Goal: Task Accomplishment & Management: Manage account settings

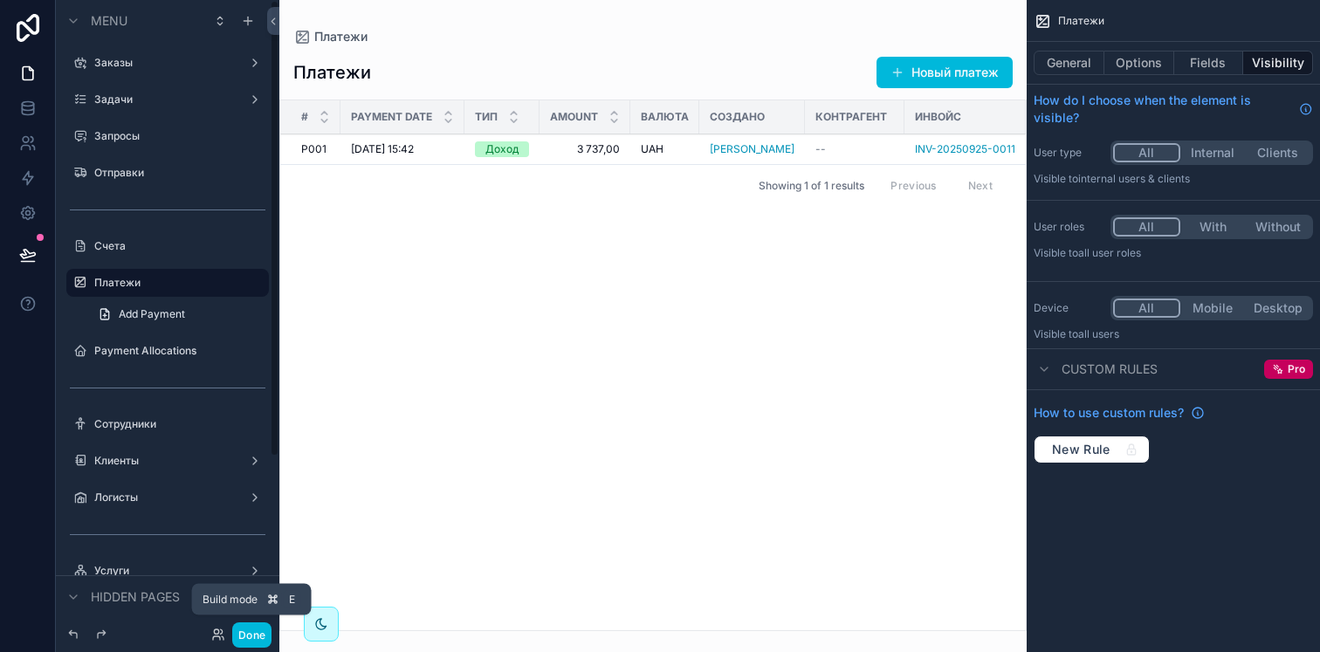
click at [257, 632] on button "Done" at bounding box center [251, 634] width 39 height 25
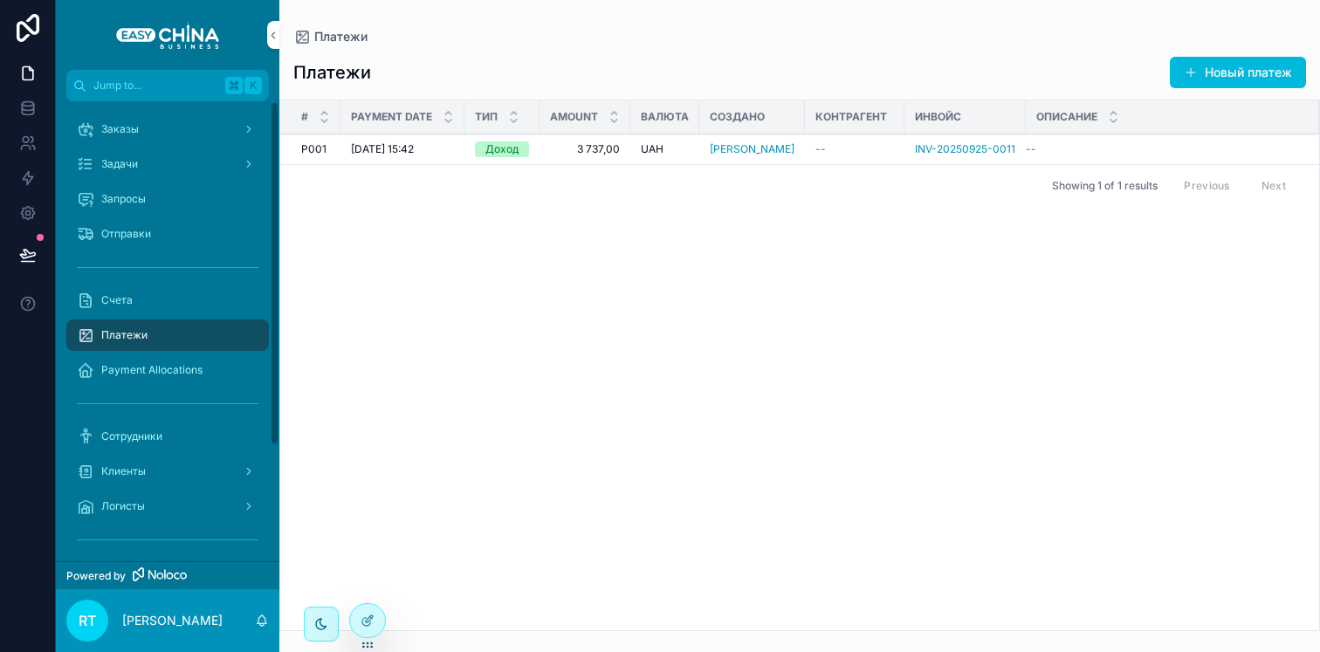
click at [161, 356] on div "Payment Allocations" at bounding box center [168, 370] width 182 height 28
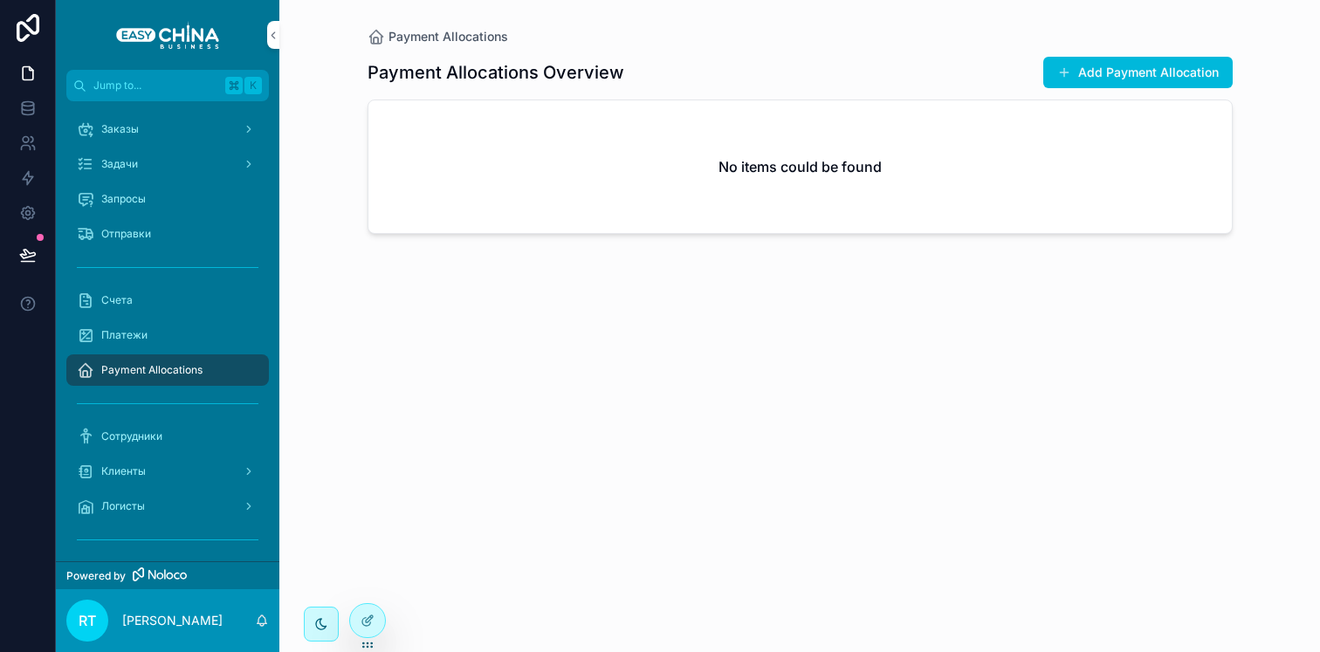
click at [129, 315] on link "Счета" at bounding box center [167, 300] width 202 height 31
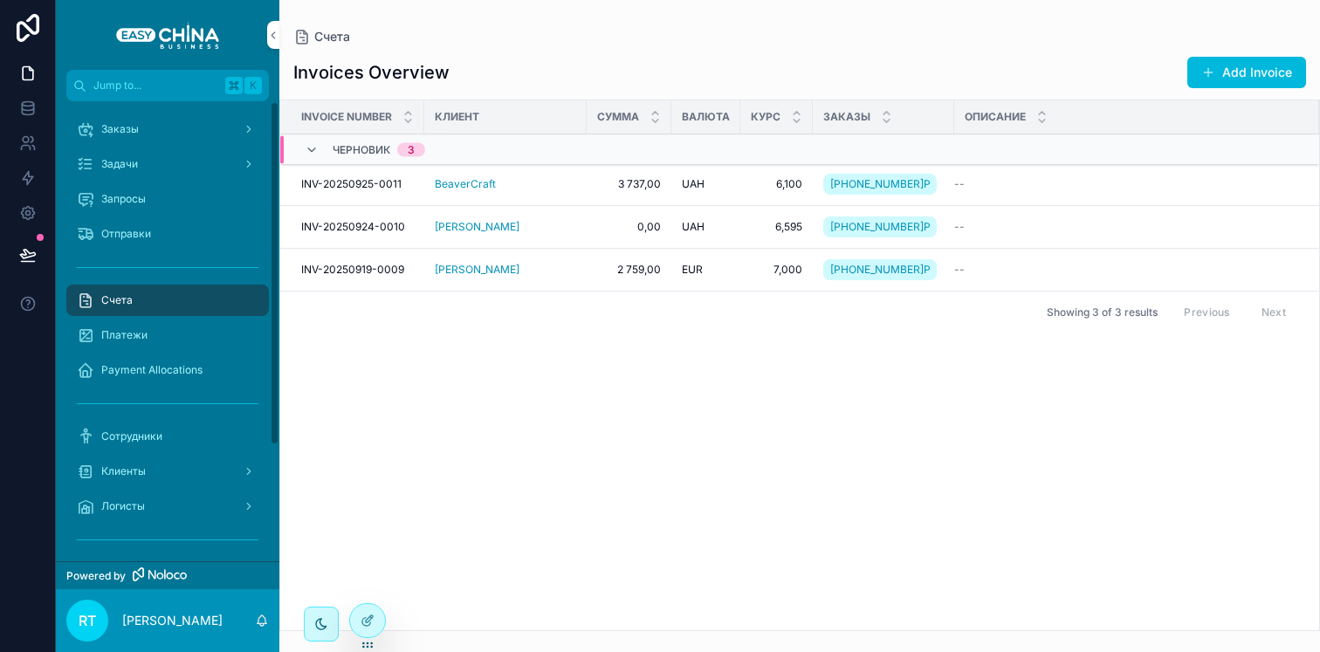
click at [148, 141] on div "Заказы" at bounding box center [168, 129] width 182 height 28
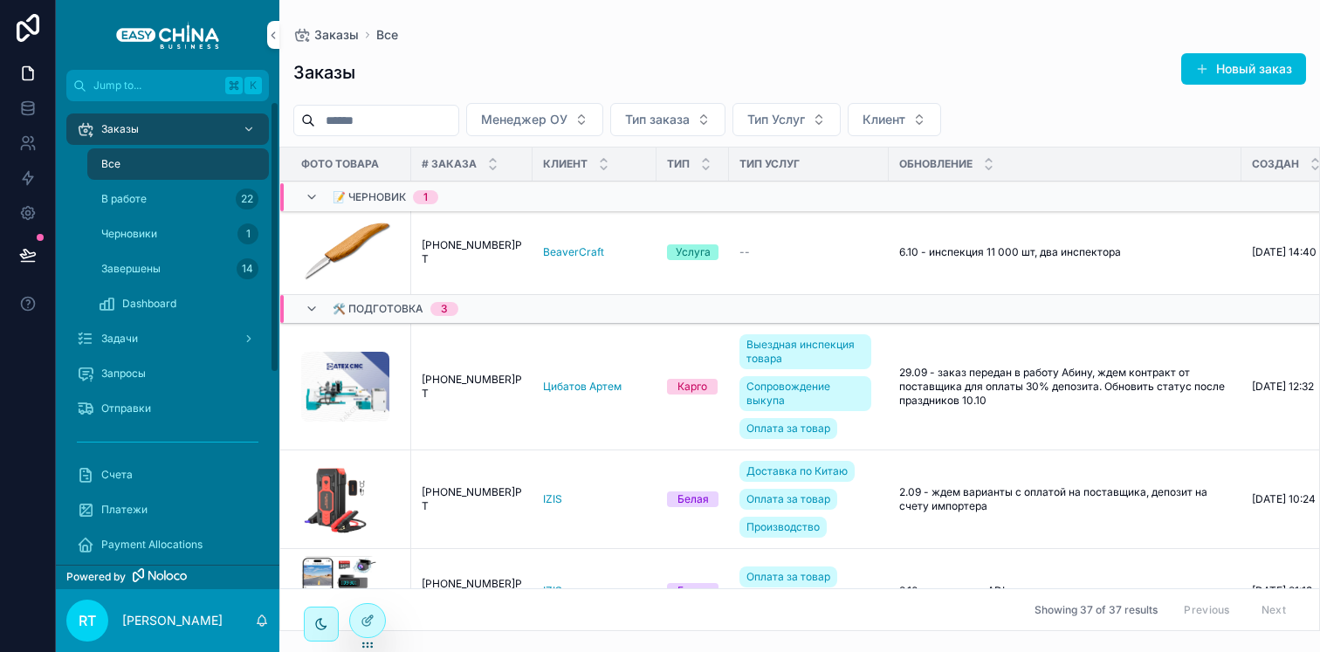
click at [182, 296] on div "Dashboard" at bounding box center [178, 304] width 161 height 28
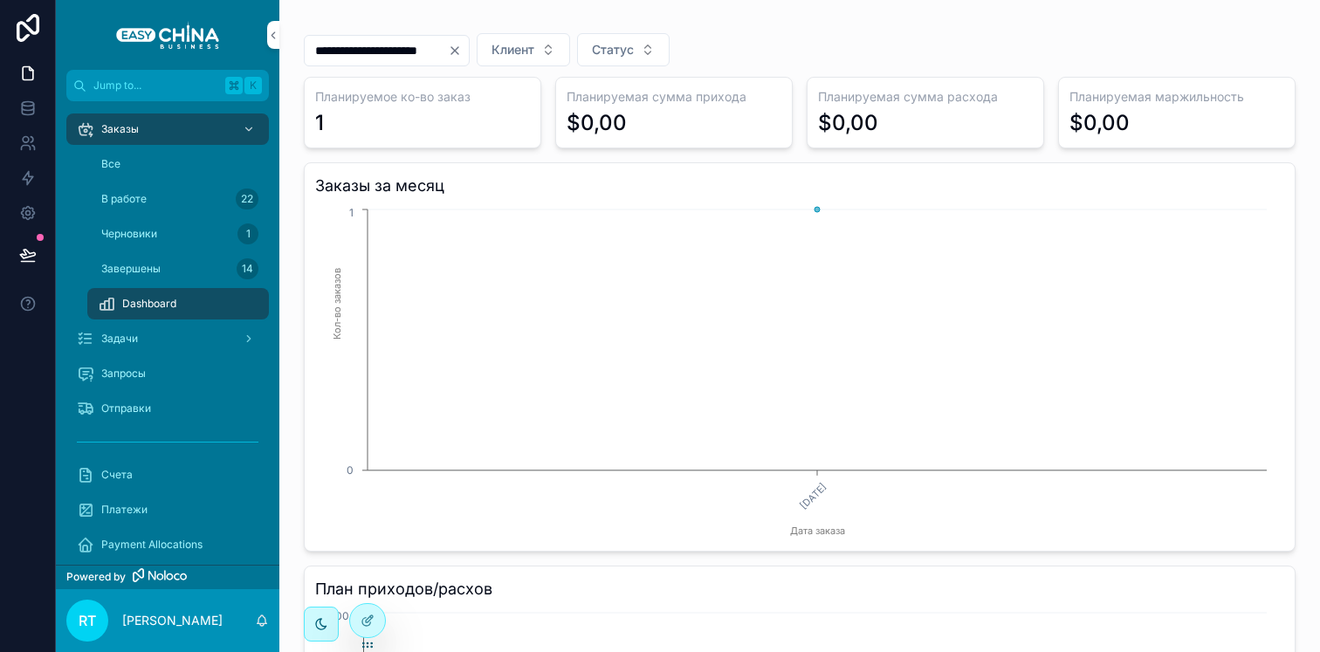
click at [462, 48] on icon "Clear" at bounding box center [455, 51] width 14 height 14
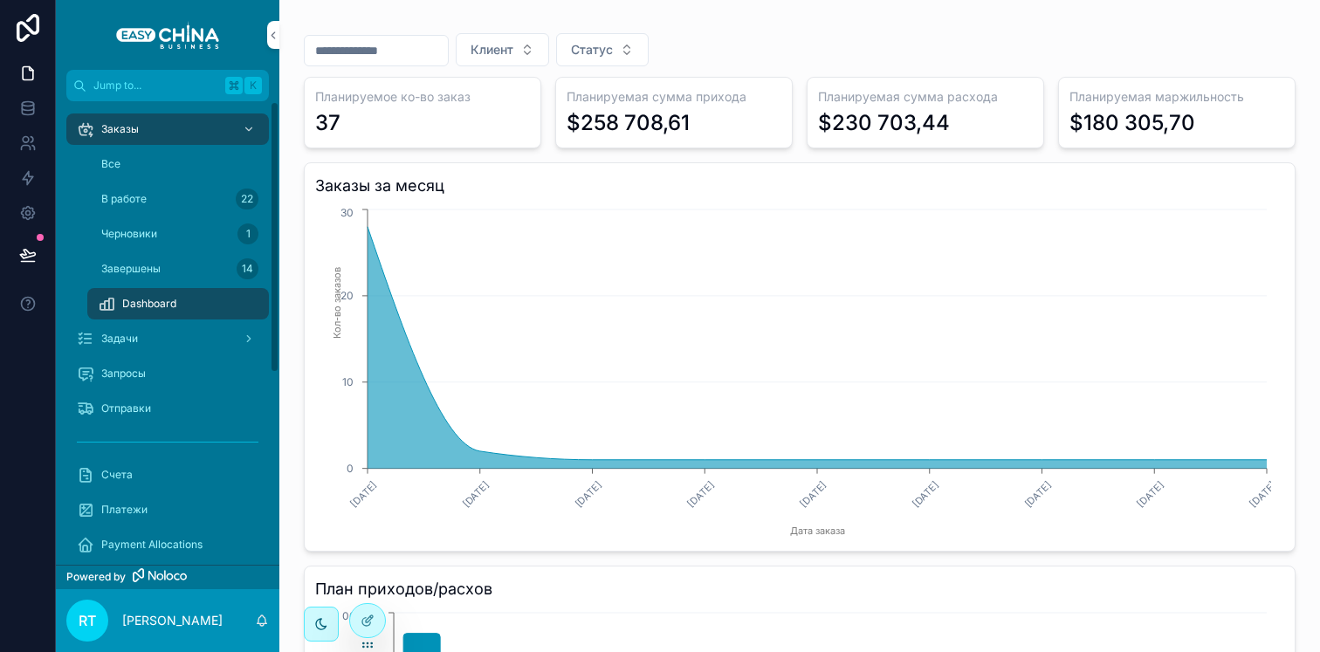
click at [212, 334] on div "Задачи" at bounding box center [168, 339] width 182 height 28
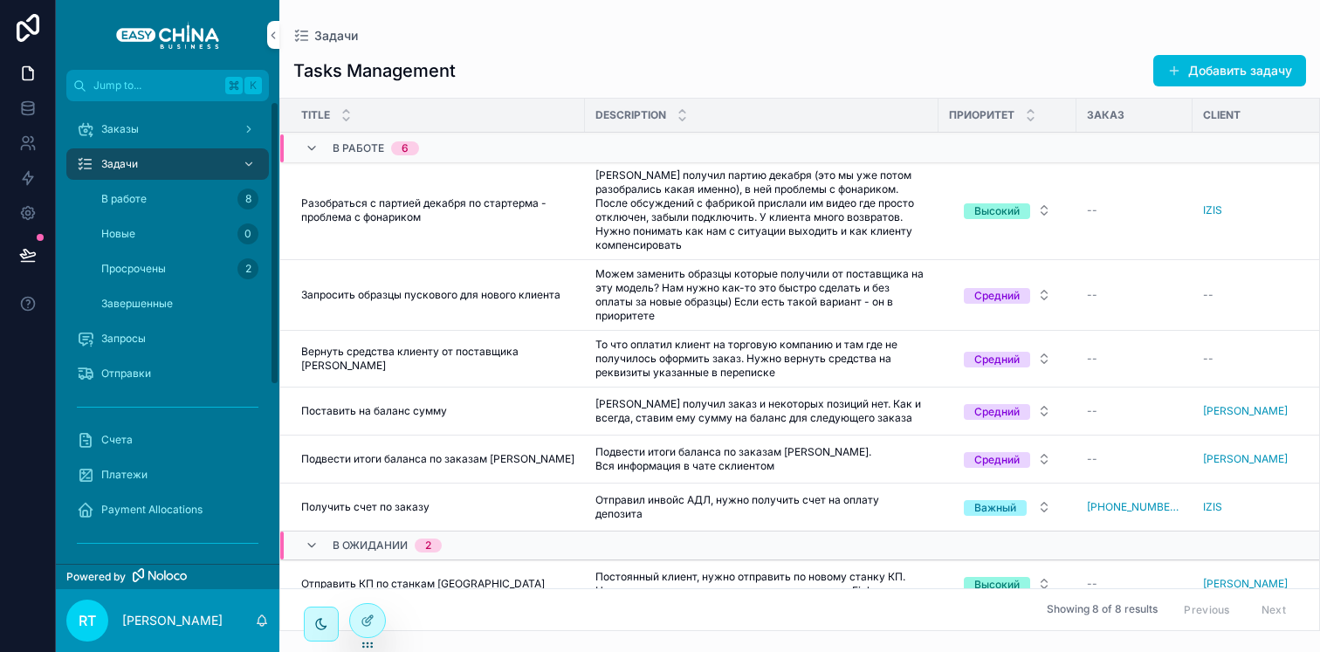
click at [159, 332] on div "Запросы" at bounding box center [168, 339] width 182 height 28
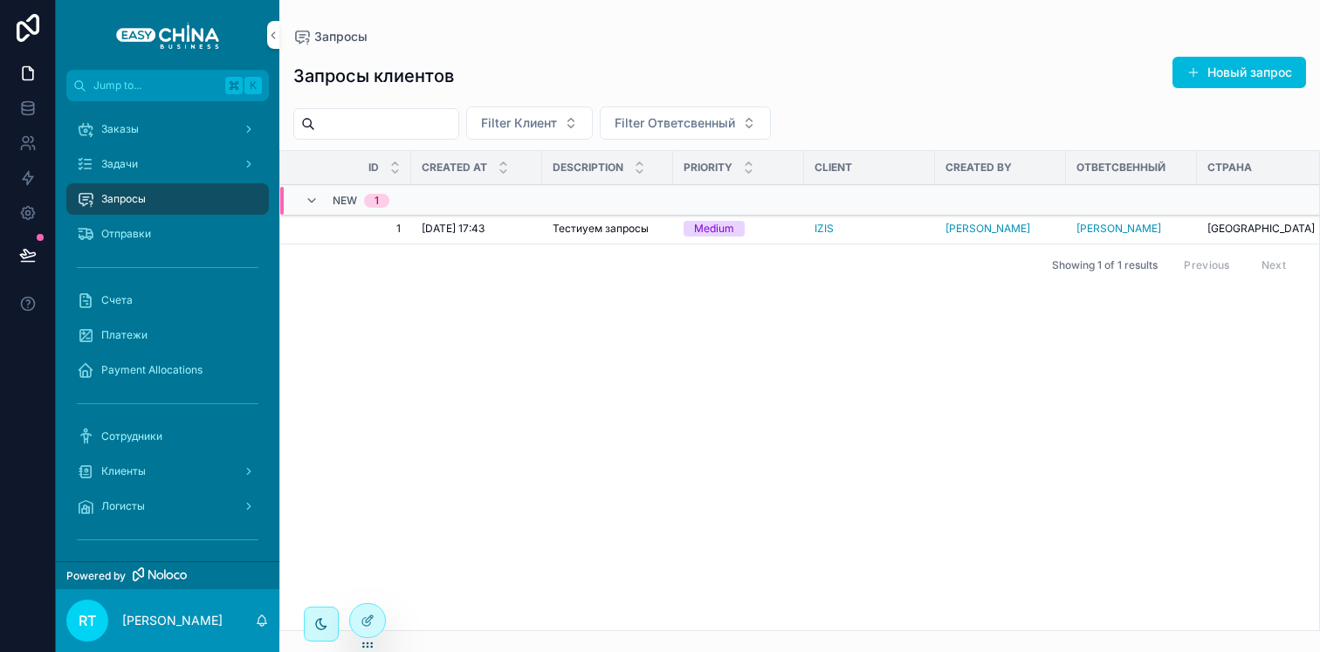
click at [538, 234] on td "05.10.2025 17:43 05.10.2025 17:43" at bounding box center [476, 229] width 131 height 31
click at [508, 235] on div "05.10.2025 17:43 05.10.2025 17:43" at bounding box center [477, 229] width 110 height 14
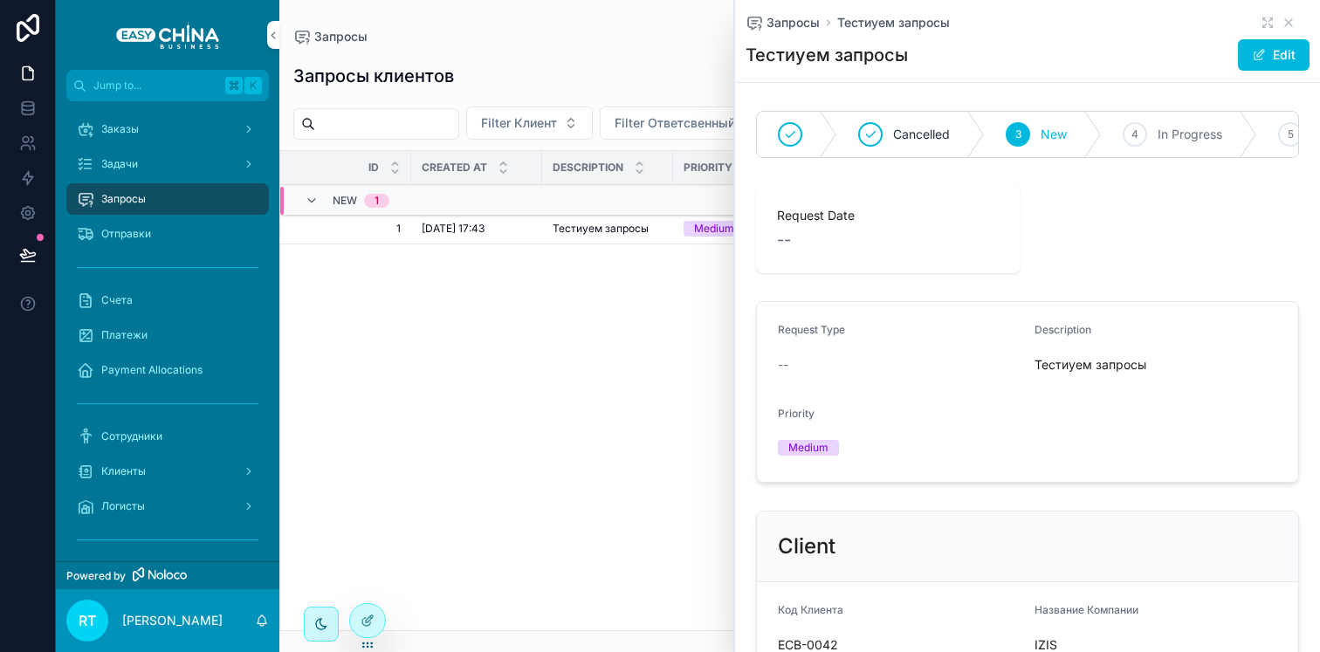
click at [681, 59] on div "Запросы клиентов Новый запрос" at bounding box center [799, 76] width 1012 height 40
click at [1285, 21] on icon "scrollable content" at bounding box center [1288, 22] width 7 height 7
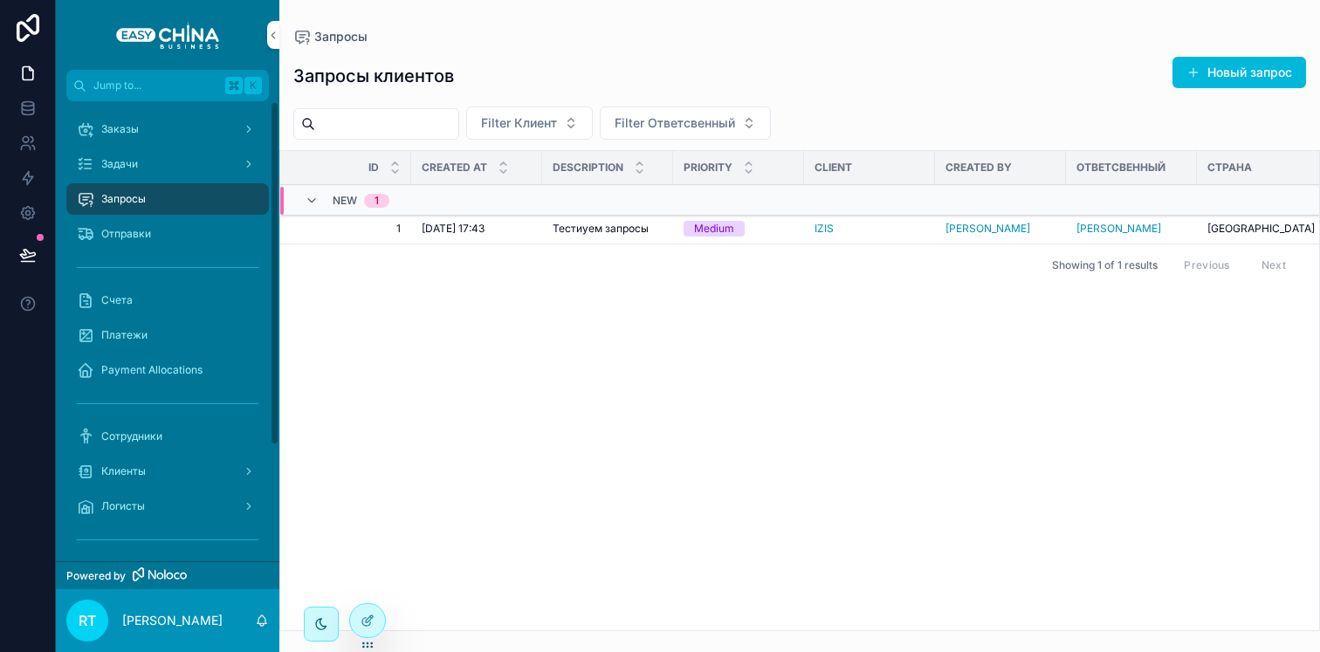
click at [180, 291] on div "Счета" at bounding box center [168, 300] width 182 height 28
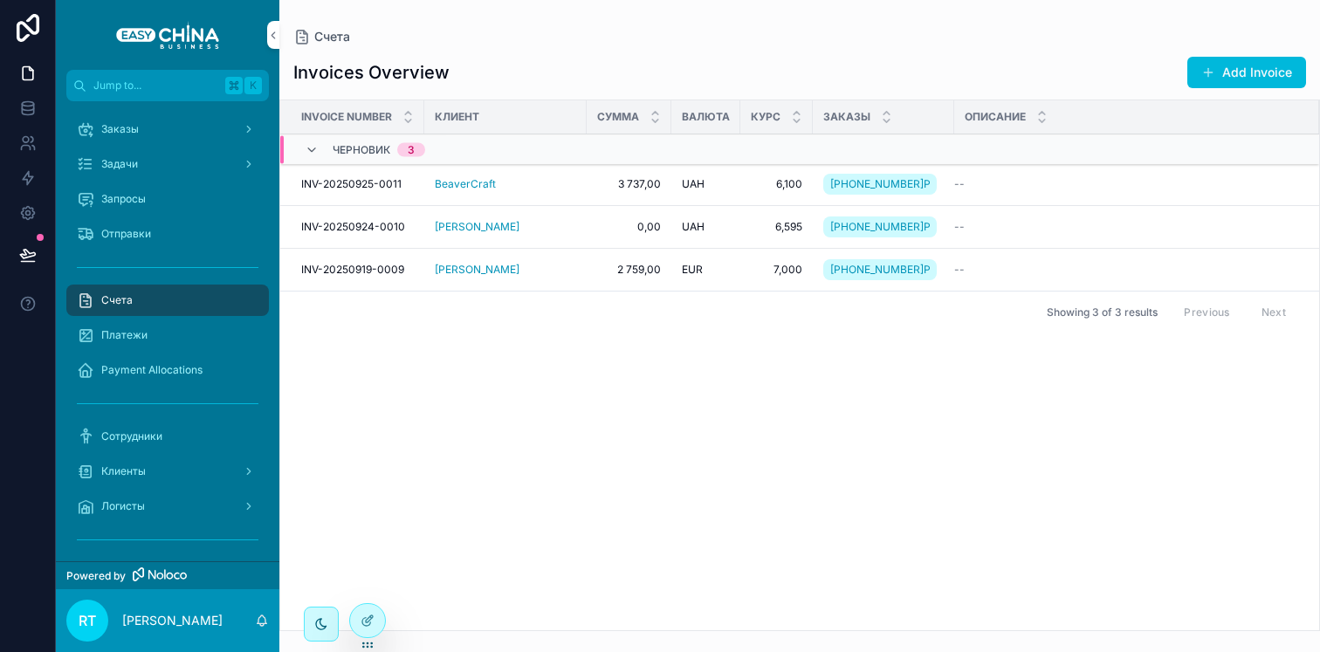
click at [203, 228] on div "Отправки" at bounding box center [168, 234] width 182 height 28
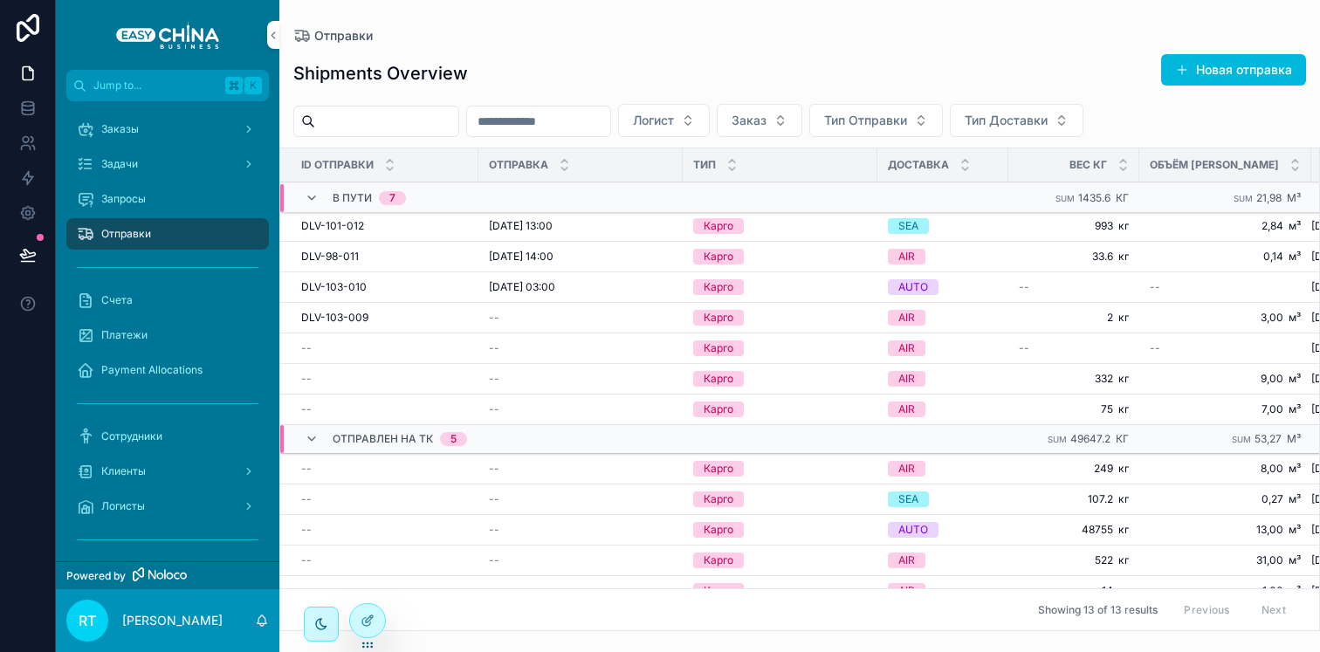
click at [422, 223] on div "DLV-101-012 DLV-101-012" at bounding box center [384, 226] width 167 height 14
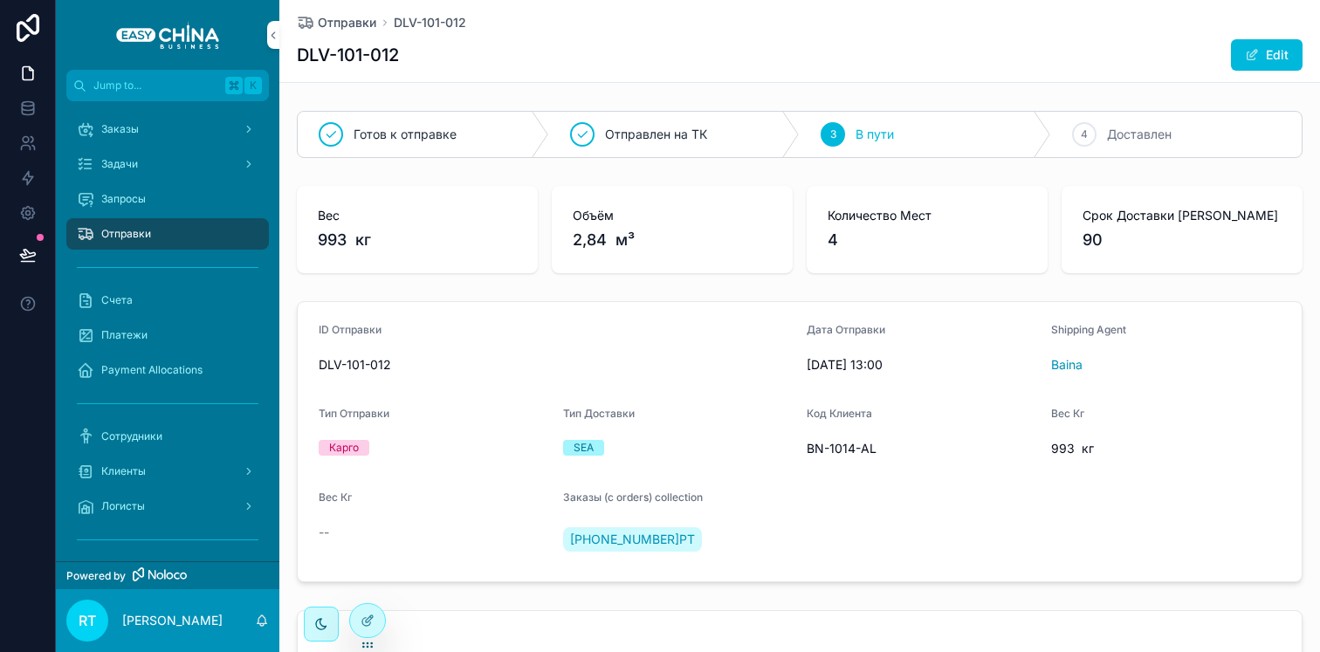
click at [175, 418] on div "scrollable content" at bounding box center [167, 402] width 223 height 31
click at [173, 432] on div "Сотрудники" at bounding box center [168, 436] width 182 height 28
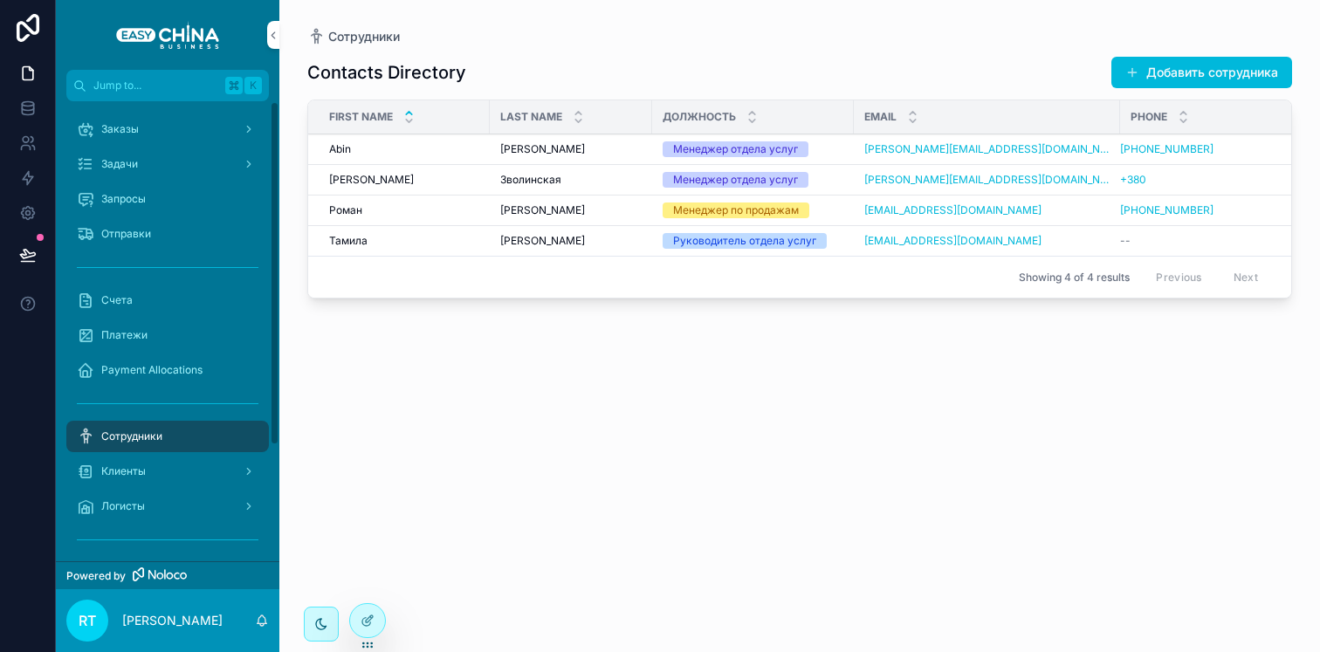
click at [191, 481] on div "Клиенты" at bounding box center [168, 471] width 182 height 28
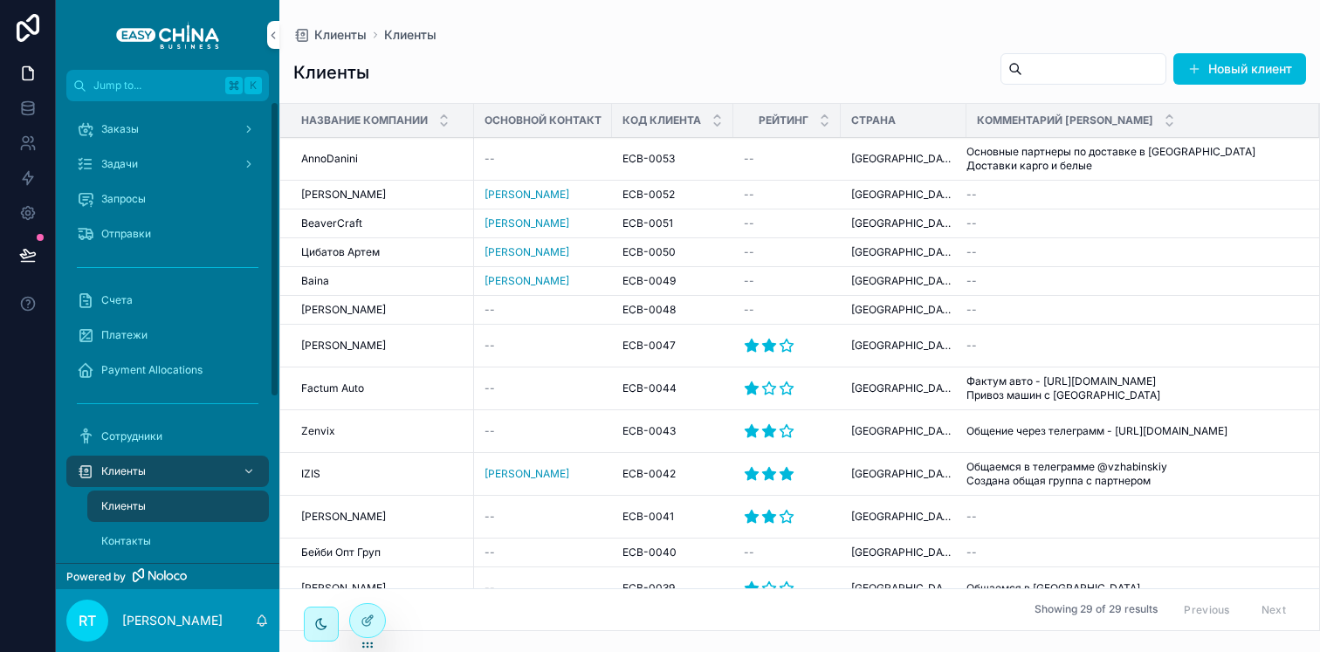
click at [170, 541] on div "Контакты" at bounding box center [178, 541] width 161 height 28
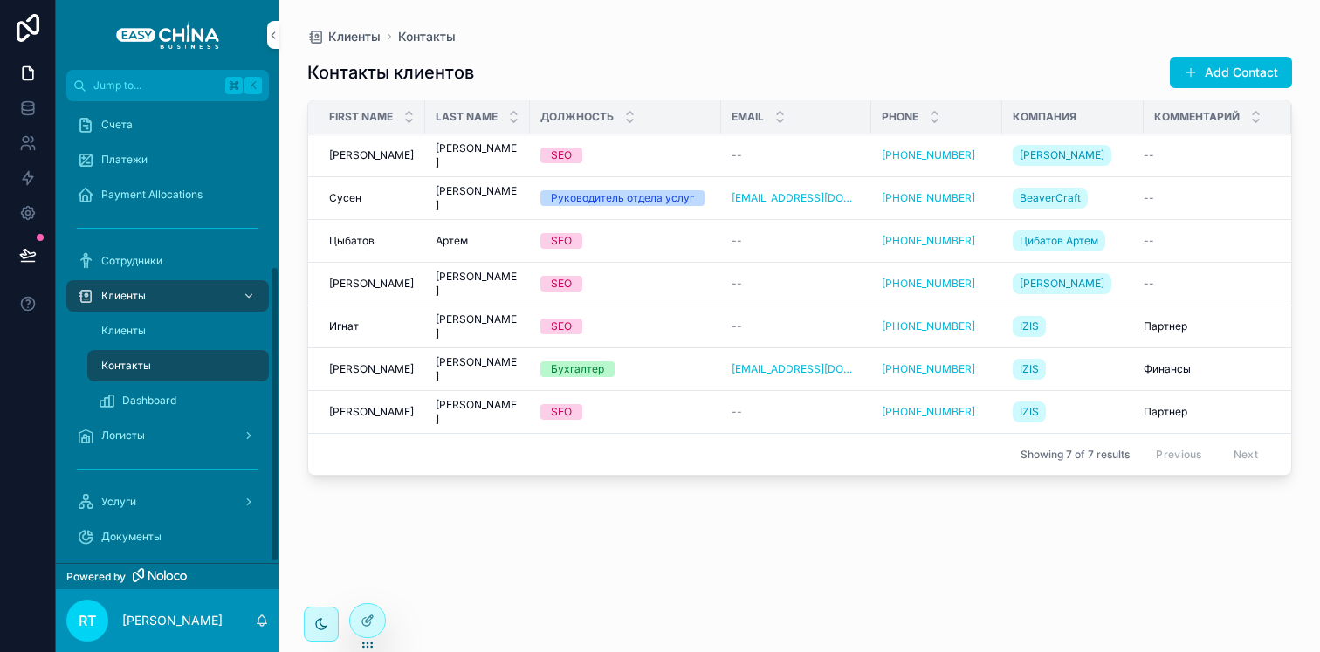
scroll to position [257, 0]
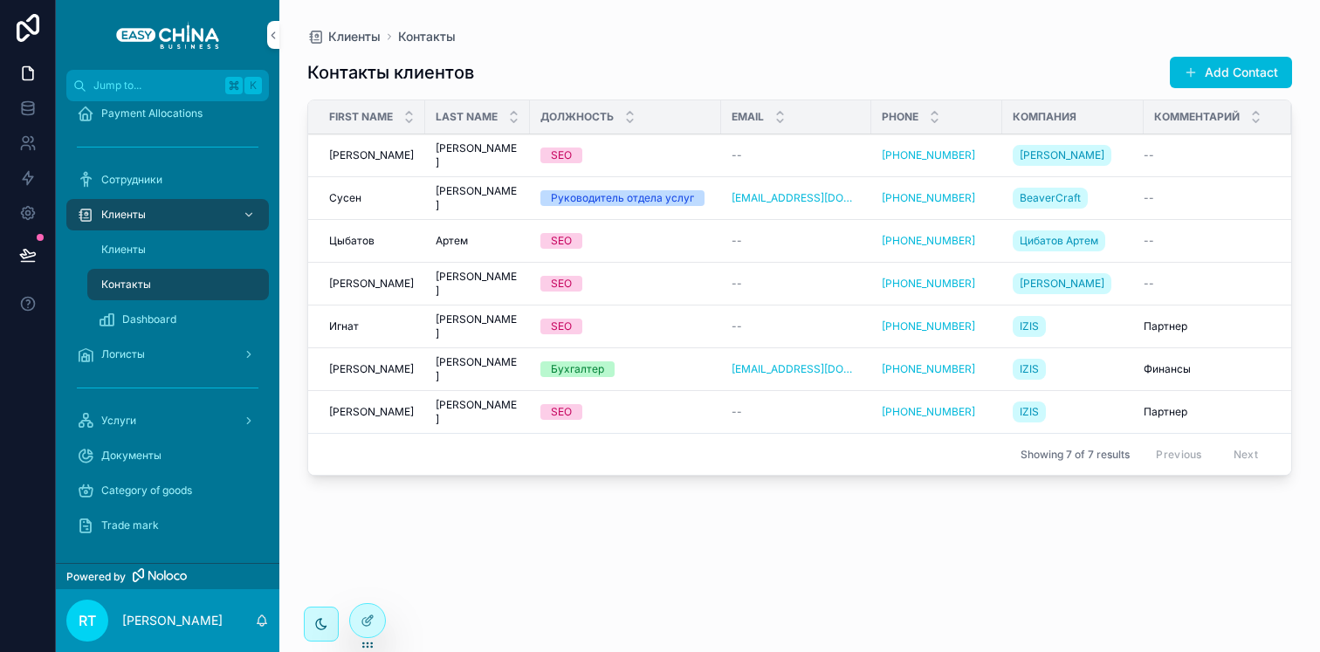
click at [188, 431] on div "Услуги" at bounding box center [168, 421] width 182 height 28
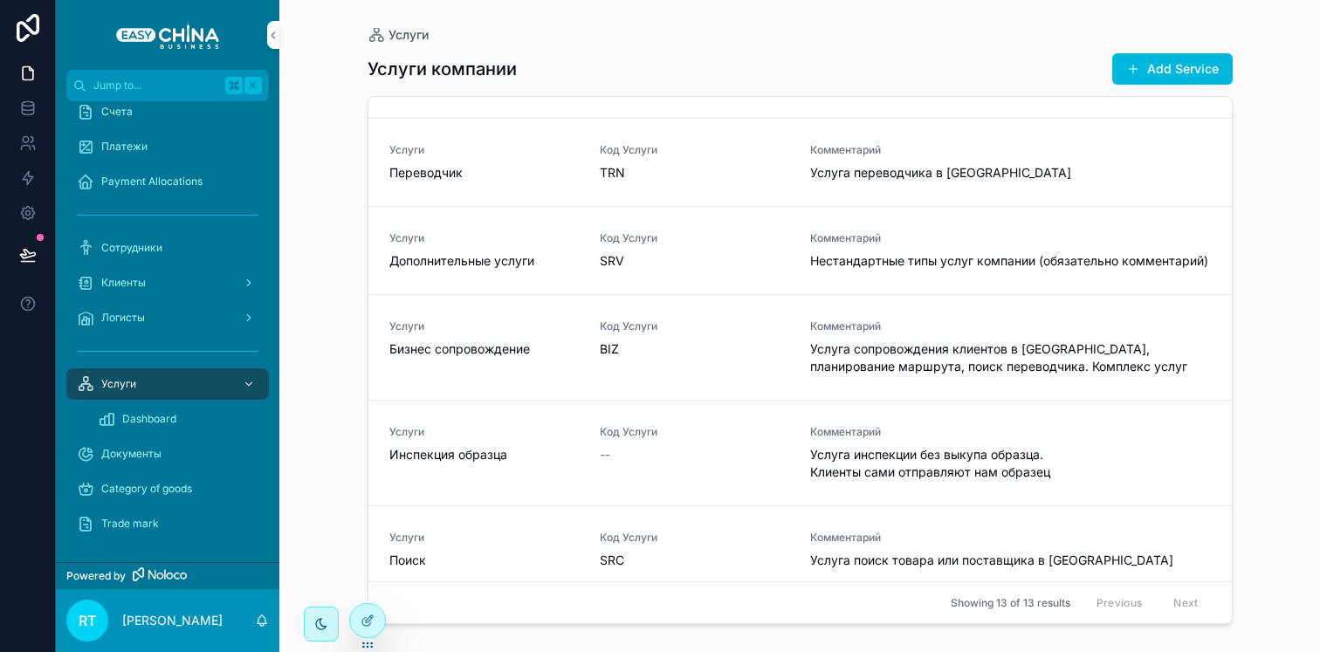
scroll to position [836, 0]
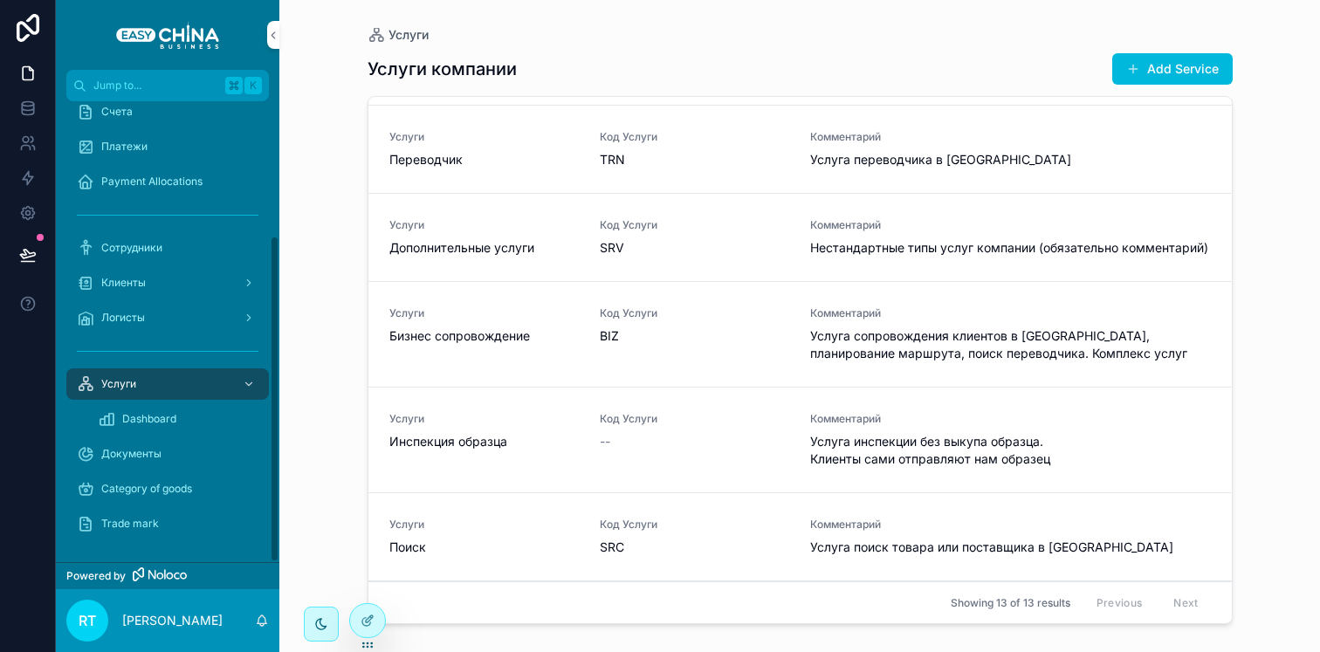
click at [189, 427] on div "Dashboard" at bounding box center [178, 419] width 161 height 28
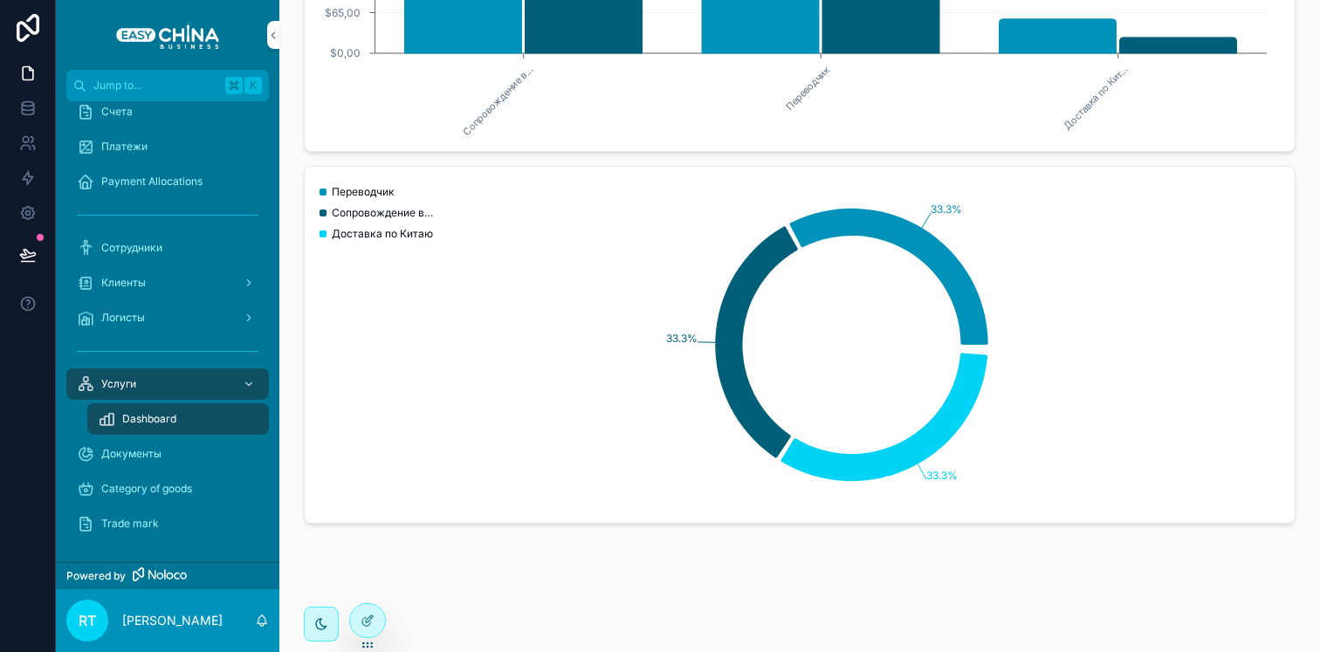
scroll to position [289, 0]
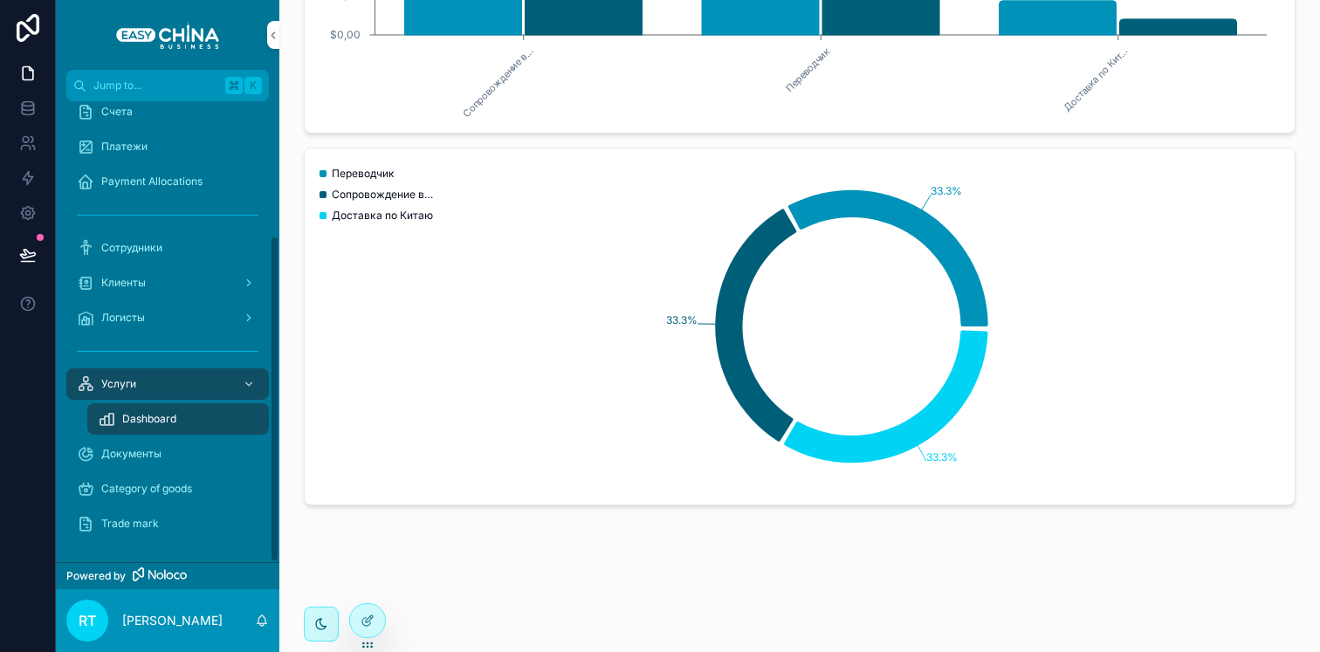
click at [157, 480] on div "Category of goods" at bounding box center [168, 489] width 182 height 28
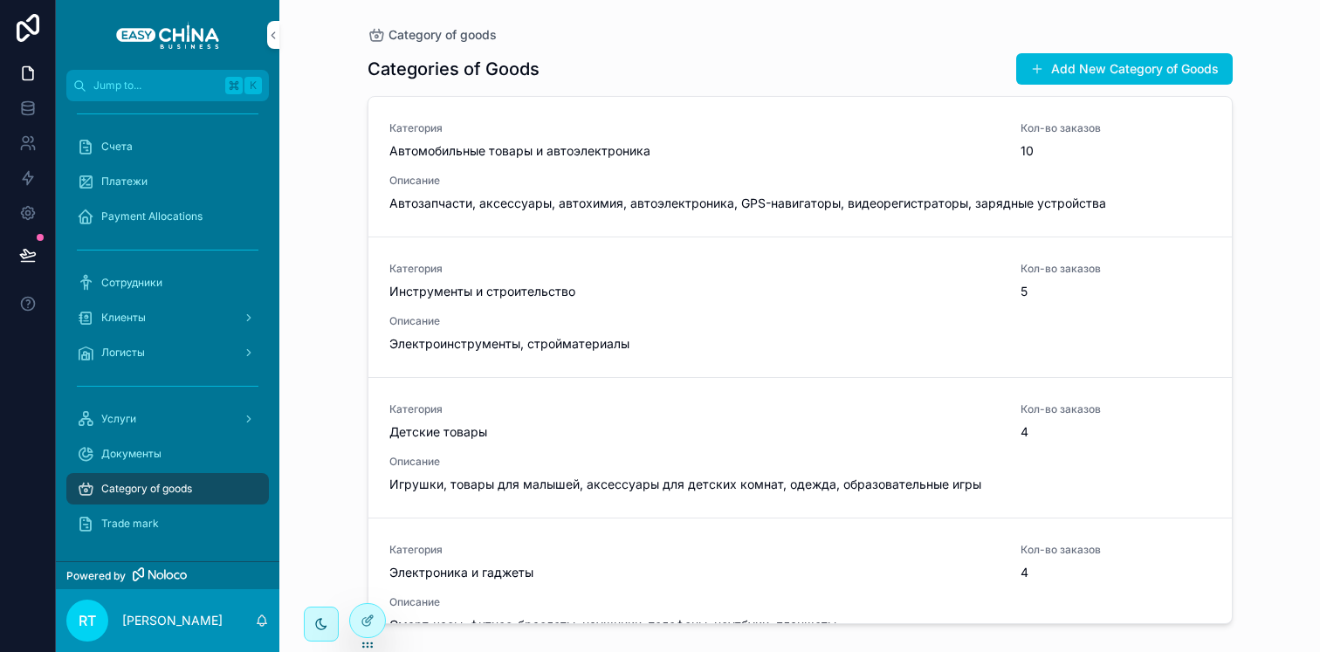
click at [171, 461] on div "Документы" at bounding box center [168, 454] width 182 height 28
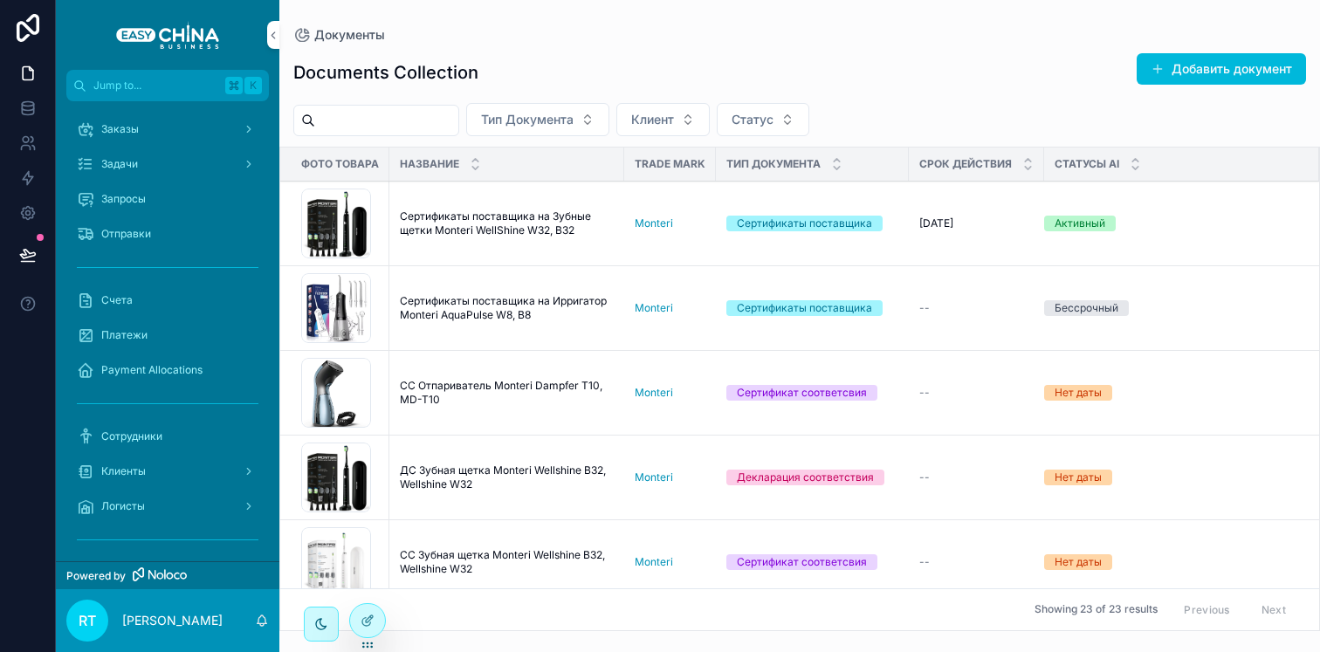
click at [113, 124] on span "Заказы" at bounding box center [120, 129] width 38 height 14
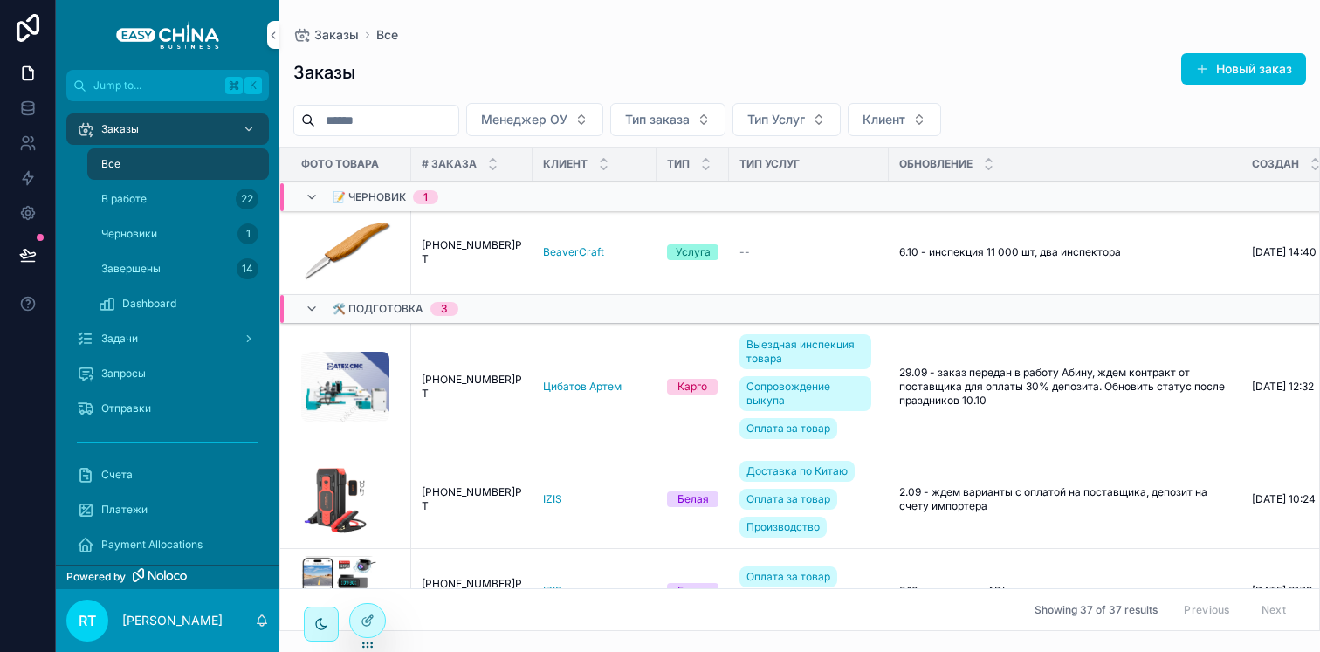
click at [463, 384] on span "[PHONE_NUMBER]РТ" at bounding box center [472, 387] width 100 height 28
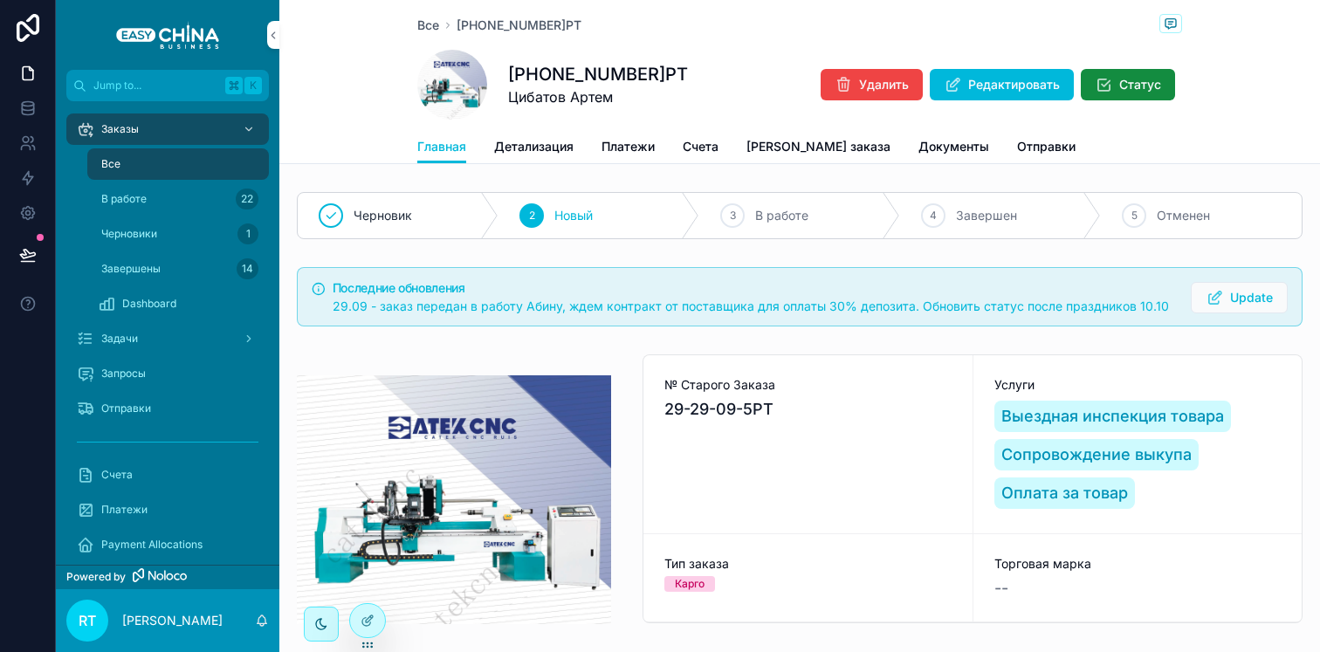
click at [518, 153] on link "Детализация" at bounding box center [533, 148] width 79 height 35
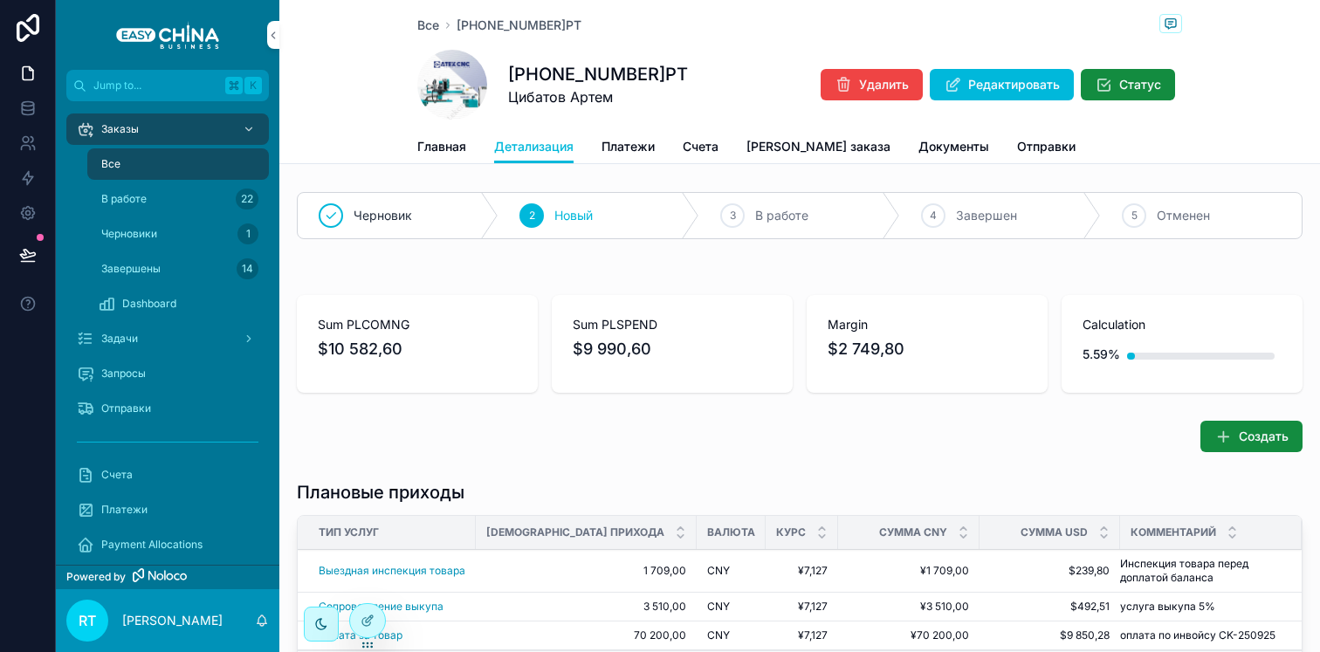
click at [620, 146] on span "Платежи" at bounding box center [627, 146] width 53 height 17
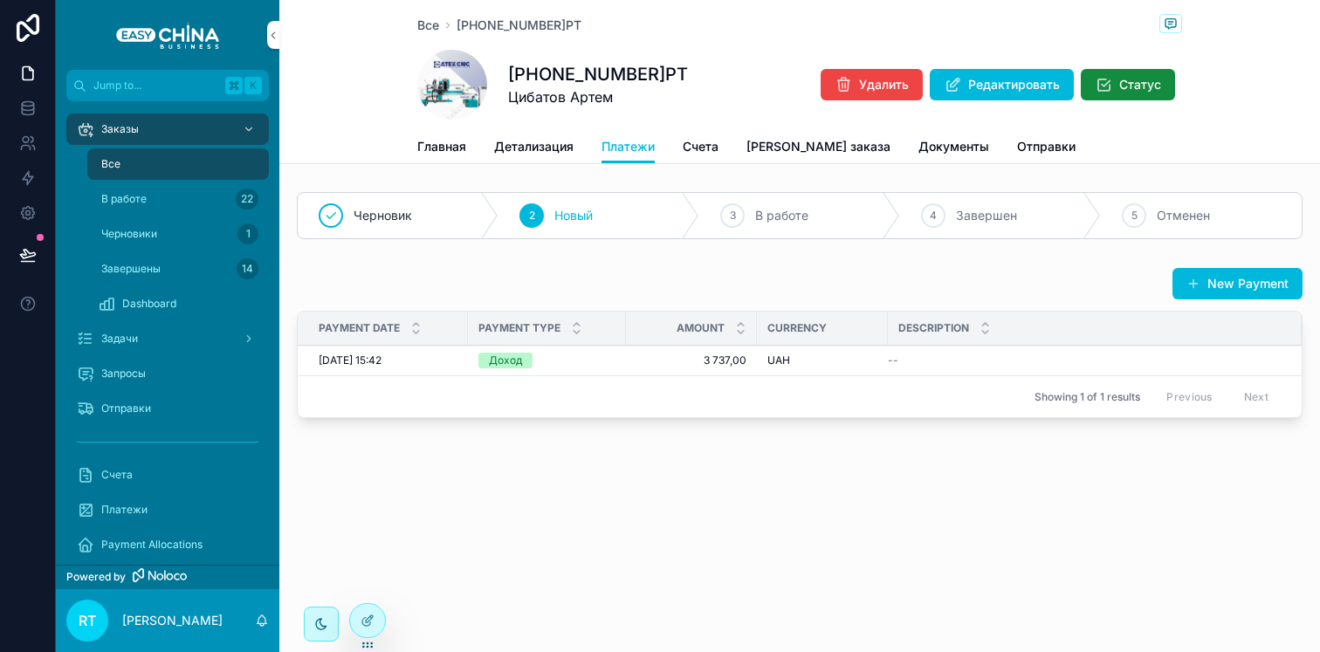
click at [703, 146] on span "Счета" at bounding box center [700, 146] width 36 height 17
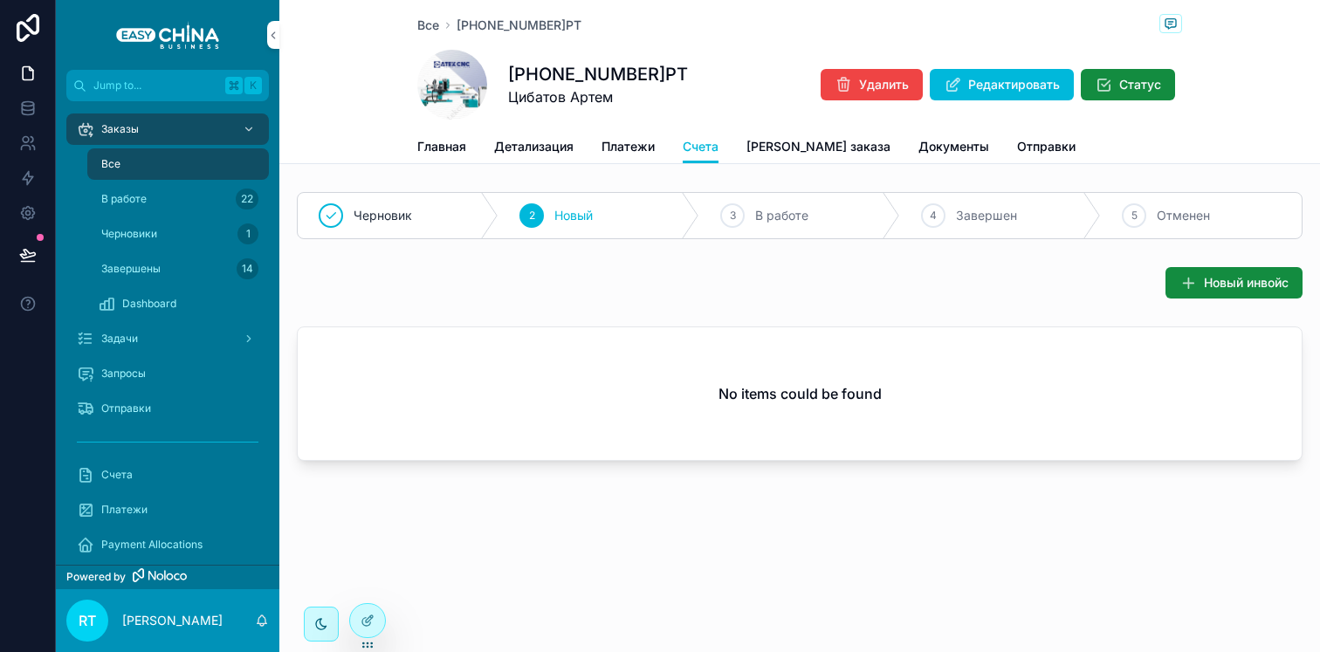
click at [772, 147] on span "[PERSON_NAME] заказа" at bounding box center [818, 146] width 144 height 17
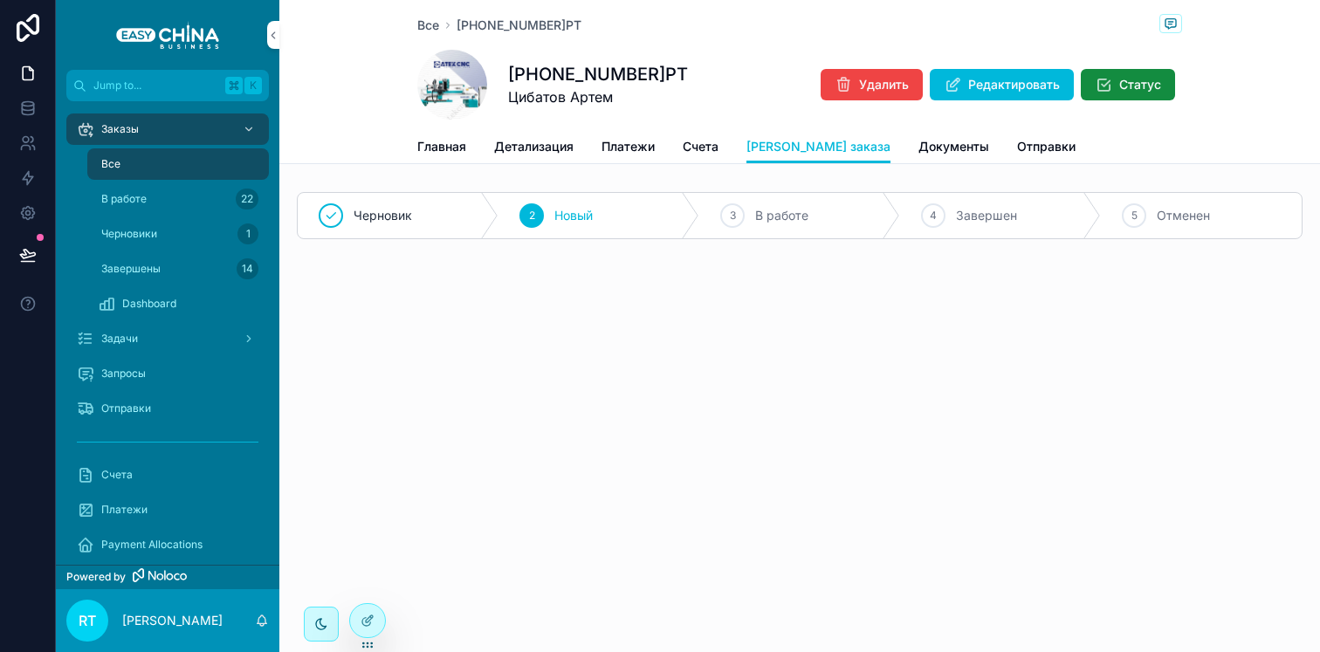
click at [702, 146] on span "Счета" at bounding box center [700, 146] width 36 height 17
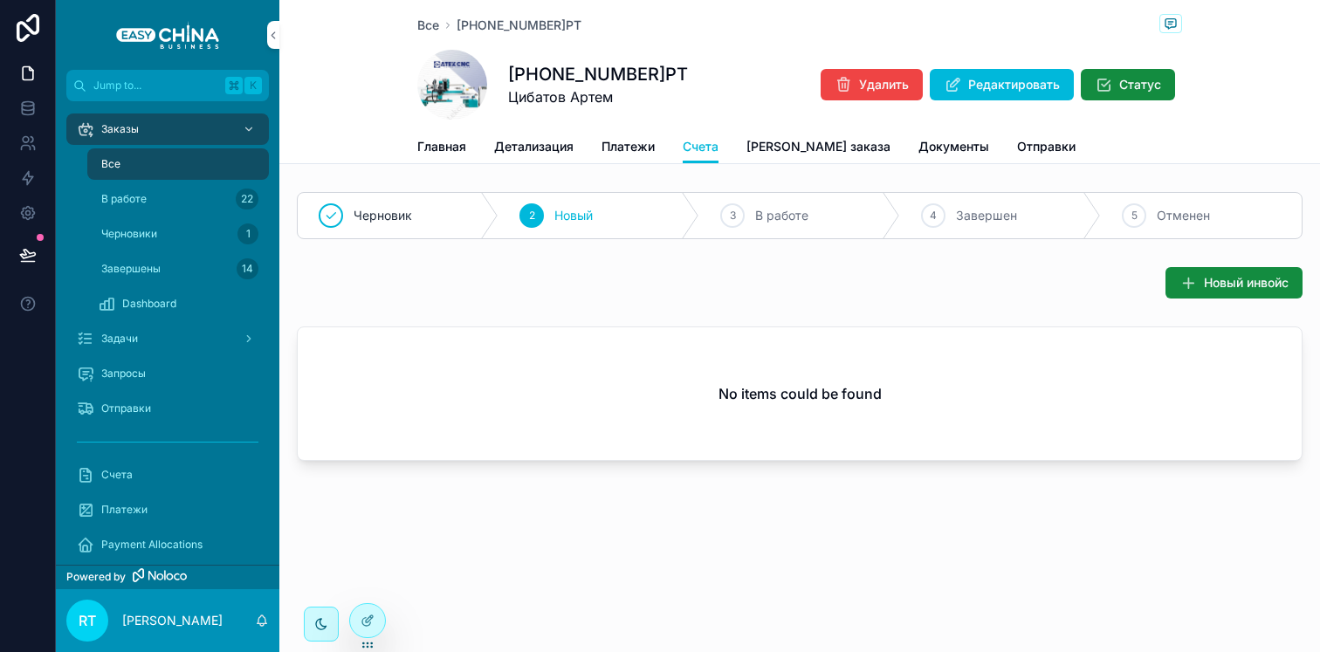
click at [635, 150] on span "Платежи" at bounding box center [627, 146] width 53 height 17
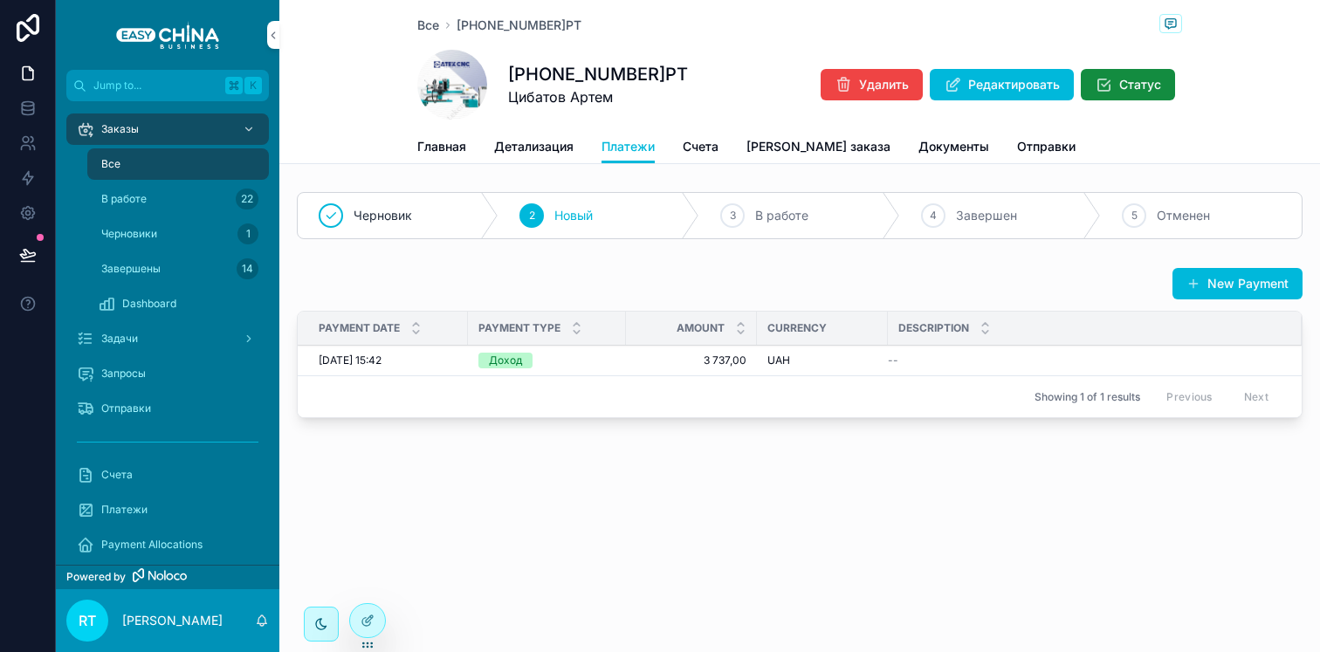
click at [552, 138] on span "Детализация" at bounding box center [533, 146] width 79 height 17
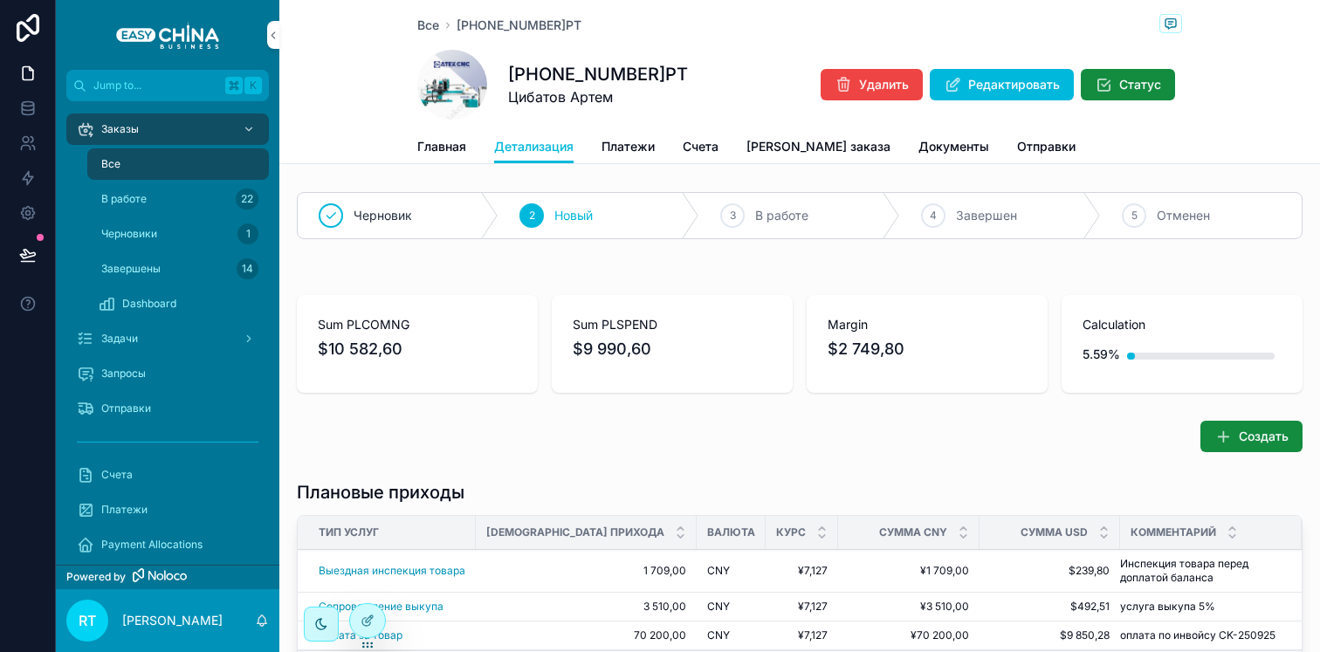
click at [448, 139] on span "Главная" at bounding box center [441, 146] width 49 height 17
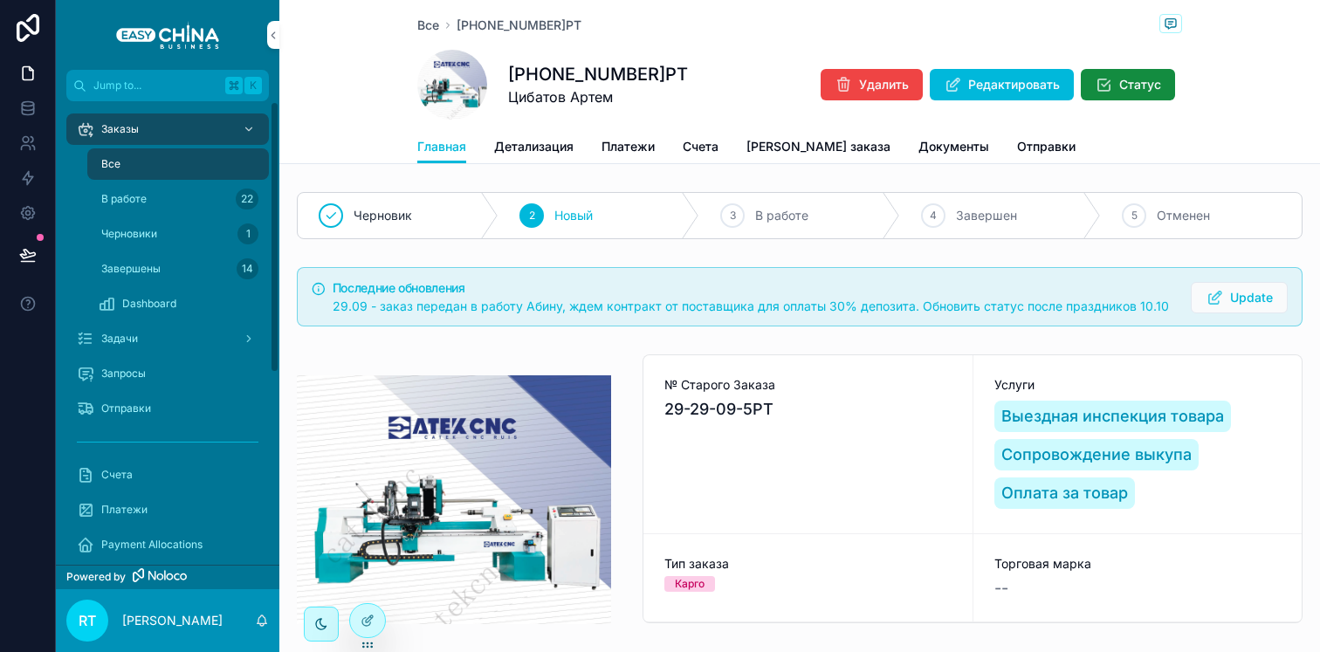
click at [192, 165] on div "Все" at bounding box center [178, 164] width 161 height 28
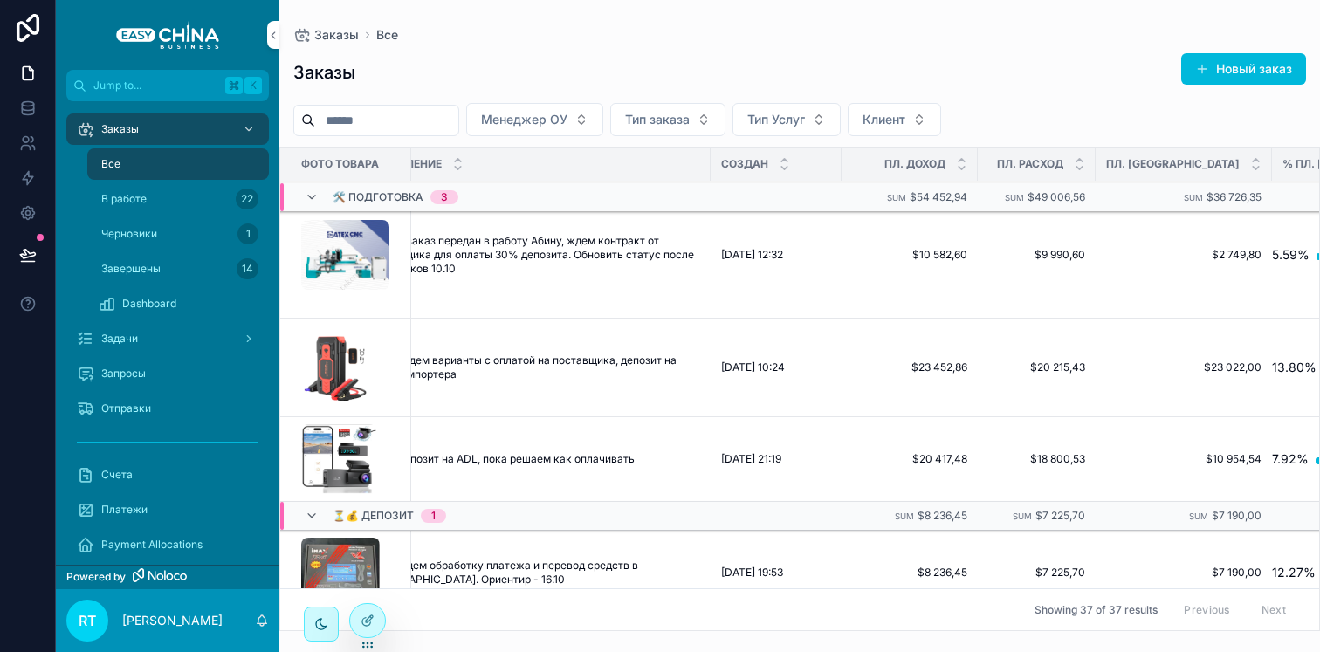
scroll to position [0, 531]
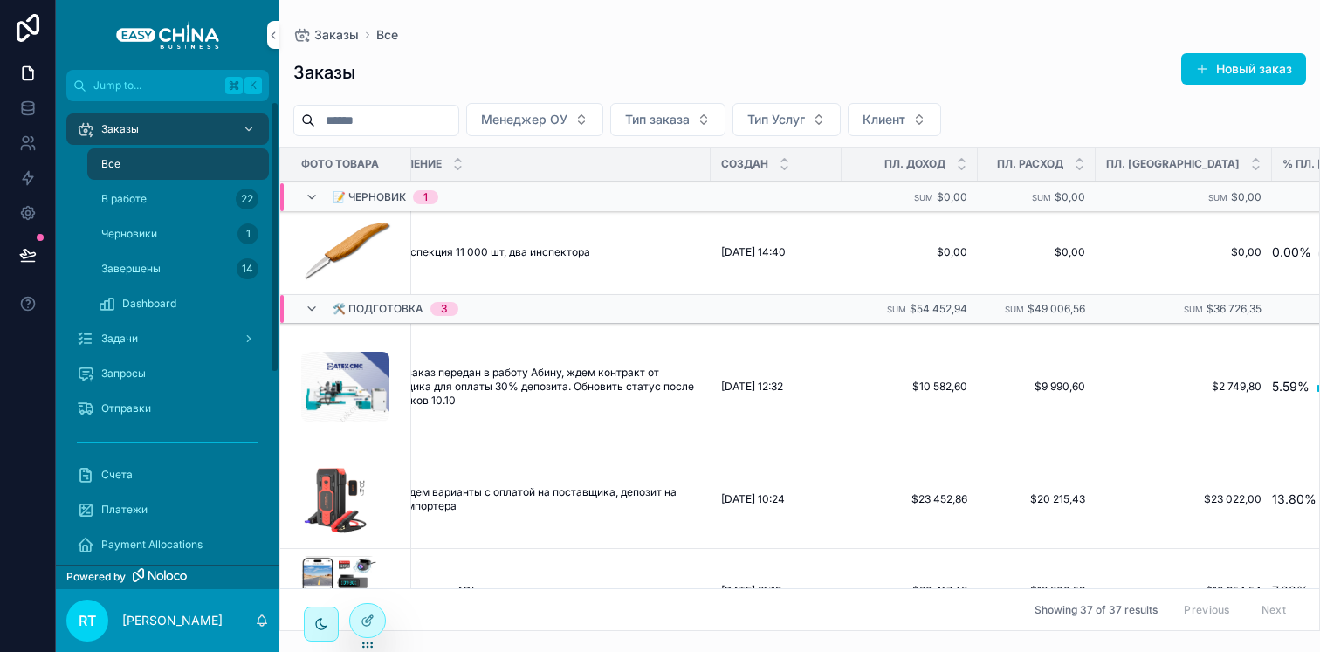
click at [180, 154] on div "Все" at bounding box center [178, 164] width 161 height 28
click at [153, 40] on img "scrollable content" at bounding box center [167, 35] width 103 height 28
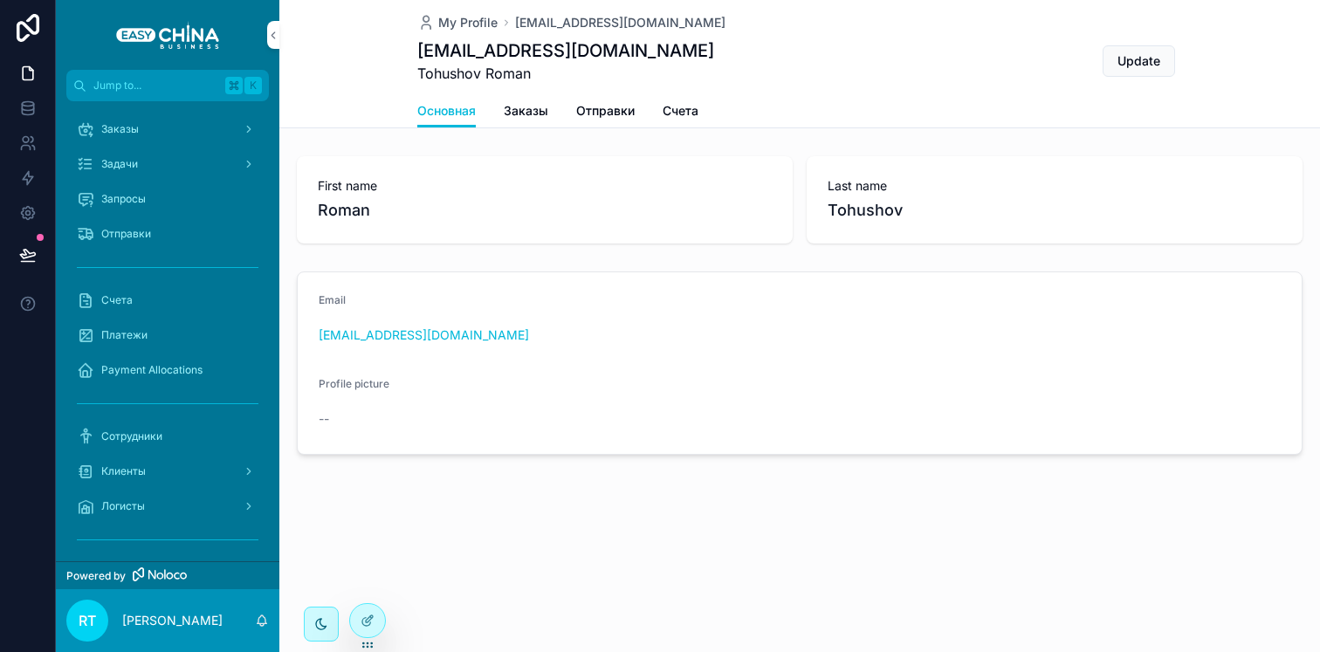
click at [174, 130] on div "Заказы" at bounding box center [168, 129] width 182 height 28
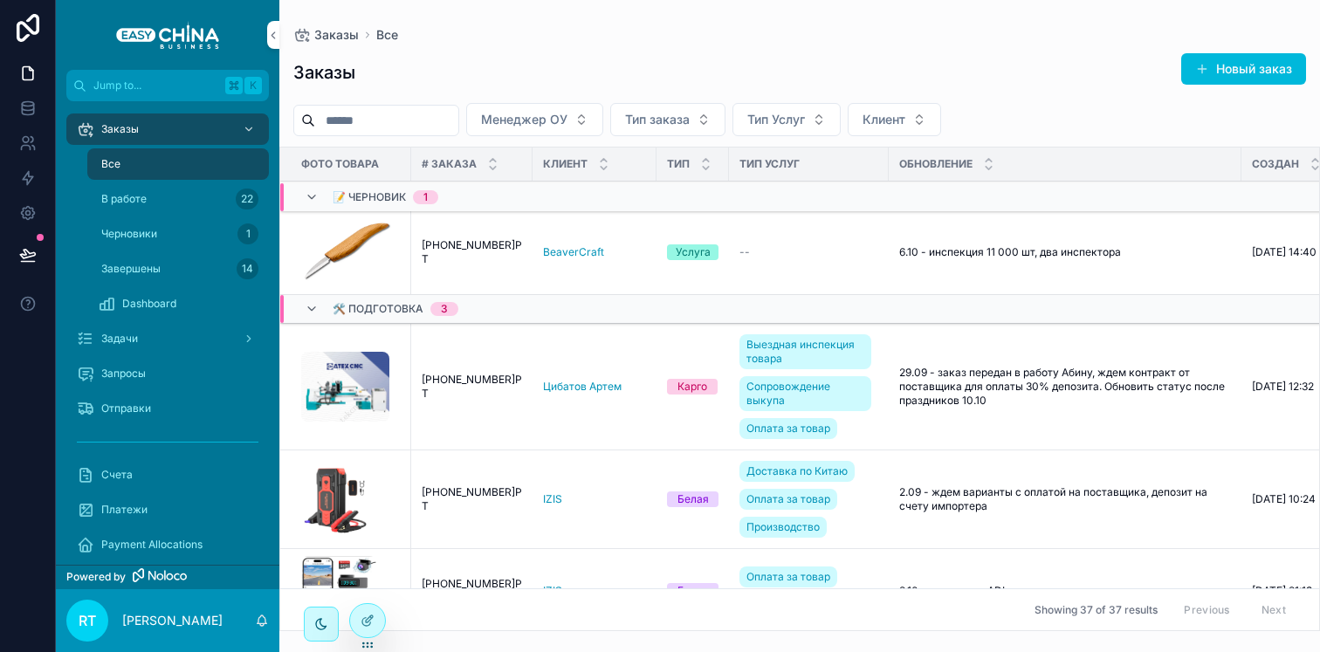
click at [198, 201] on div "В работе 22" at bounding box center [178, 199] width 161 height 28
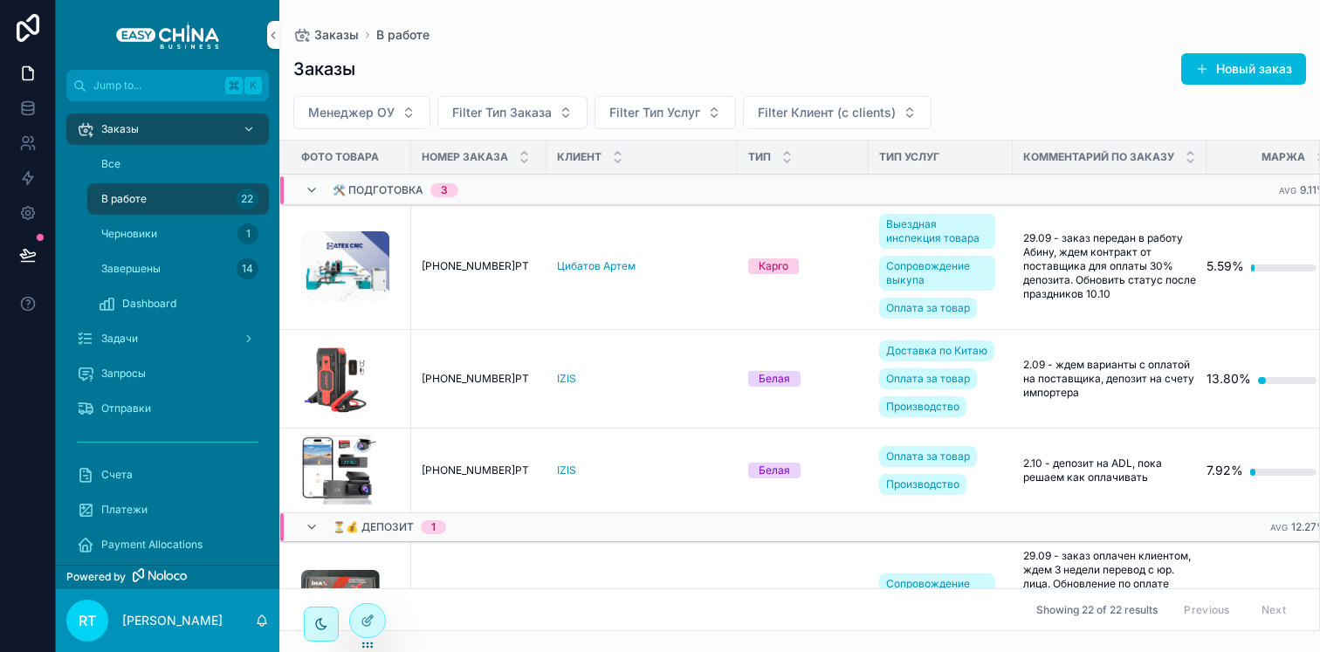
click at [199, 243] on div "Черновики 1" at bounding box center [178, 234] width 161 height 28
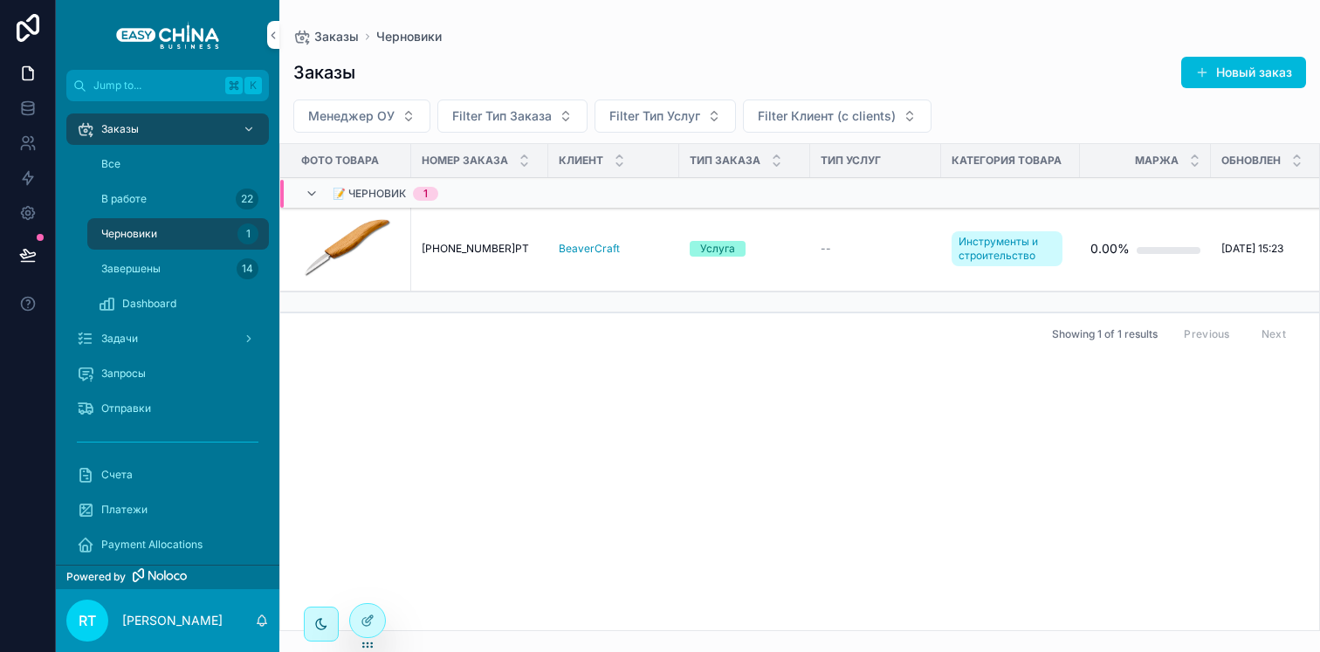
click at [191, 331] on div "Задачи" at bounding box center [168, 339] width 182 height 28
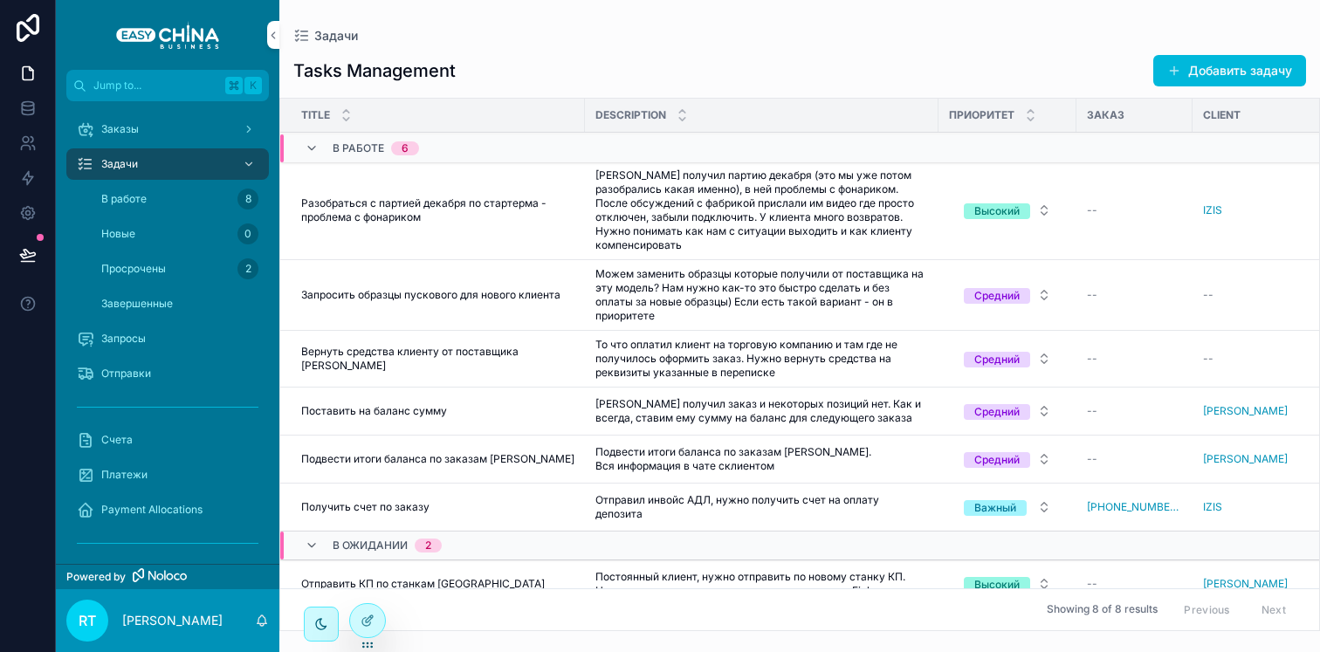
click at [177, 333] on div "Запросы" at bounding box center [168, 339] width 182 height 28
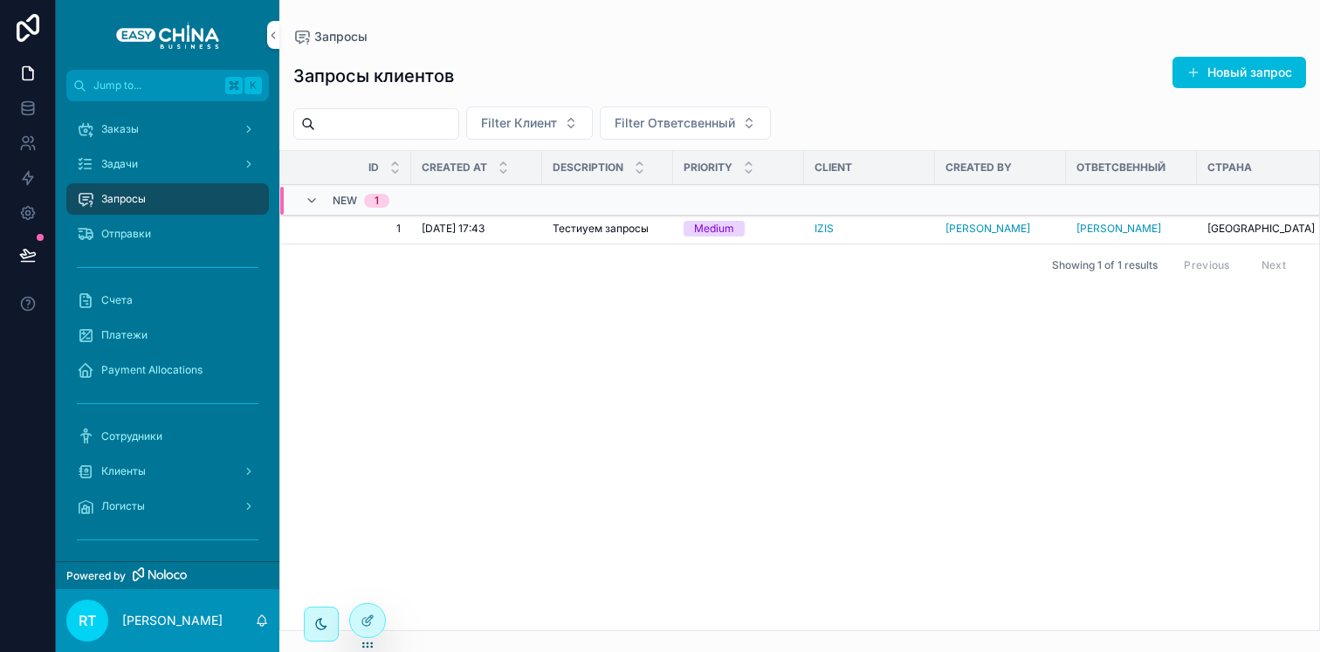
click at [146, 129] on div "Заказы" at bounding box center [168, 129] width 182 height 28
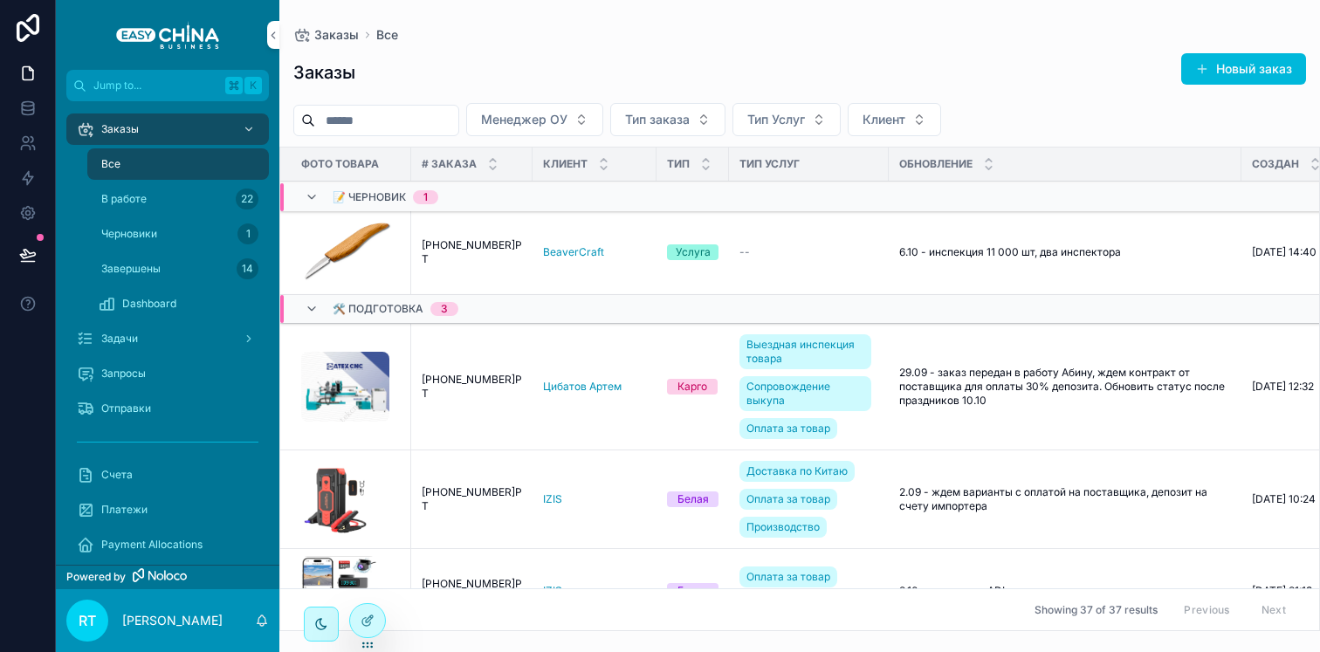
click at [189, 234] on div "Черновики 1" at bounding box center [178, 234] width 161 height 28
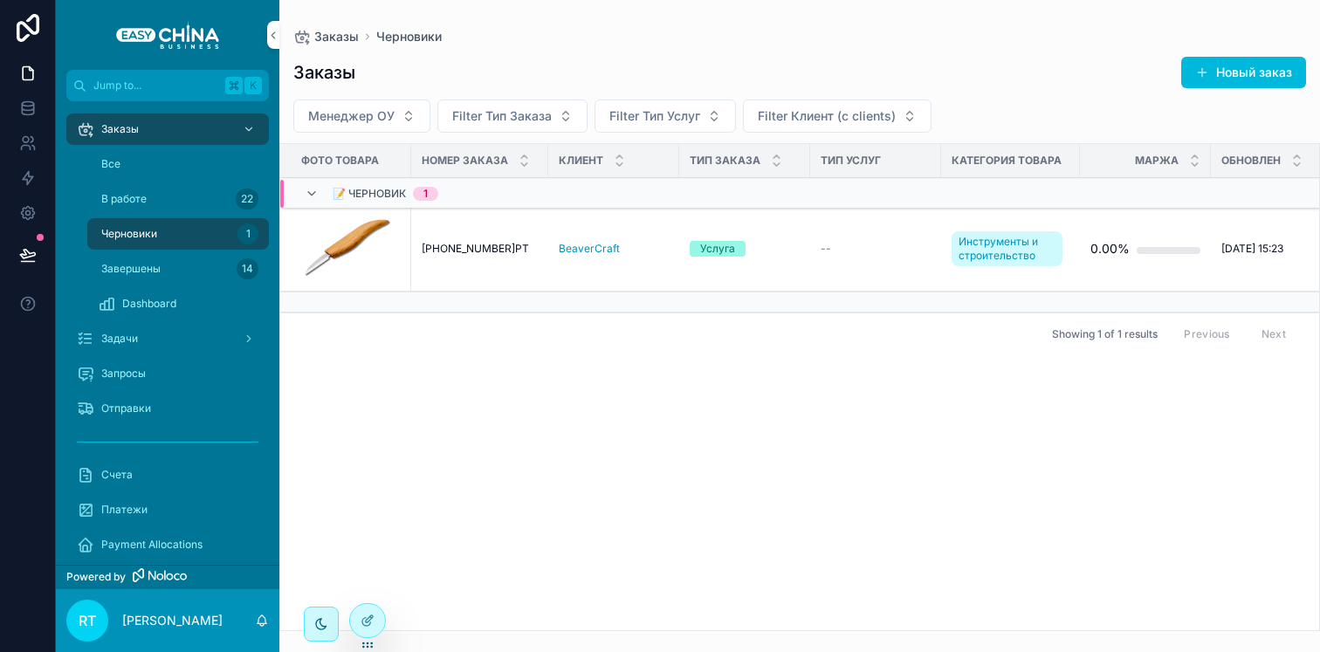
click at [183, 178] on link "Все" at bounding box center [178, 163] width 182 height 31
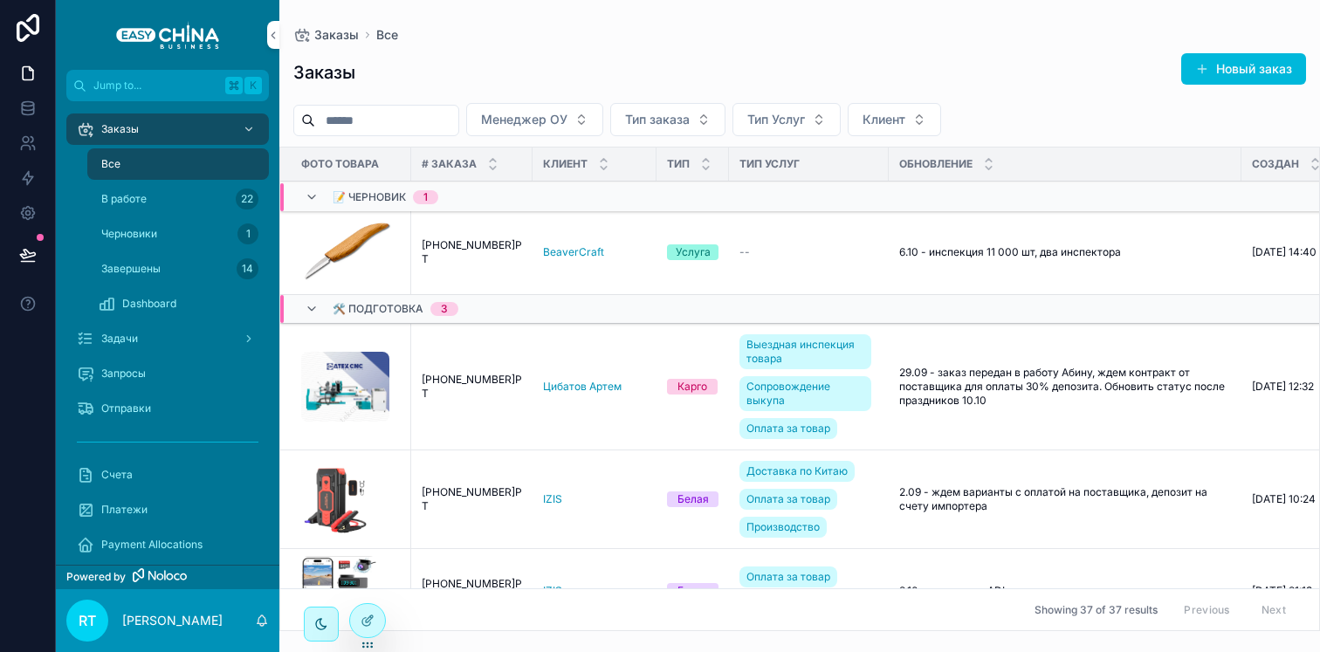
click at [183, 293] on div "Dashboard" at bounding box center [178, 304] width 161 height 28
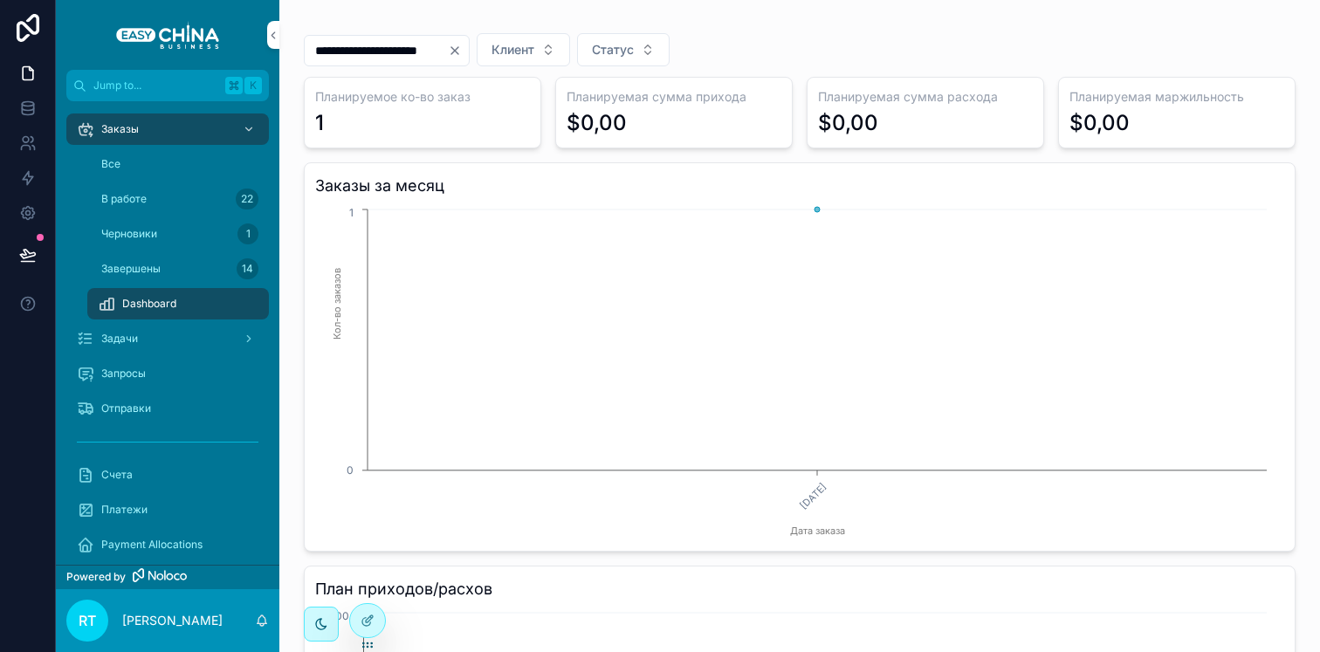
click at [448, 50] on input "**********" at bounding box center [376, 50] width 143 height 24
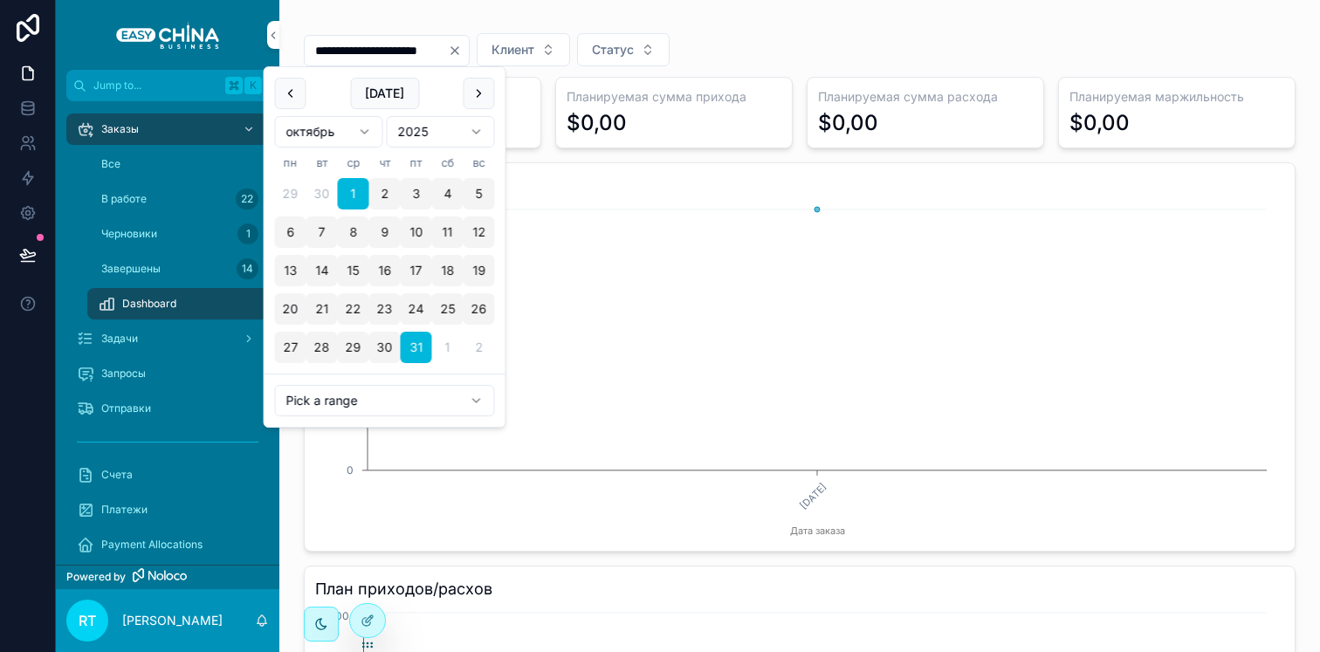
click at [469, 51] on button "Clear" at bounding box center [458, 51] width 21 height 14
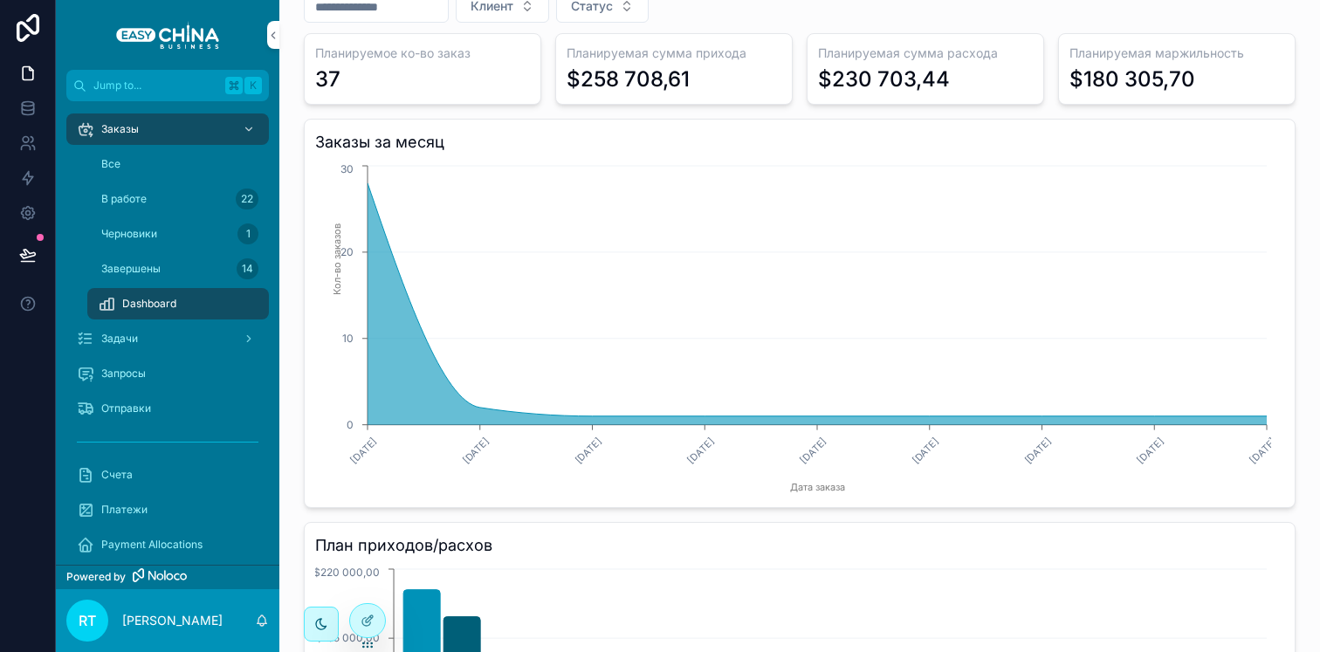
scroll to position [28, 0]
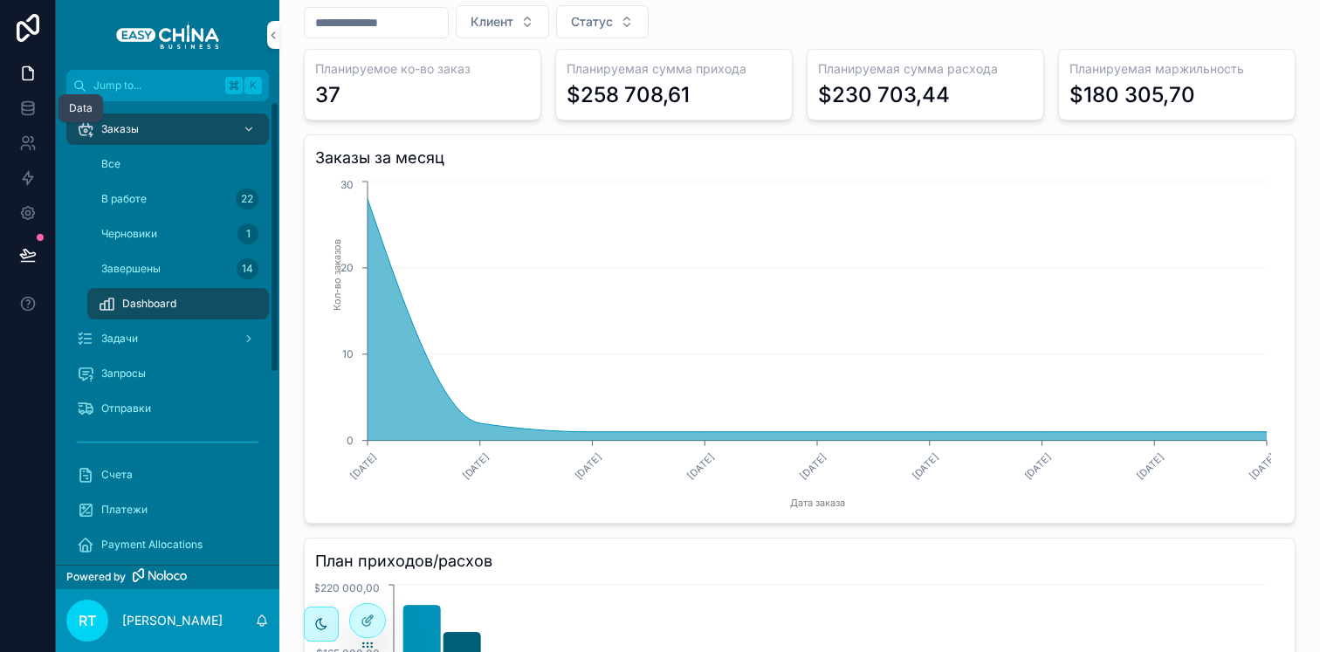
click at [30, 107] on icon at bounding box center [27, 107] width 17 height 17
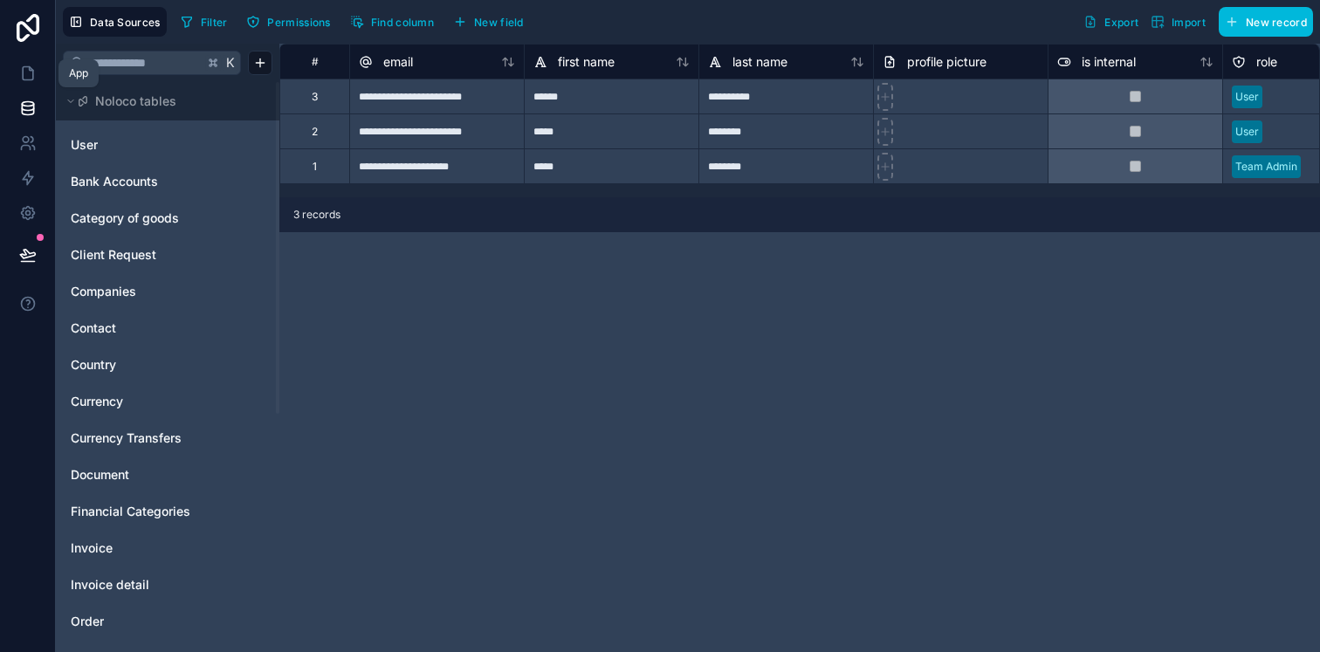
click at [28, 56] on link at bounding box center [27, 73] width 55 height 35
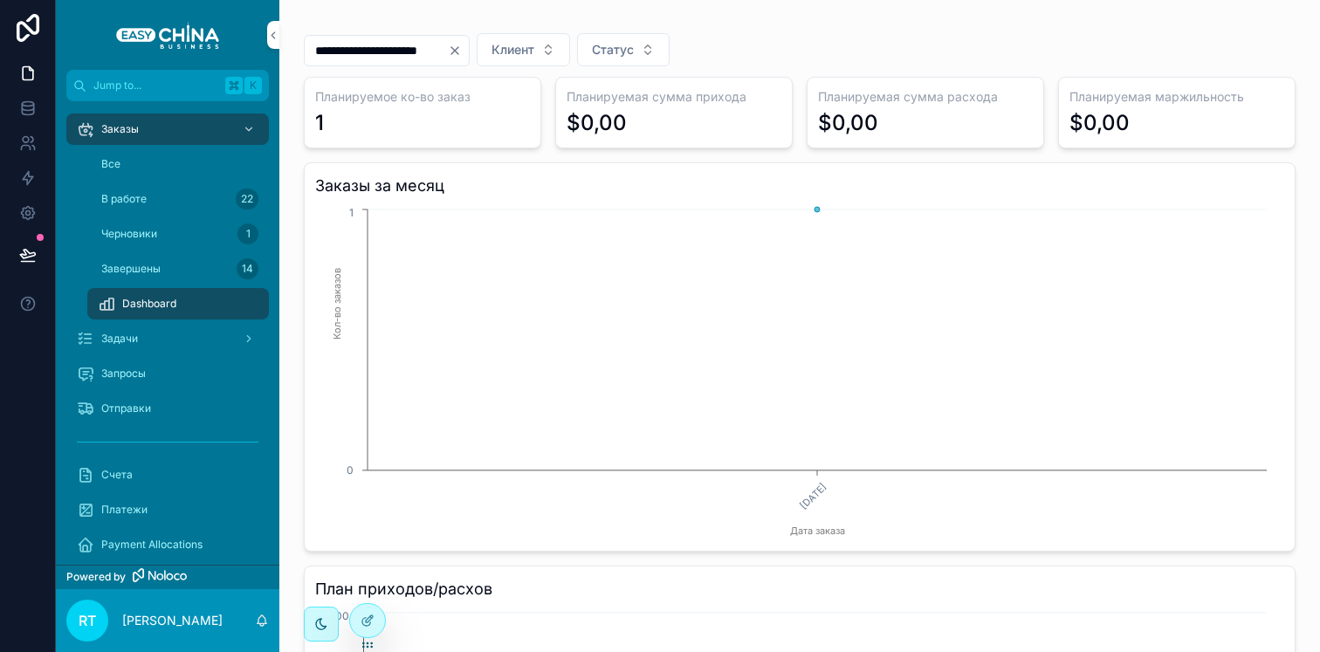
click at [0, 0] on icon at bounding box center [0, 0] width 0 height 0
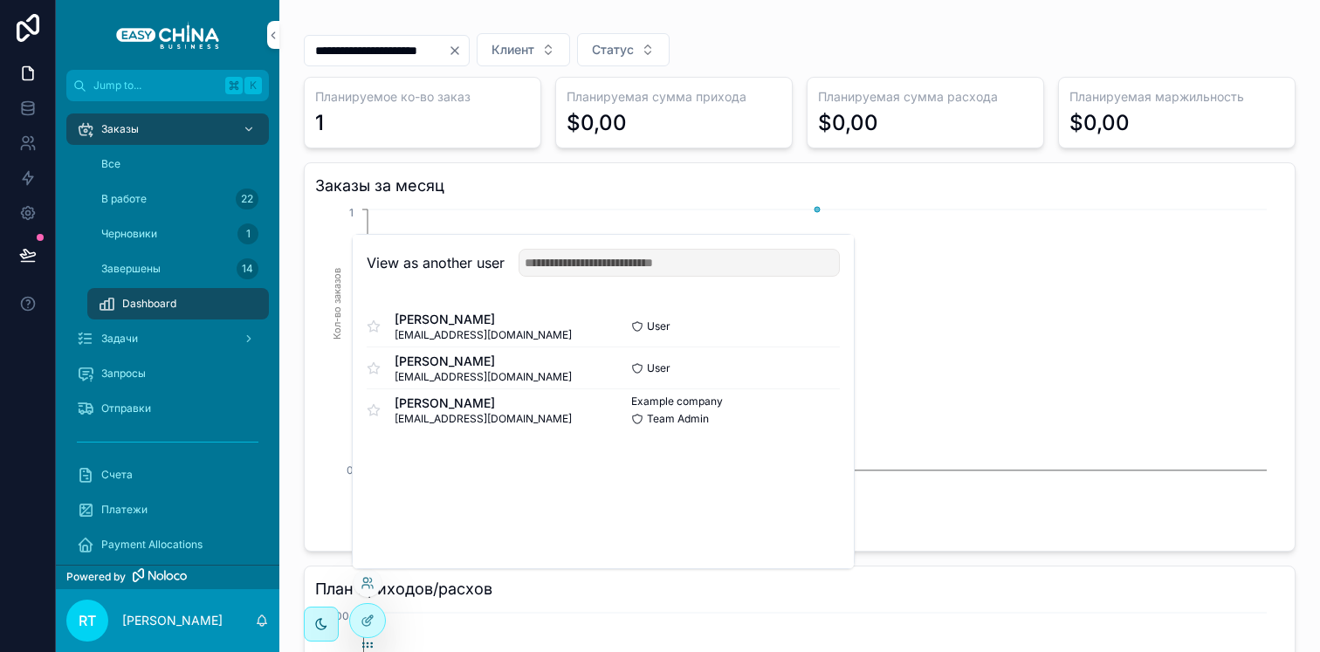
drag, startPoint x: 806, startPoint y: 362, endPoint x: 807, endPoint y: 374, distance: 11.5
click at [0, 0] on button "Select" at bounding box center [0, 0] width 0 height 0
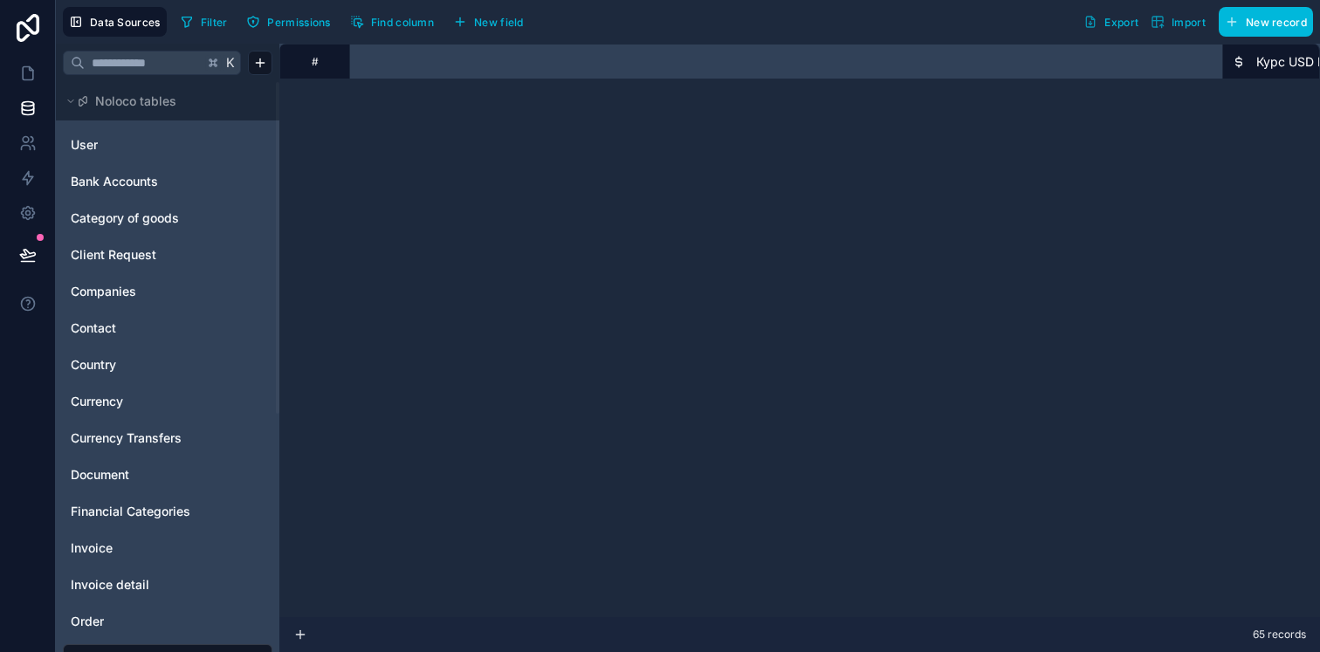
scroll to position [1087, 1238]
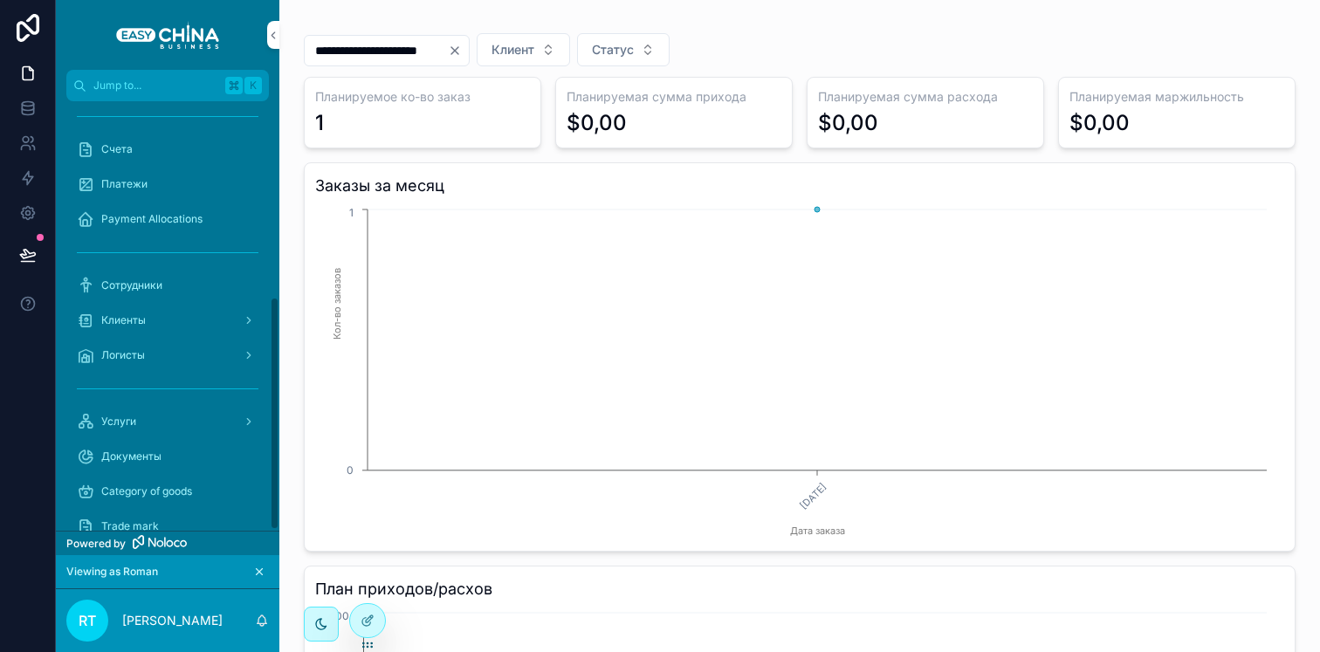
scroll to position [359, 0]
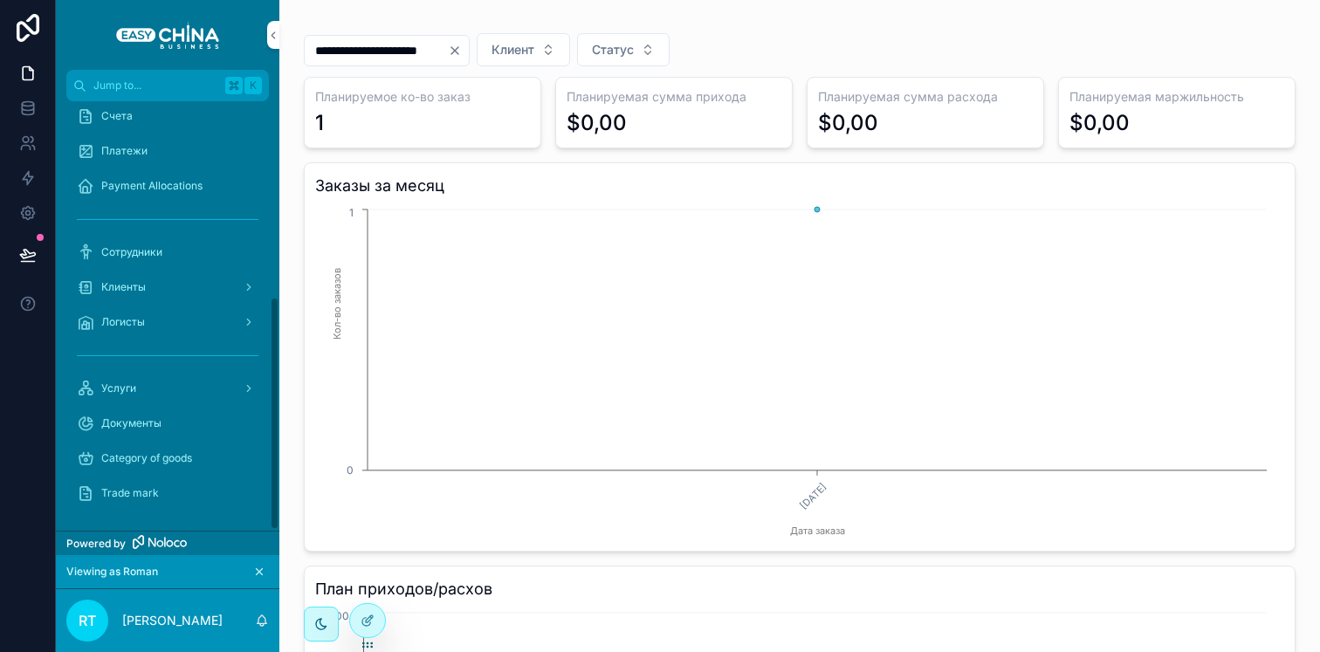
click at [192, 238] on div "Сотрудники" at bounding box center [168, 252] width 182 height 28
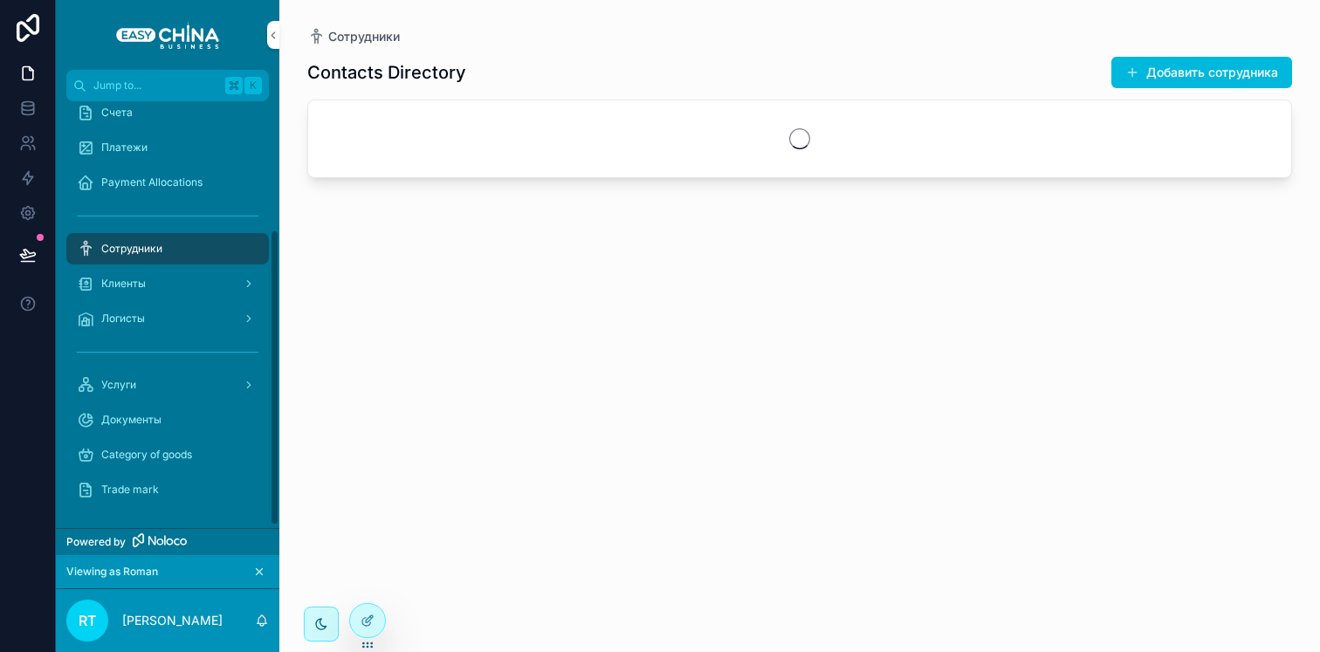
scroll to position [184, 0]
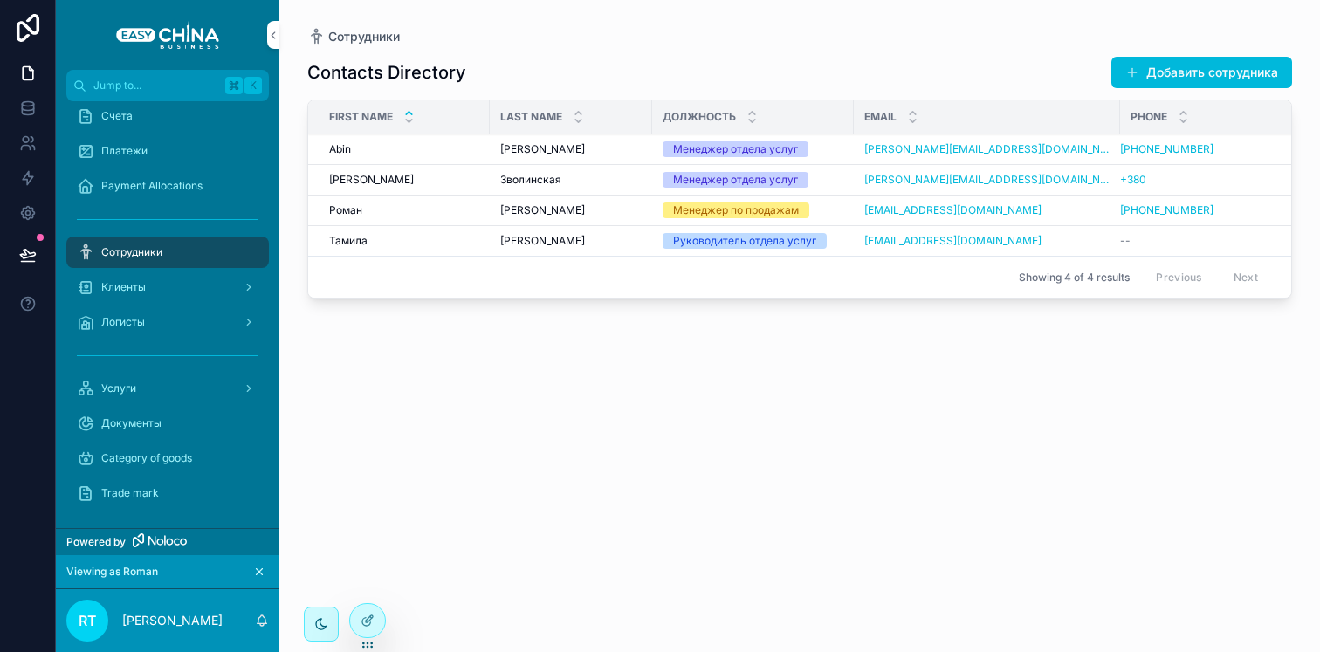
click at [173, 283] on div "Клиенты" at bounding box center [168, 287] width 182 height 28
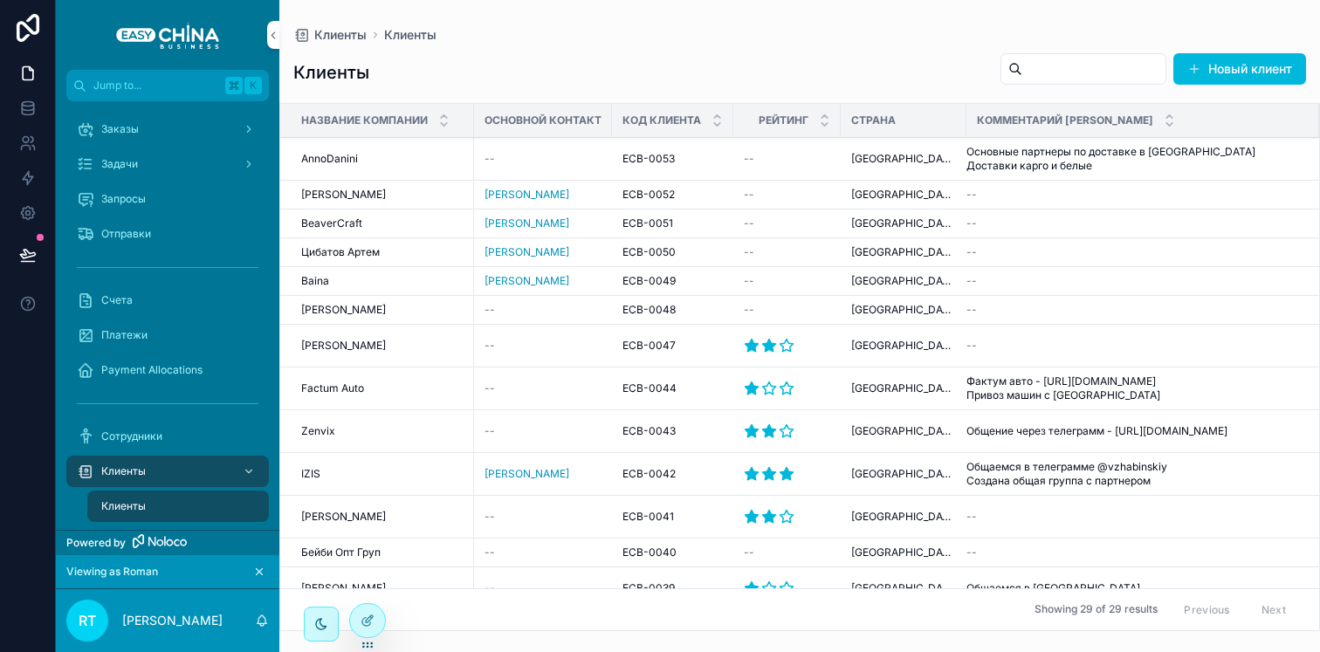
click at [364, 198] on span "[PERSON_NAME]" at bounding box center [343, 195] width 85 height 14
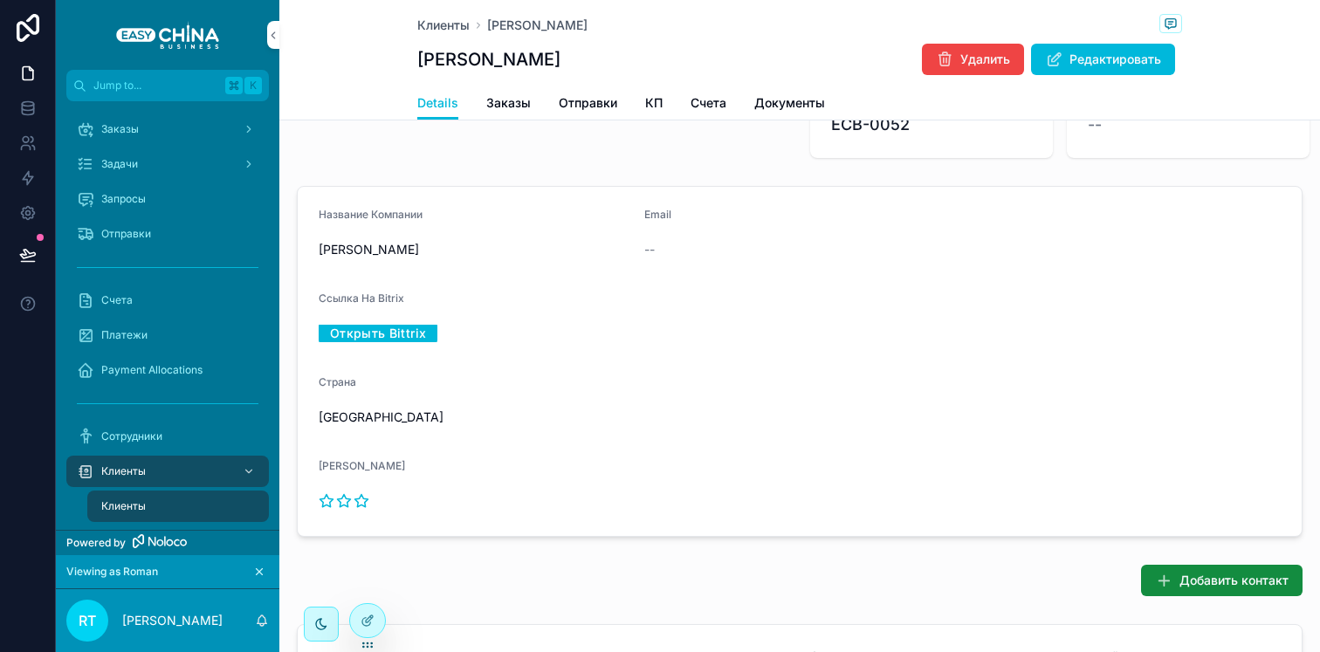
scroll to position [262, 0]
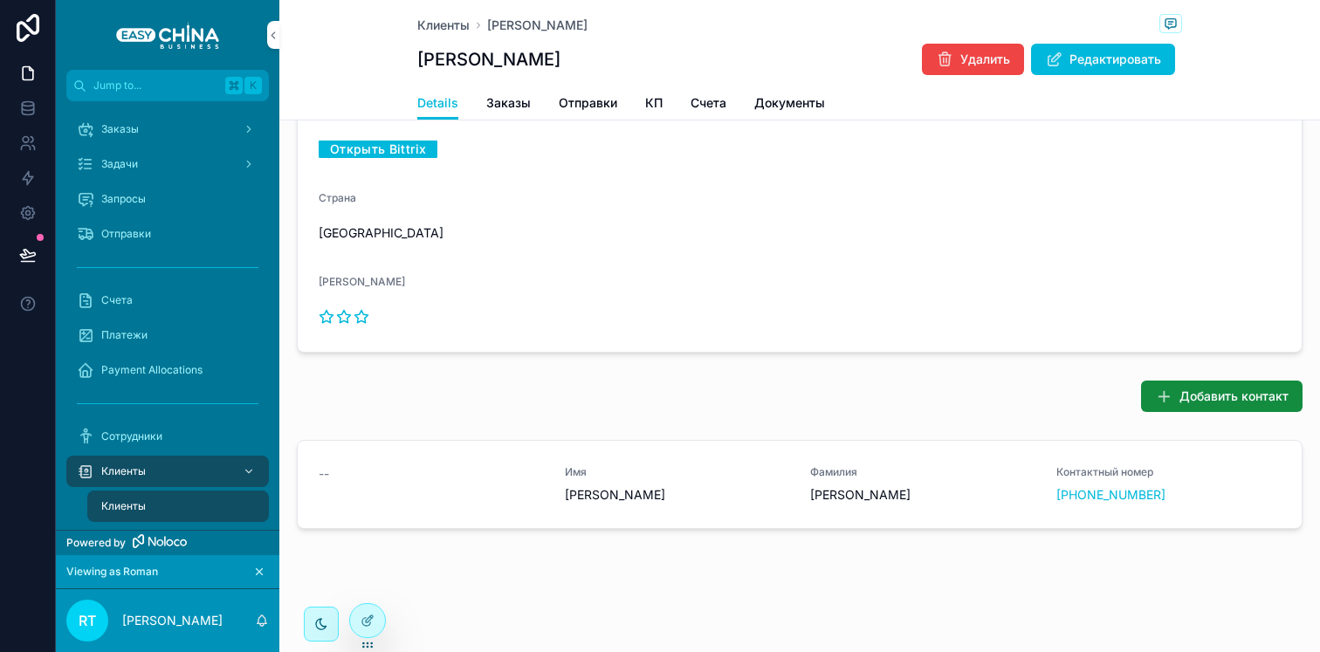
click at [163, 139] on div "Заказы" at bounding box center [168, 129] width 182 height 28
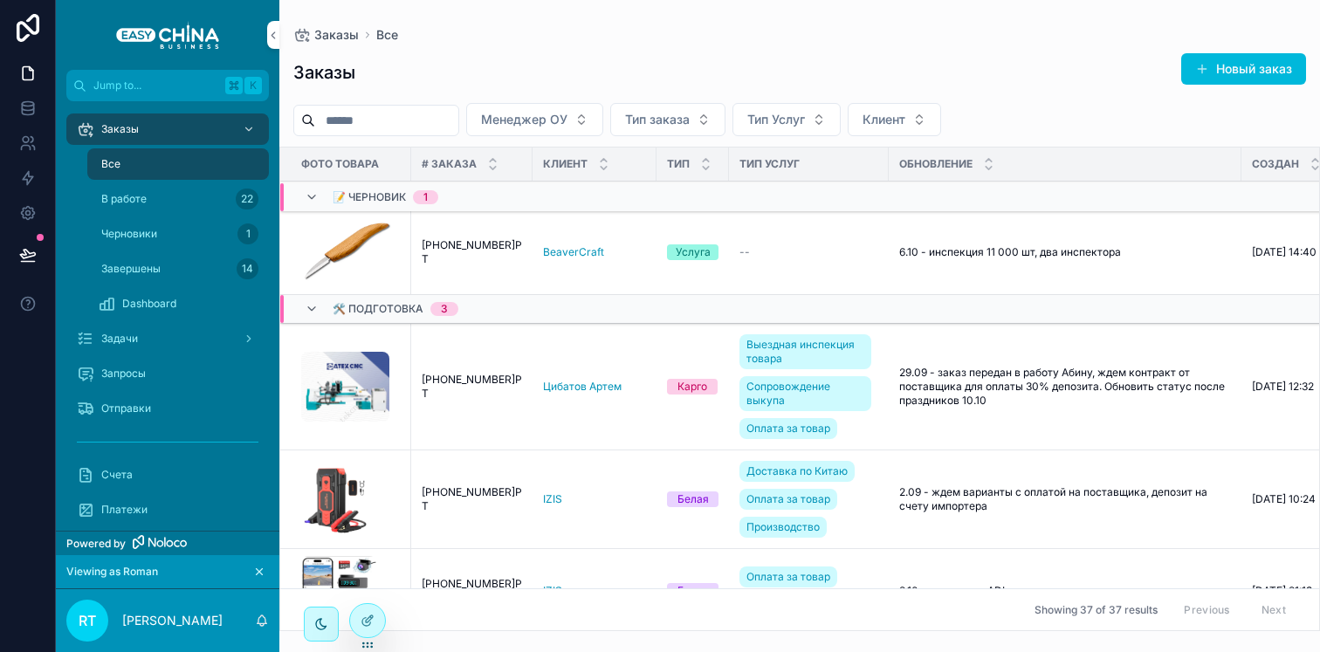
click at [474, 253] on span "[PHONE_NUMBER]РТ" at bounding box center [472, 252] width 100 height 28
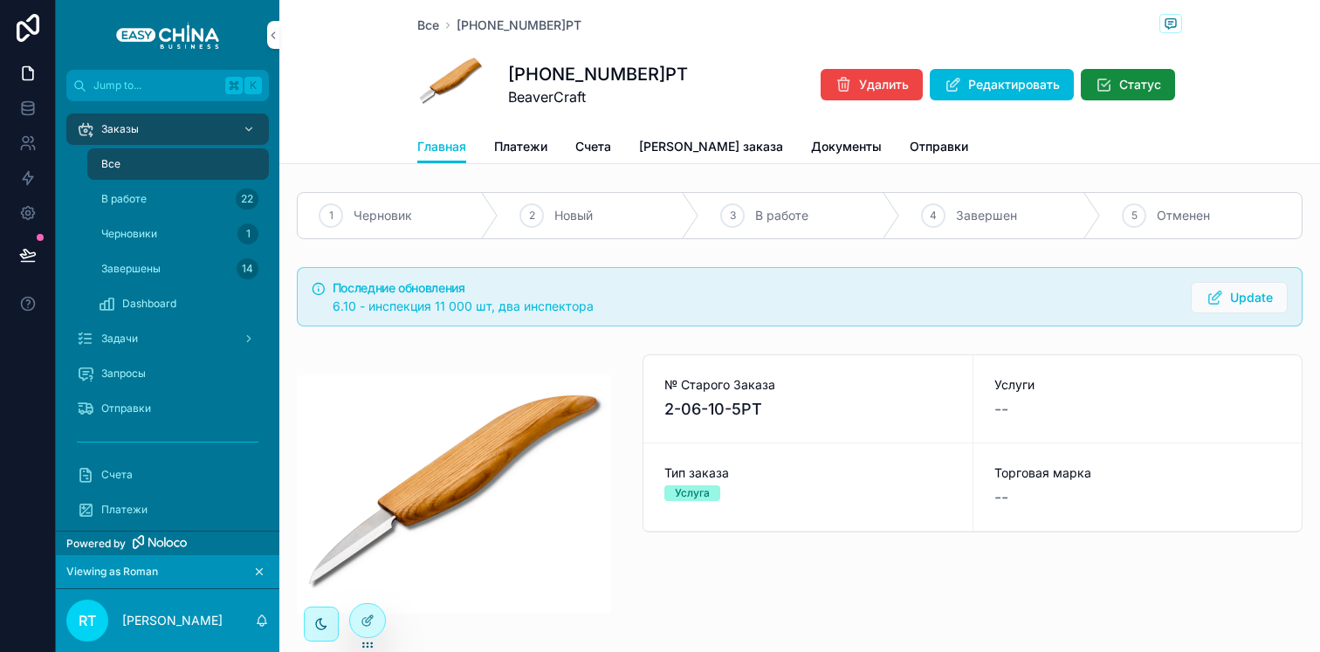
click at [518, 138] on span "Платежи" at bounding box center [520, 146] width 53 height 17
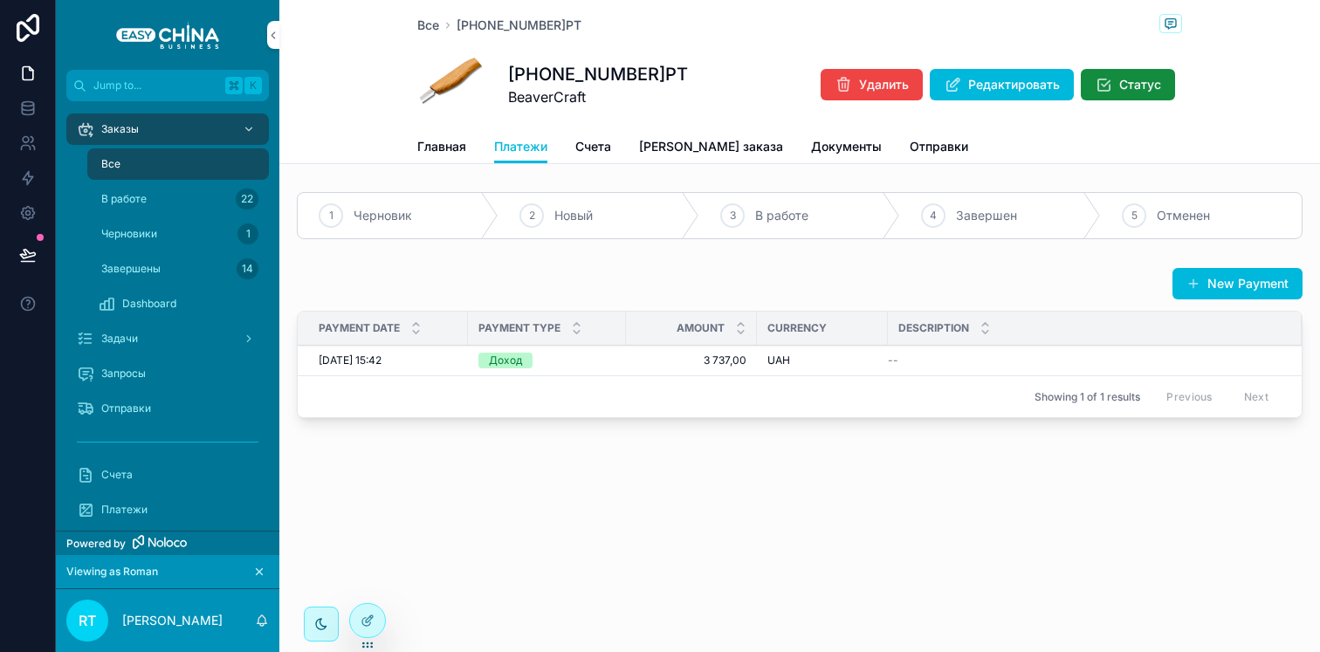
click at [605, 139] on span "Счета" at bounding box center [593, 146] width 36 height 17
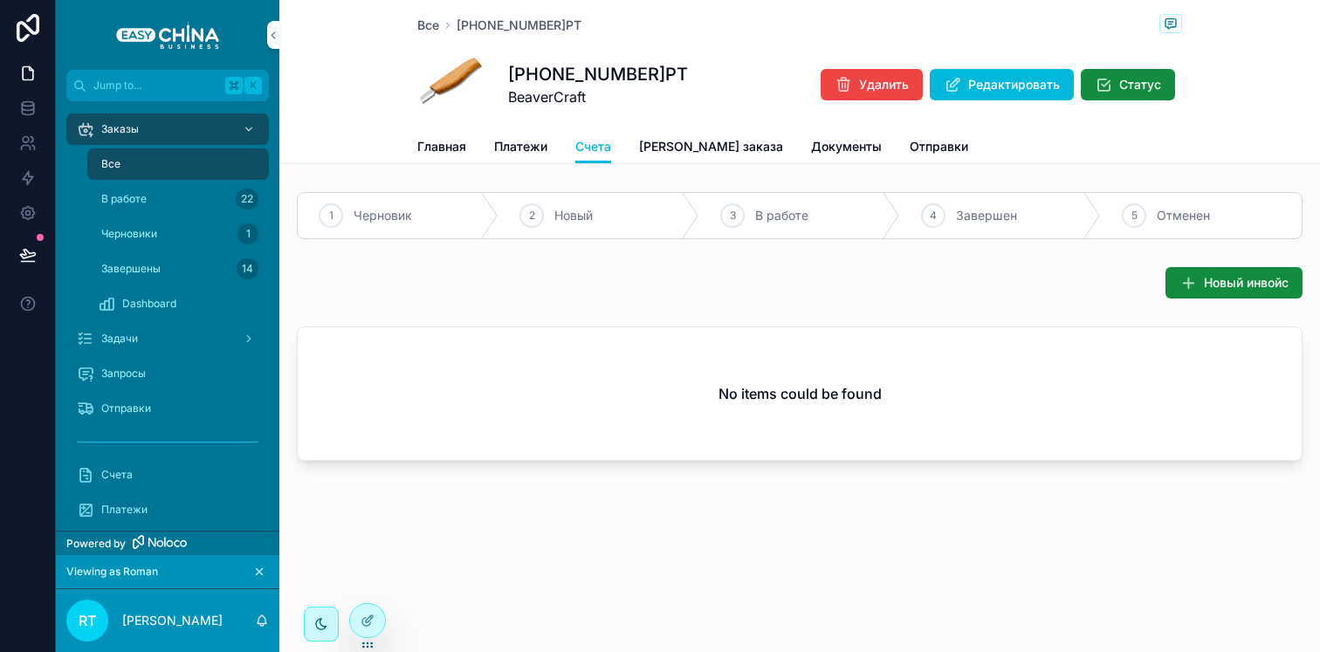
click at [662, 144] on span "[PERSON_NAME] заказа" at bounding box center [711, 146] width 144 height 17
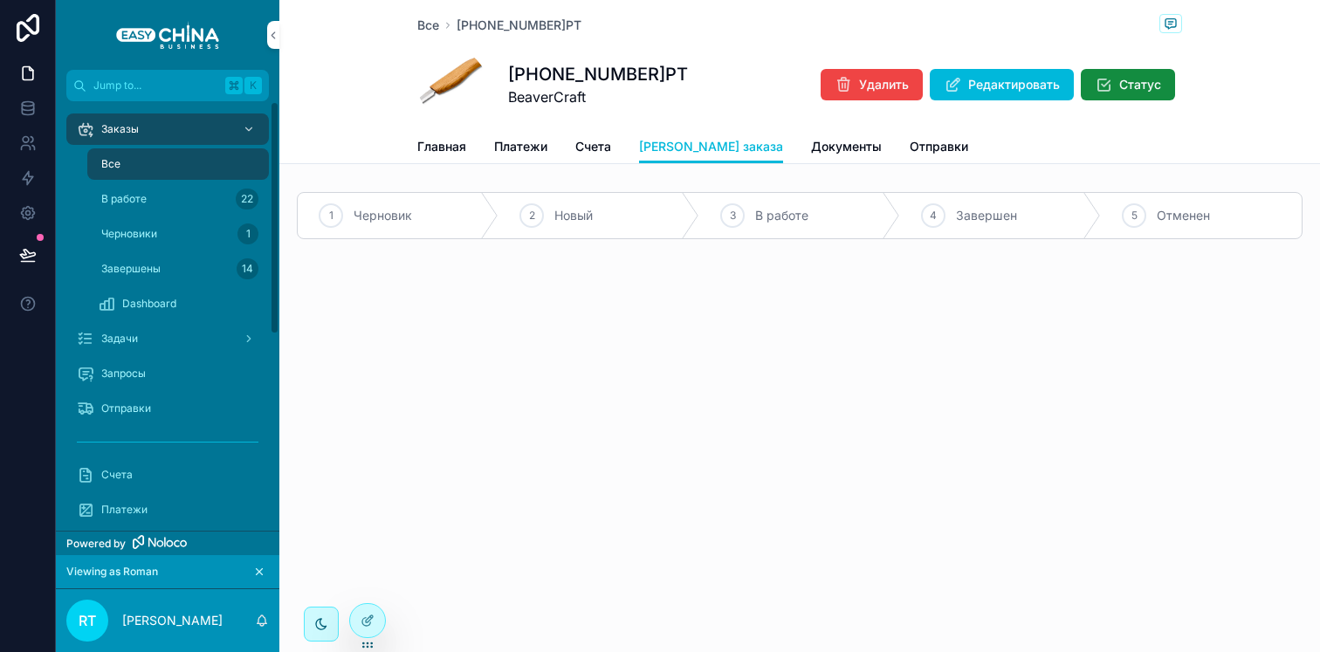
click at [154, 151] on div "Все" at bounding box center [178, 164] width 161 height 28
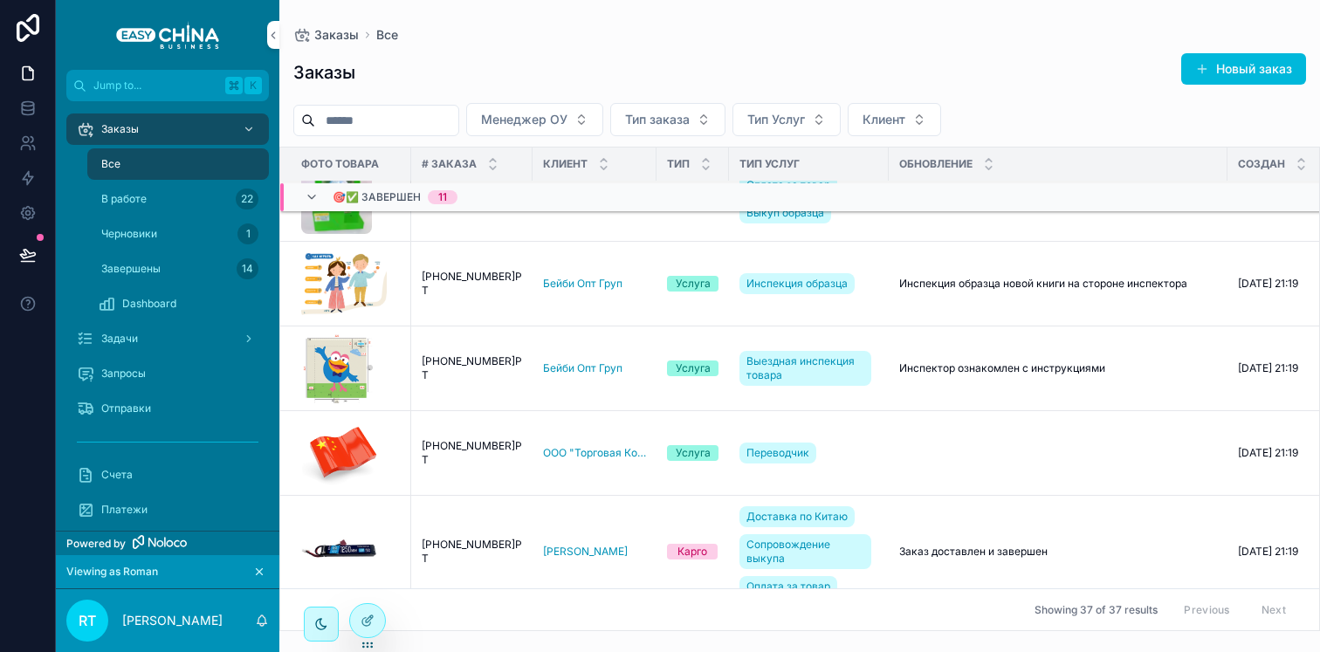
scroll to position [3366, 0]
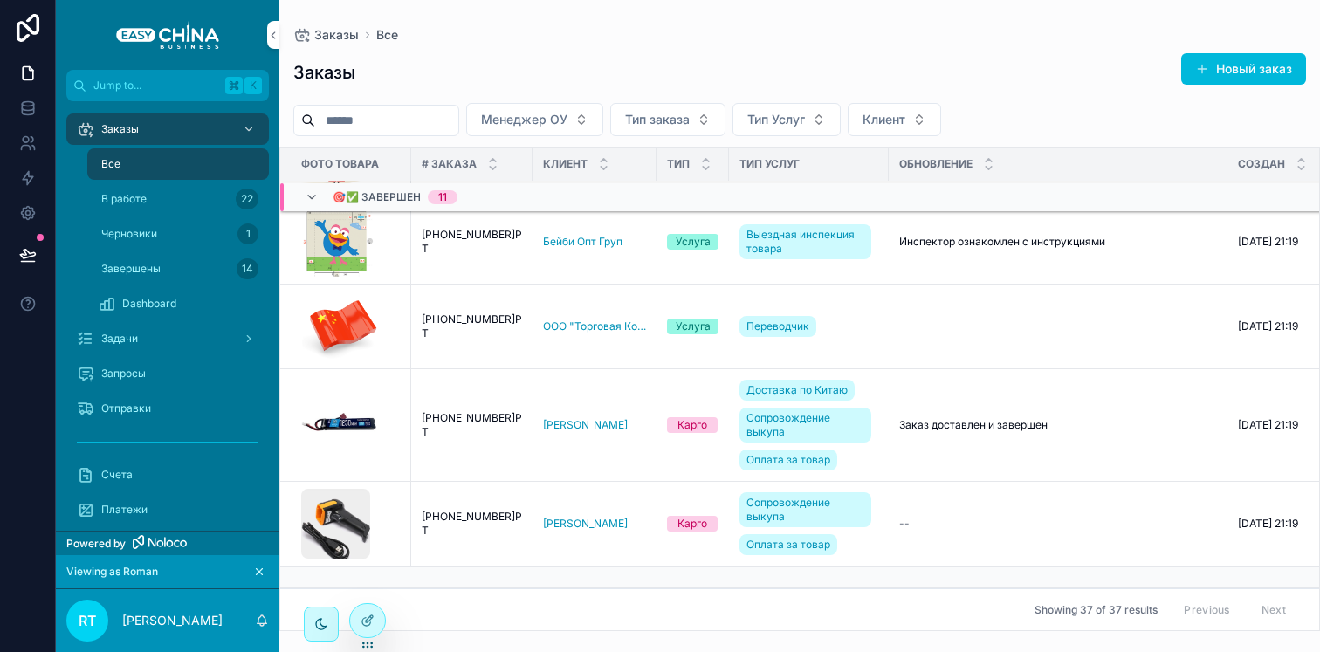
click at [192, 305] on div "Dashboard" at bounding box center [178, 304] width 161 height 28
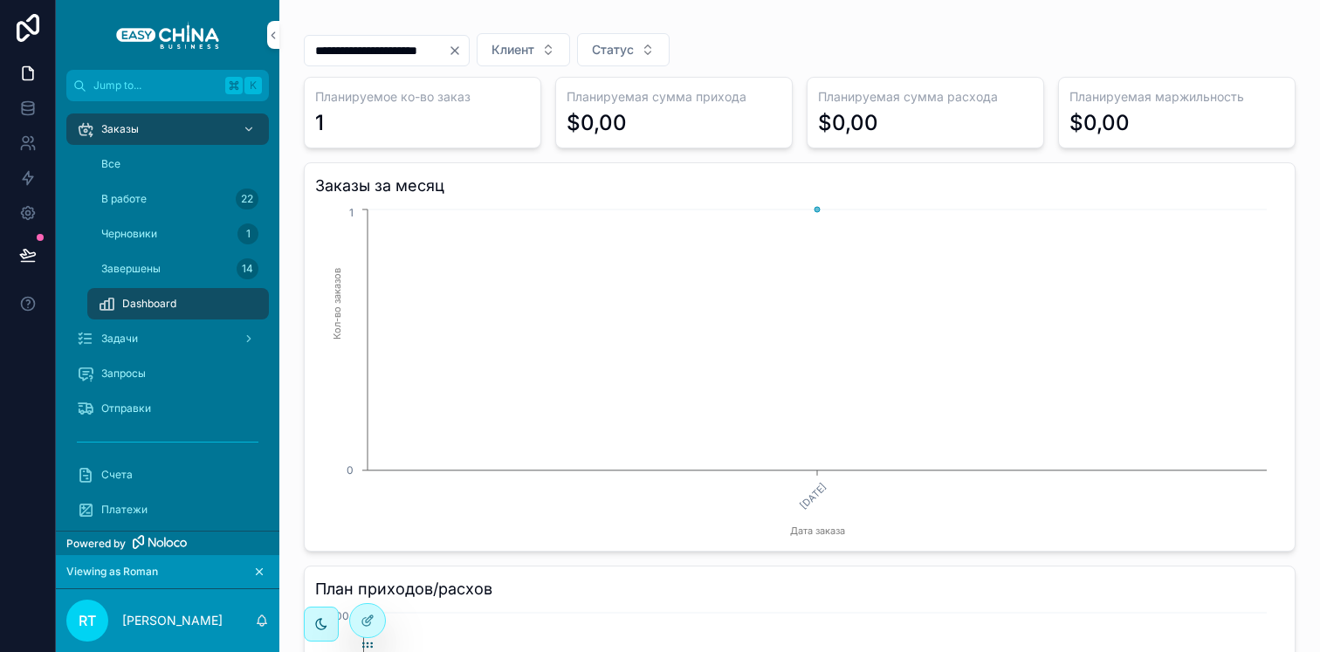
click at [462, 54] on icon "Clear" at bounding box center [455, 51] width 14 height 14
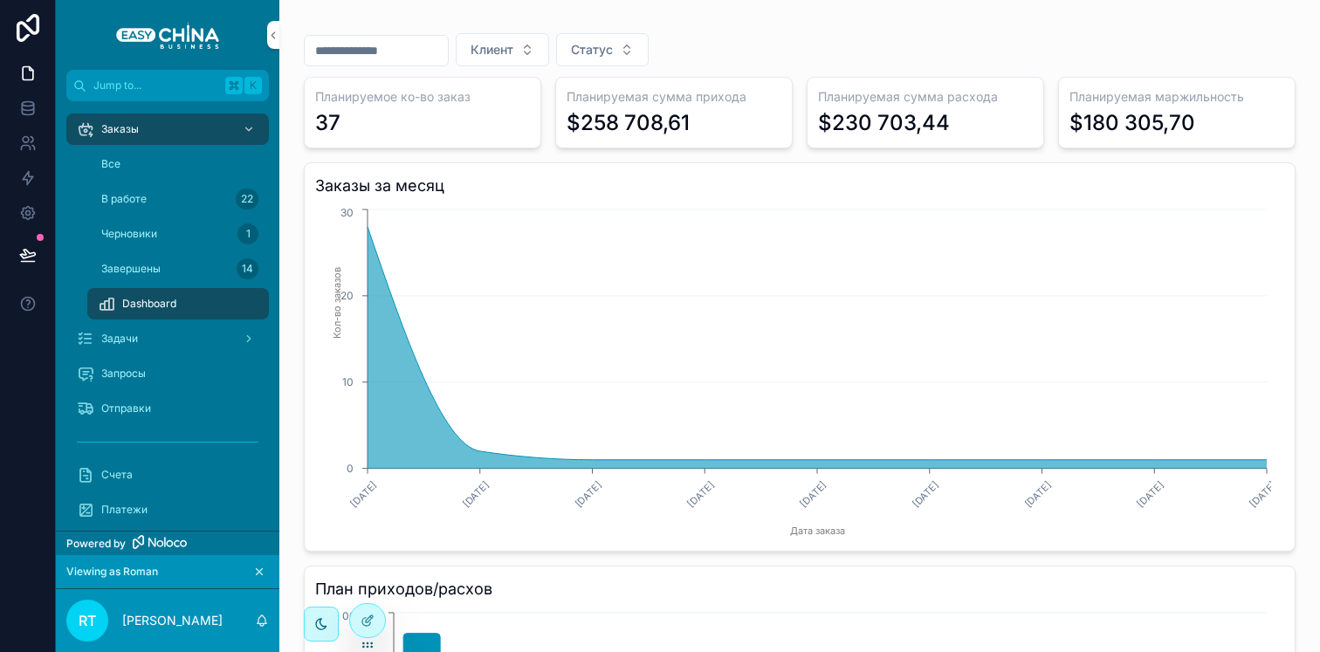
click at [161, 352] on div "Задачи" at bounding box center [168, 339] width 182 height 28
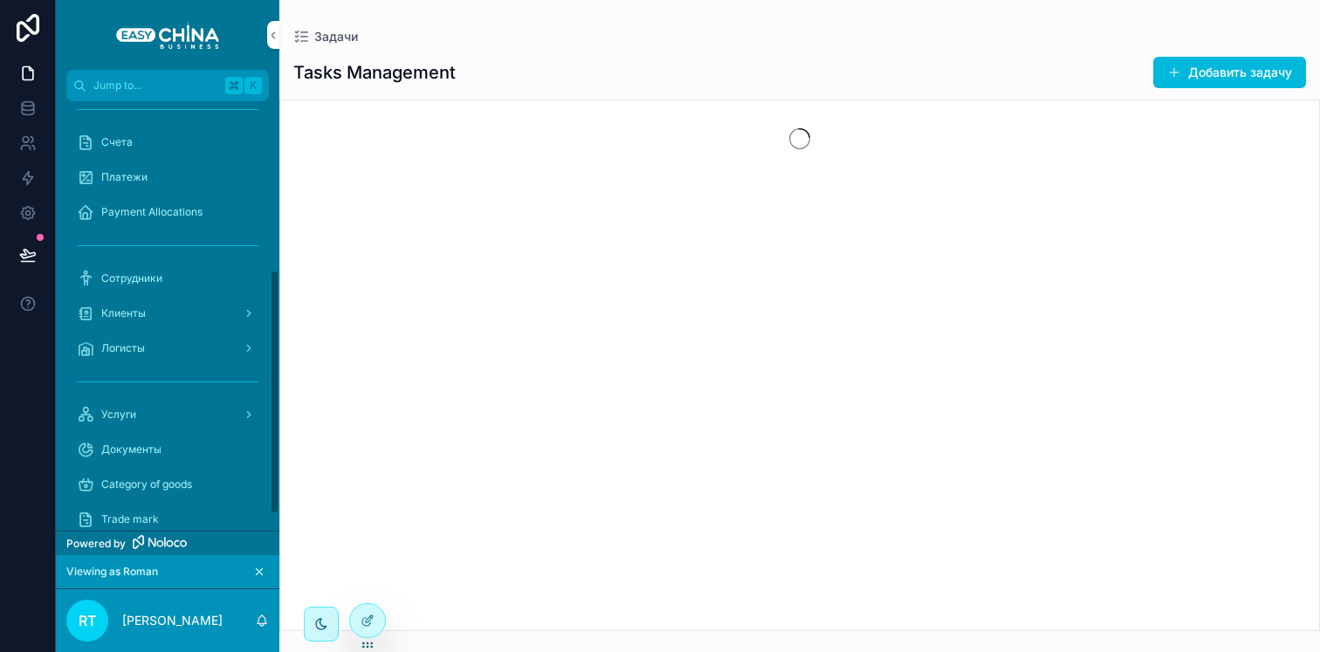
click at [149, 175] on div "Платежи" at bounding box center [168, 177] width 182 height 28
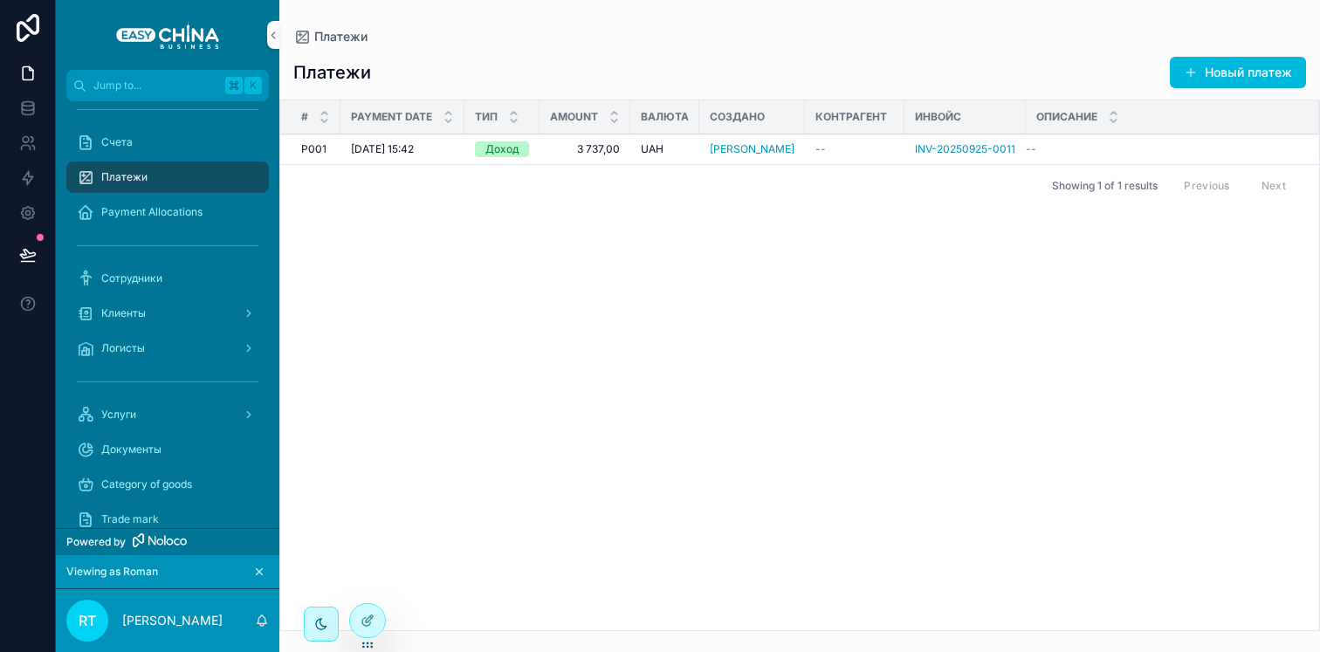
click at [593, 147] on span "3 737,00" at bounding box center [585, 149] width 70 height 14
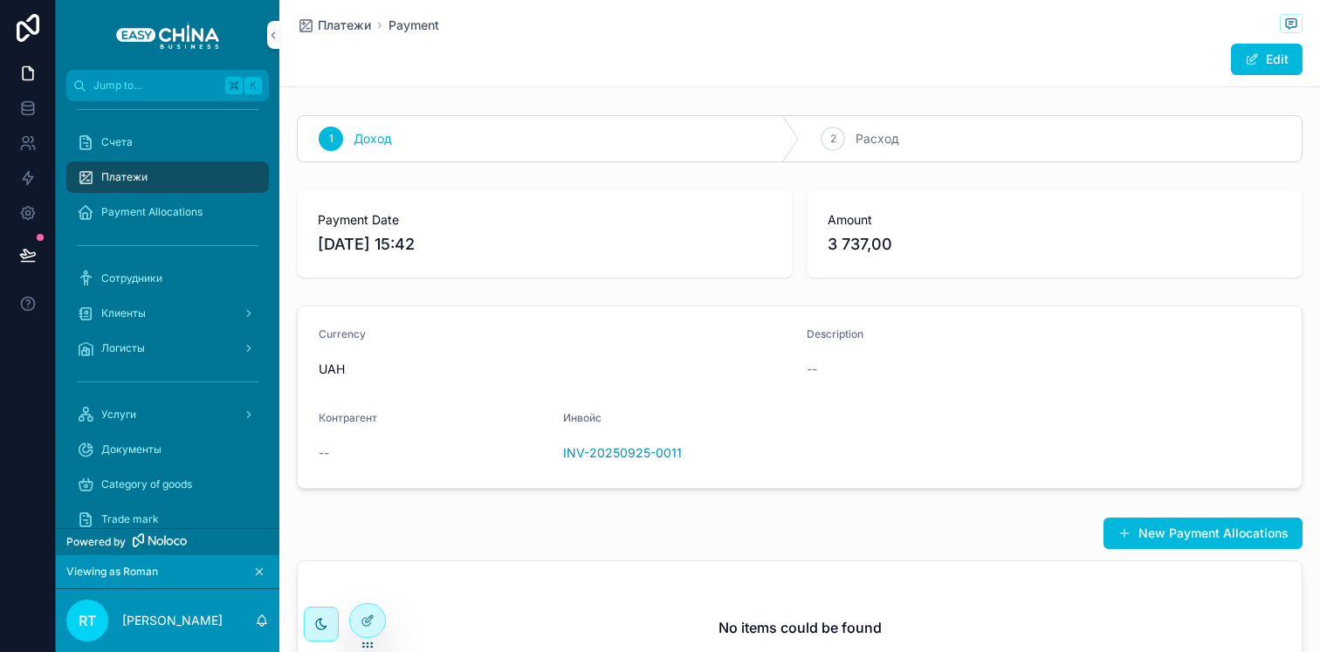
click at [337, 32] on div "Платежи Payment" at bounding box center [799, 25] width 1005 height 22
click at [340, 18] on span "Платежи" at bounding box center [344, 25] width 53 height 17
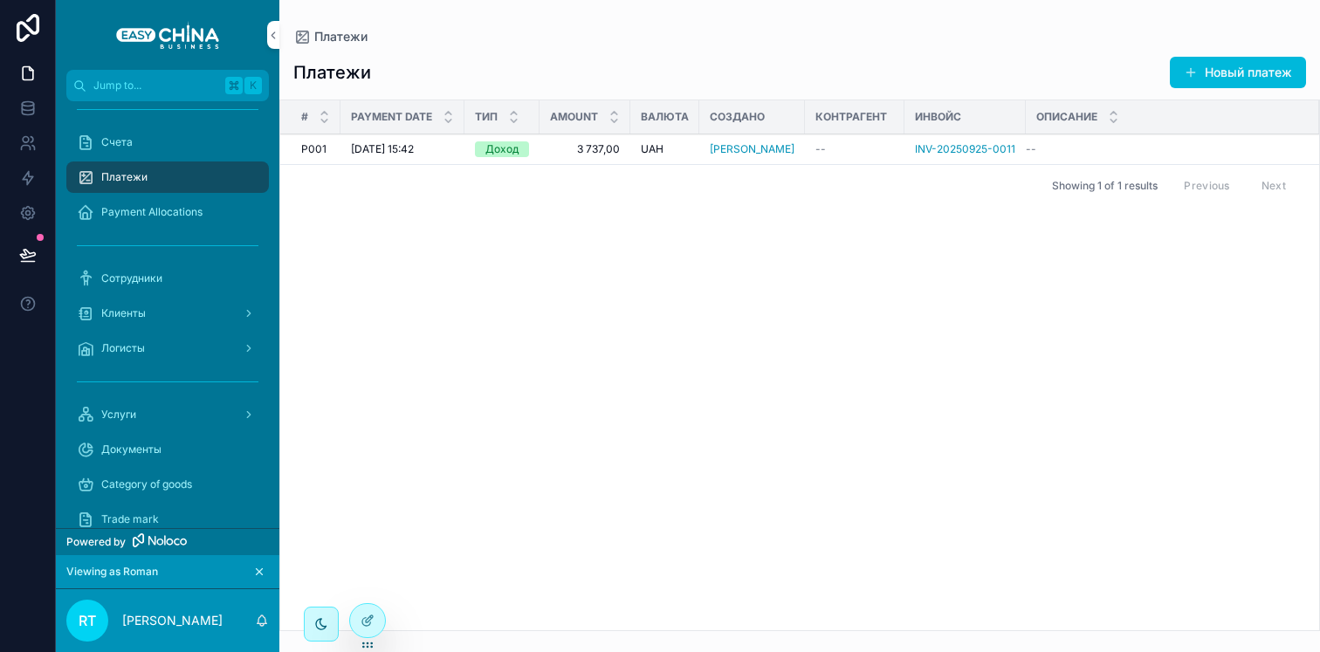
click at [1208, 66] on button "Новый платеж" at bounding box center [1237, 72] width 136 height 31
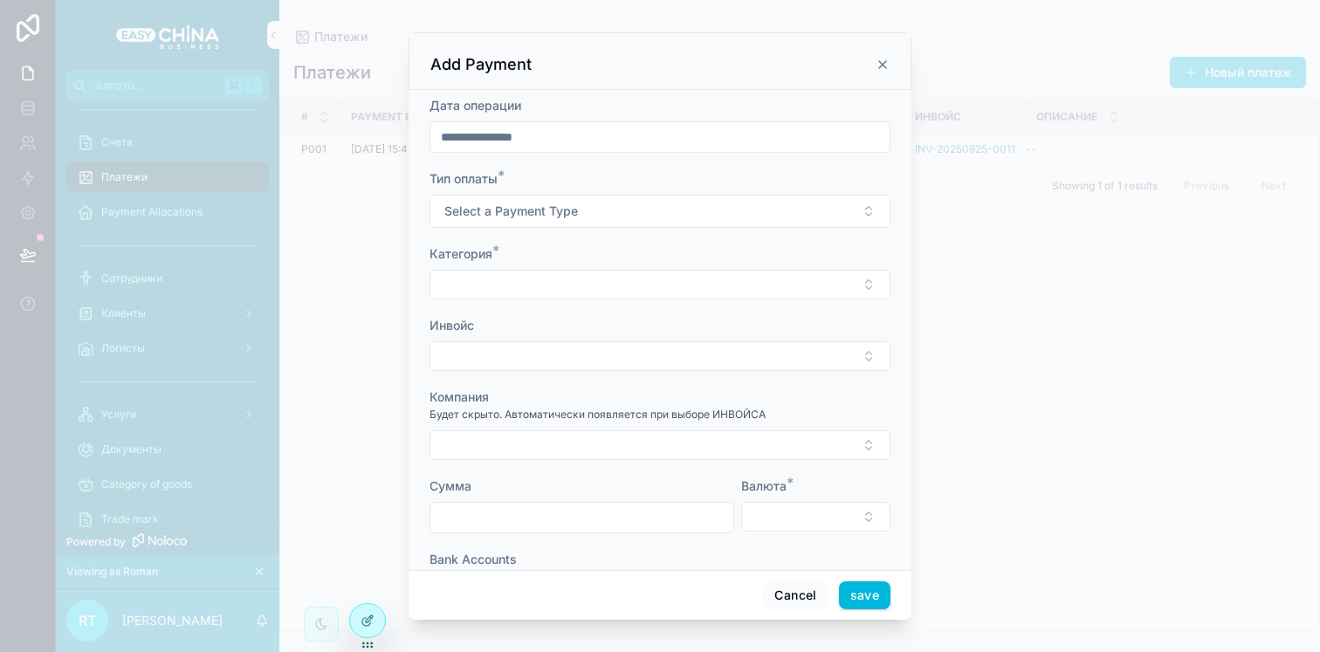
click at [603, 221] on button "Select a Payment Type" at bounding box center [659, 211] width 461 height 33
click at [588, 288] on span "Доход" at bounding box center [566, 282] width 54 height 16
click at [584, 207] on button "Доход" at bounding box center [659, 211] width 461 height 33
click at [582, 312] on div "Расход" at bounding box center [569, 306] width 38 height 16
click at [514, 270] on button "Select Button" at bounding box center [659, 285] width 461 height 30
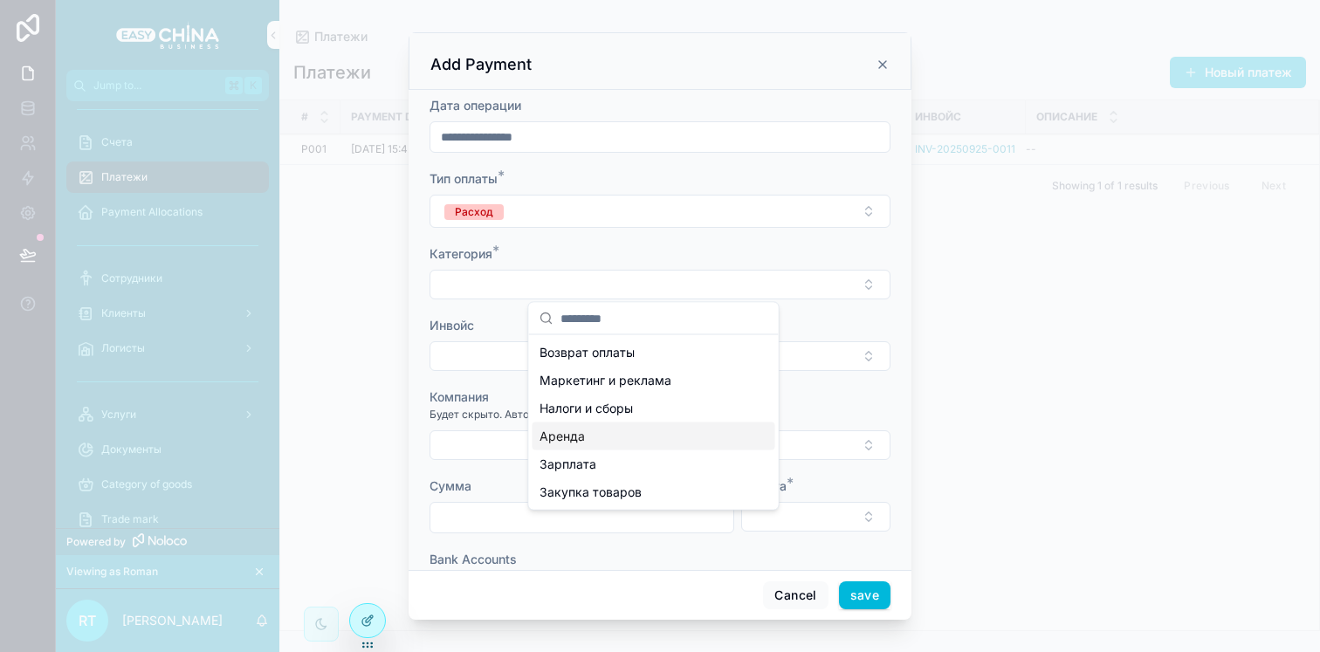
click at [600, 425] on div "Аренда" at bounding box center [653, 436] width 243 height 28
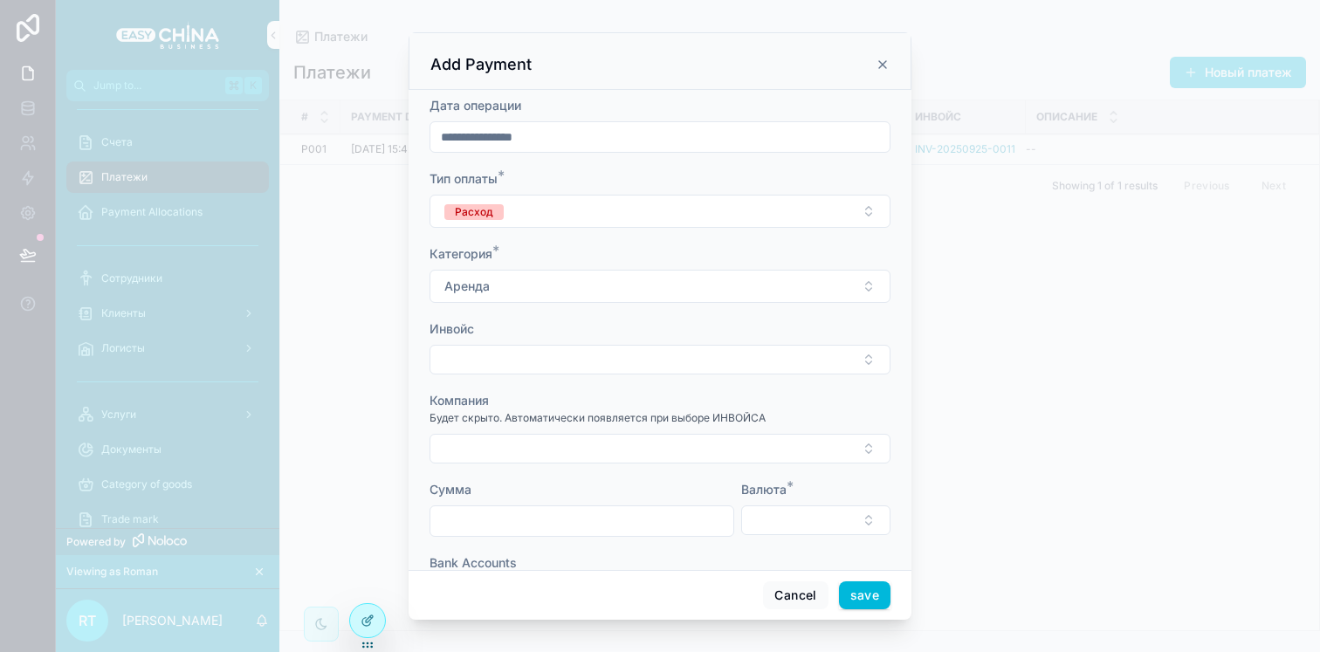
click at [586, 356] on button "Select Button" at bounding box center [659, 360] width 461 height 30
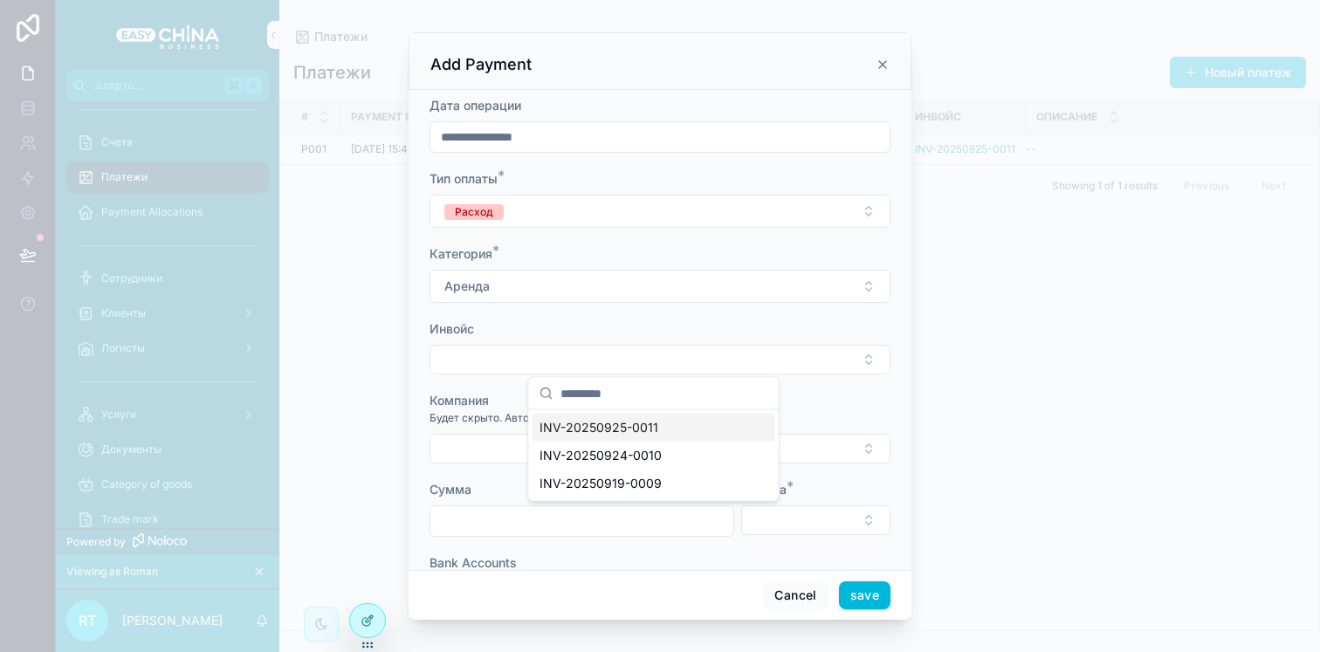
click at [585, 435] on span "INV-20250925-0011" at bounding box center [598, 427] width 119 height 17
type input "********"
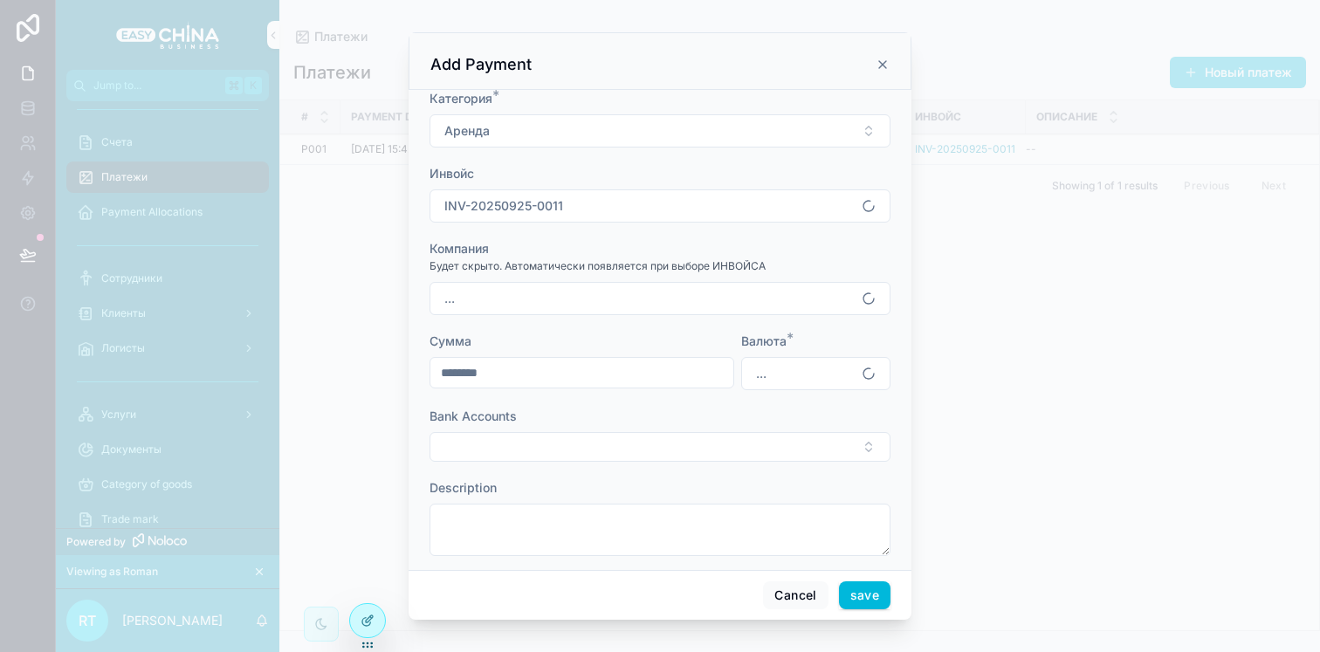
scroll to position [171, 0]
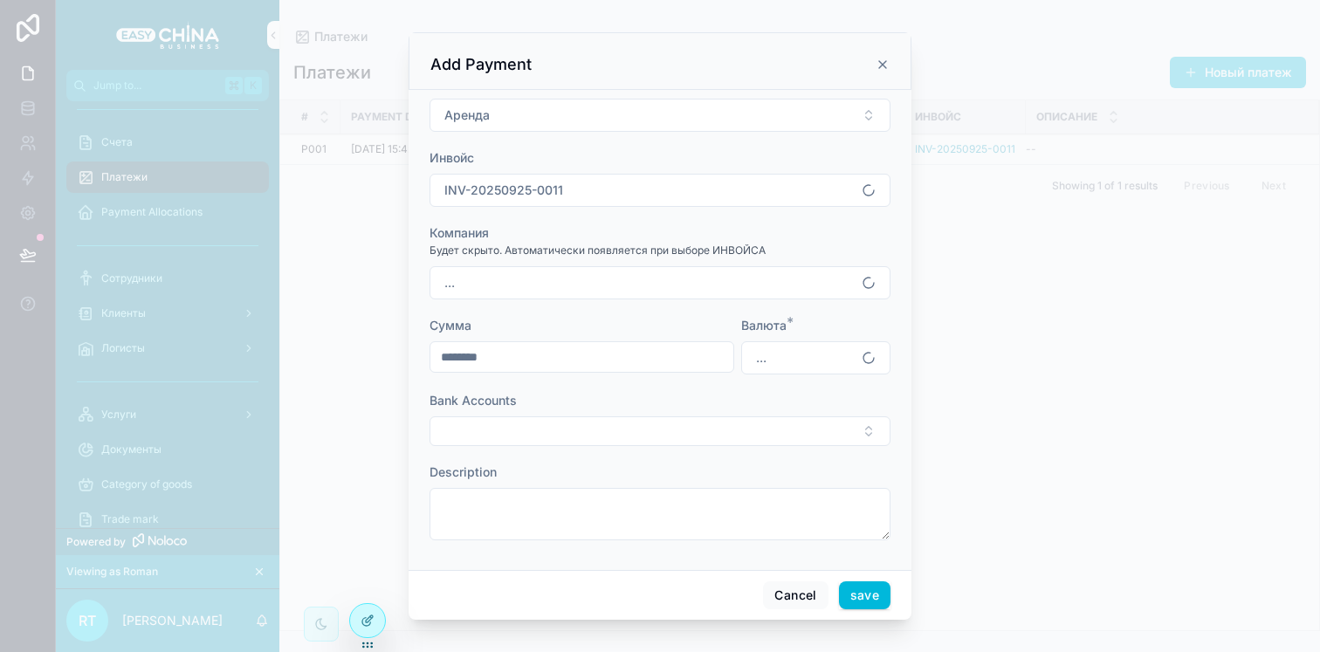
click at [604, 290] on button "..." at bounding box center [659, 282] width 461 height 33
click at [610, 277] on button "..." at bounding box center [659, 282] width 461 height 33
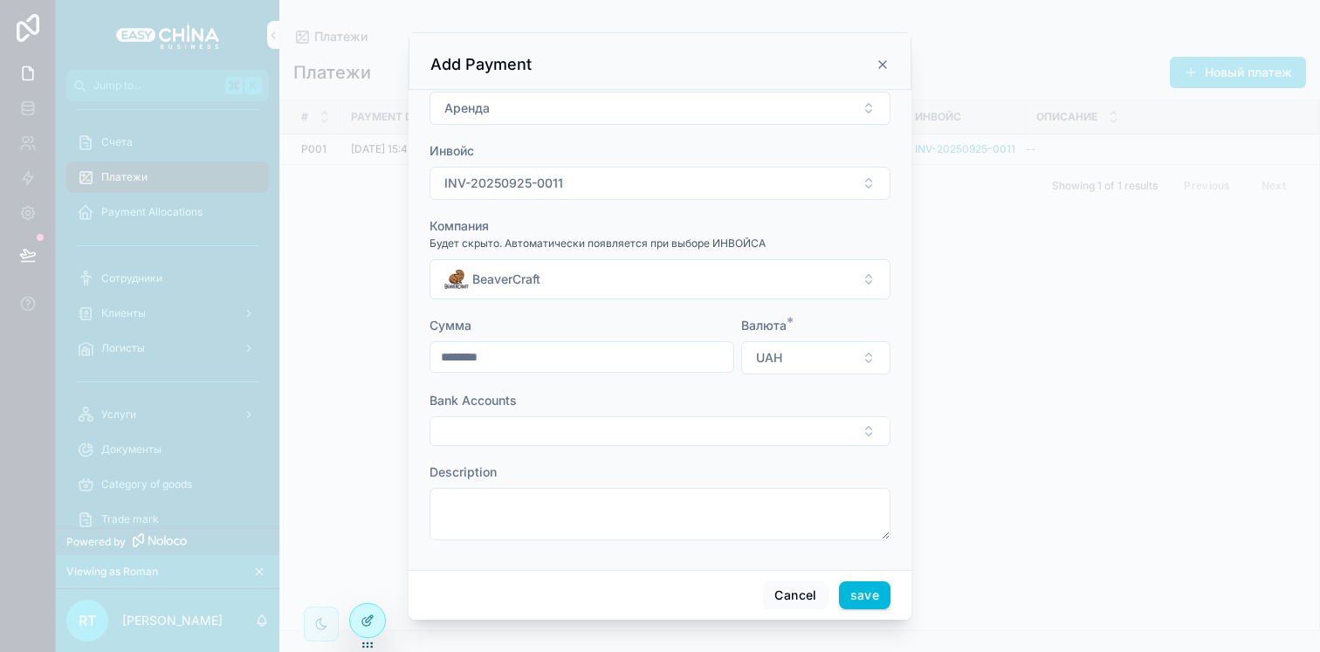
click at [742, 333] on div "Валюта * UAH" at bounding box center [815, 346] width 149 height 58
click at [751, 336] on div "Валюта * UAH" at bounding box center [815, 346] width 149 height 58
click at [756, 349] on span "UAH" at bounding box center [769, 357] width 26 height 17
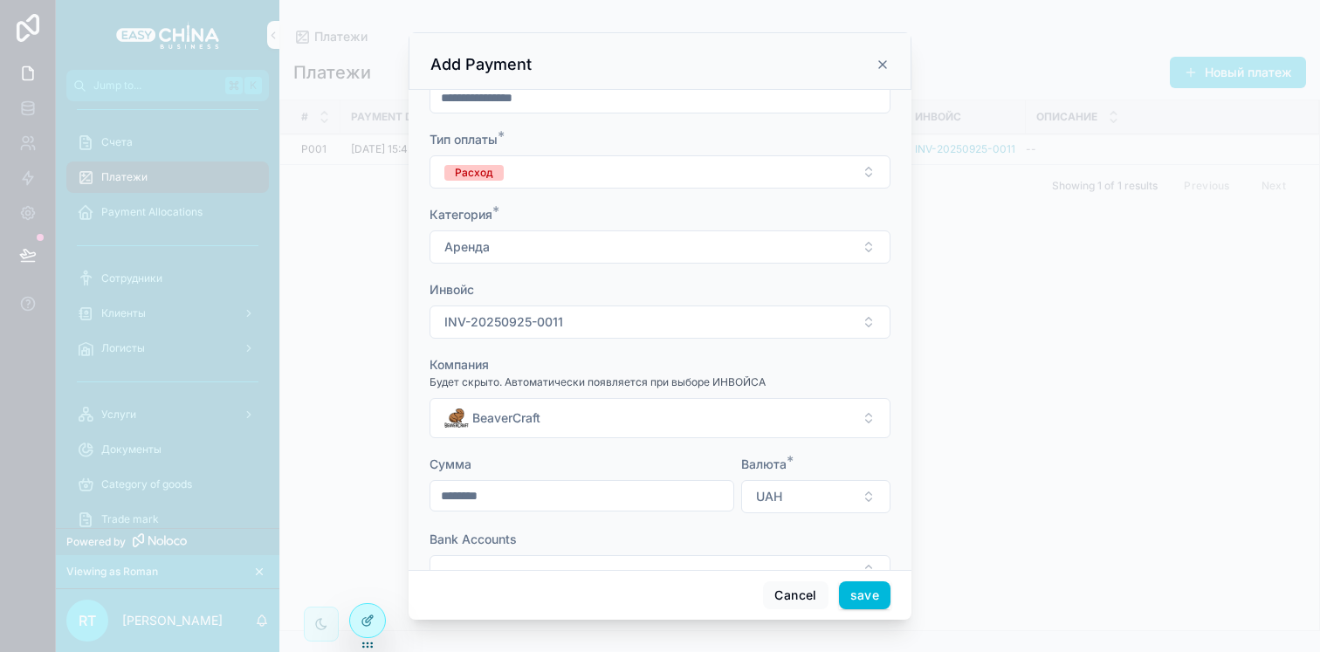
scroll to position [0, 0]
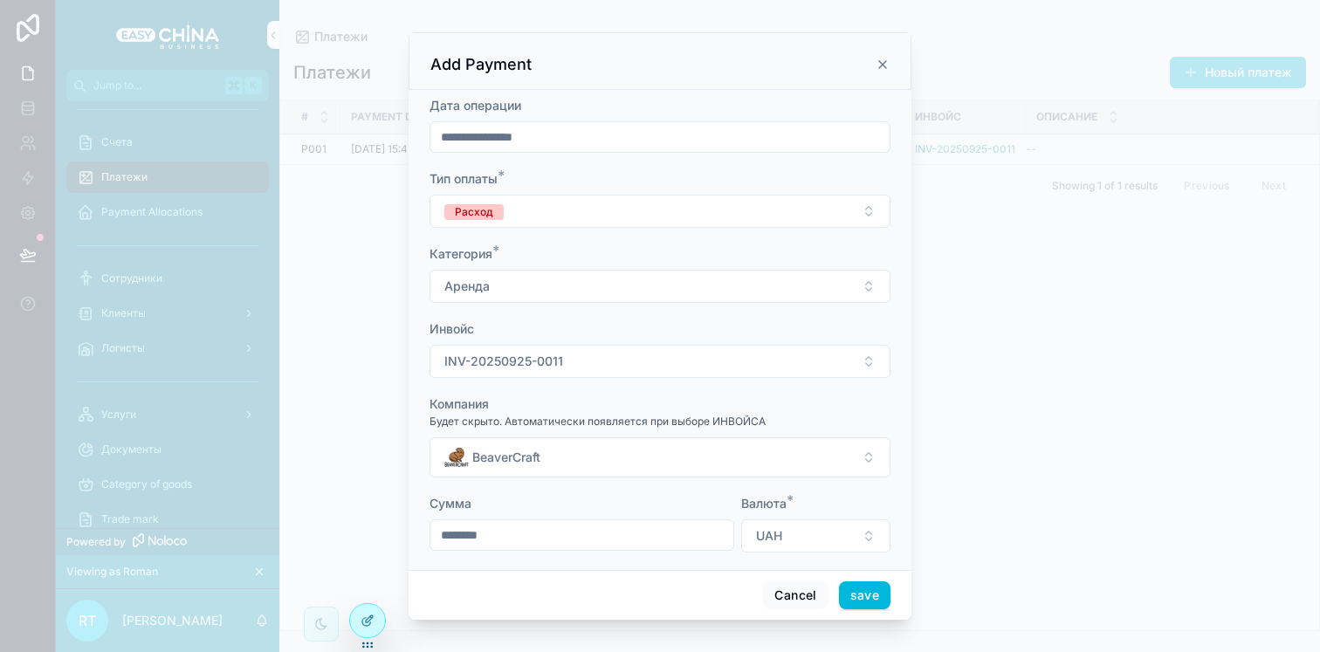
click at [888, 65] on icon "scrollable content" at bounding box center [882, 65] width 14 height 14
